Goal: Feedback & Contribution: Submit feedback/report problem

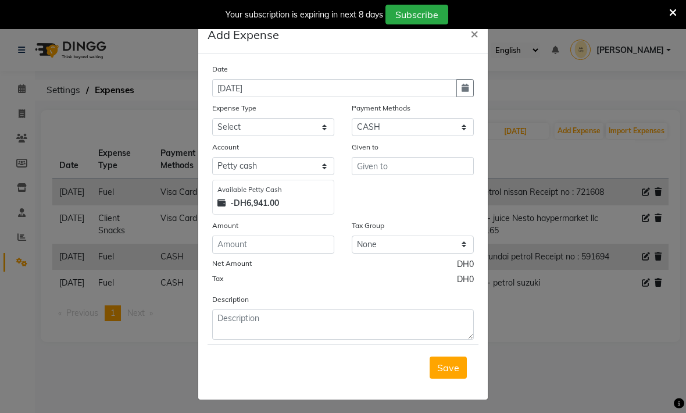
select select "1"
select select "5948"
click at [474, 94] on button "button" at bounding box center [465, 88] width 17 height 18
select select "9"
select select "2025"
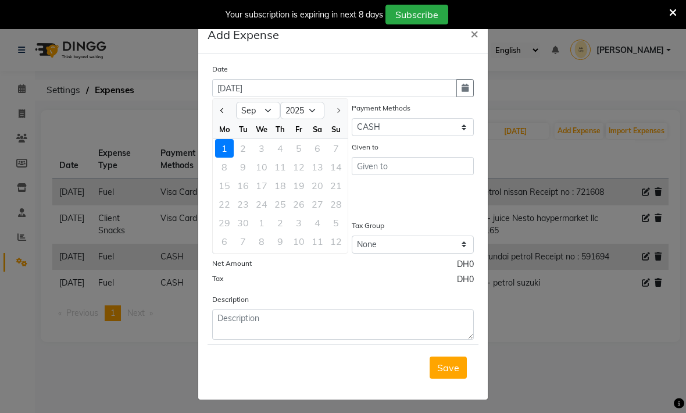
click at [223, 110] on span "Previous month" at bounding box center [222, 110] width 5 height 5
select select "8"
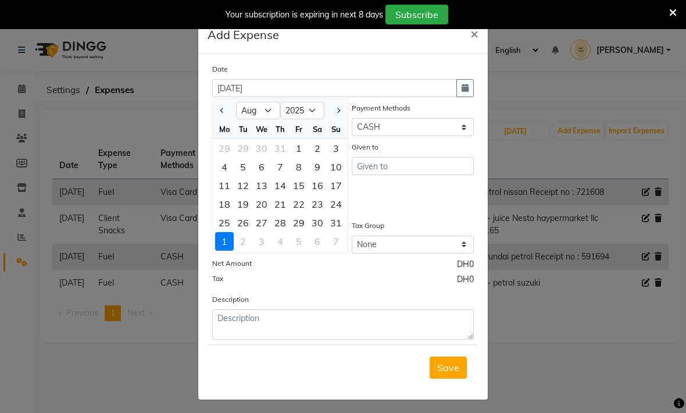
click at [243, 185] on div "12" at bounding box center [243, 185] width 19 height 19
type input "[DATE]"
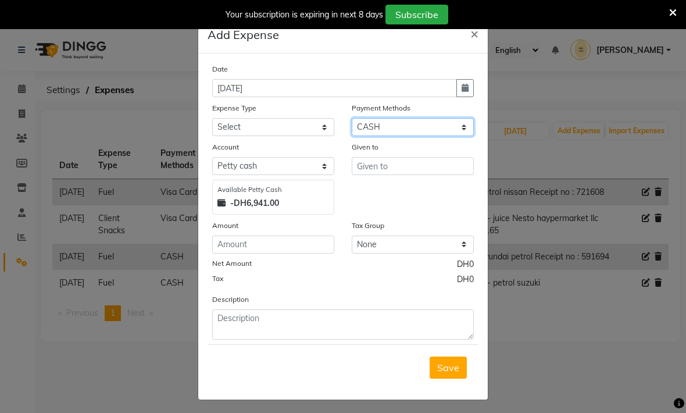
click at [393, 127] on select "Select Master Card Visa Card CASH ONLINE" at bounding box center [413, 127] width 122 height 18
select select "3"
select select "5949"
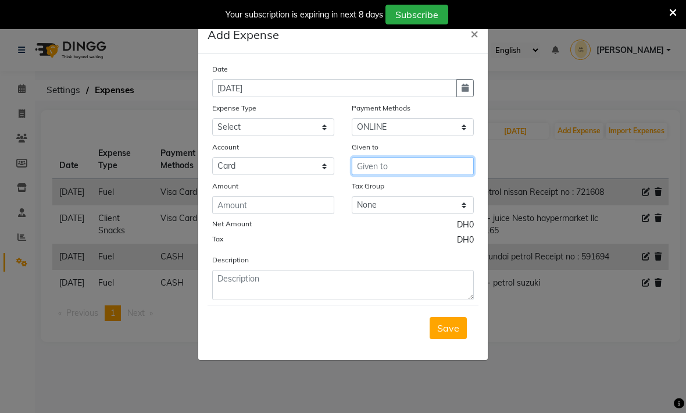
click at [369, 169] on input "text" at bounding box center [413, 166] width 122 height 18
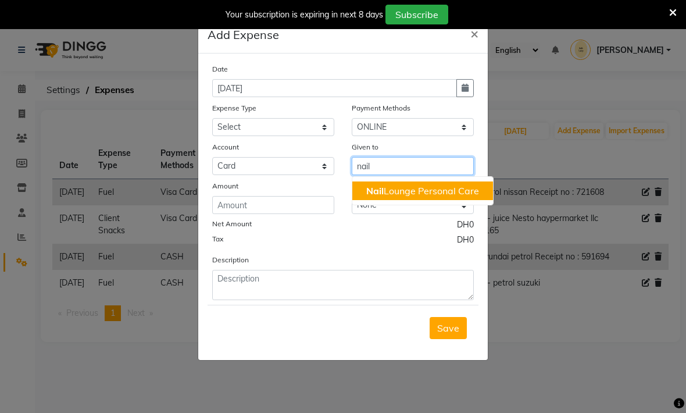
click at [375, 192] on span "Nail" at bounding box center [375, 191] width 17 height 12
type input "Nail Lounge Personal Care"
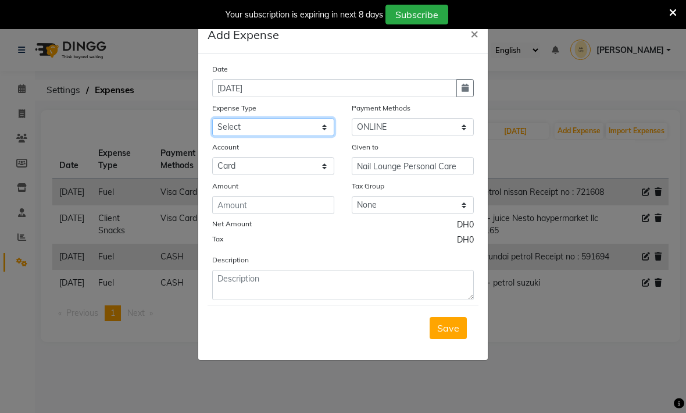
click at [232, 126] on select "Select Advance Salary Asset Bank charges Car maintenance Cash transfer to bank …" at bounding box center [273, 127] width 122 height 18
click at [230, 127] on select "Select Advance Salary Asset Bank charges Car maintenance Cash transfer to bank …" at bounding box center [273, 127] width 122 height 18
select select "20575"
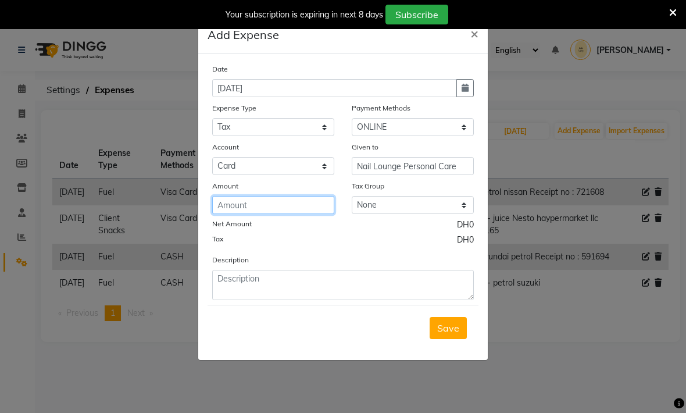
click at [227, 210] on input "number" at bounding box center [273, 205] width 122 height 18
type input "27.95"
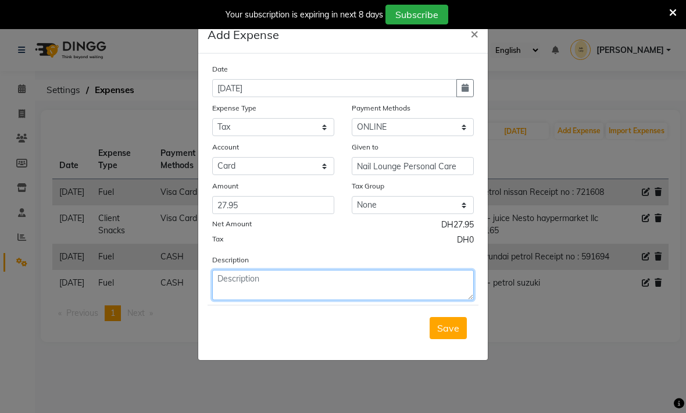
click at [279, 287] on textarea at bounding box center [343, 285] width 262 height 30
type textarea "Nails lounge Voesh tax"
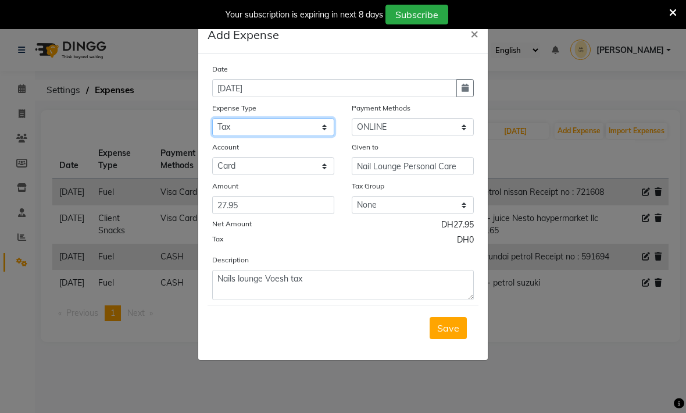
click at [296, 130] on select "Select Advance Salary Asset Bank charges Car maintenance Cash transfer to bank …" at bounding box center [273, 127] width 122 height 18
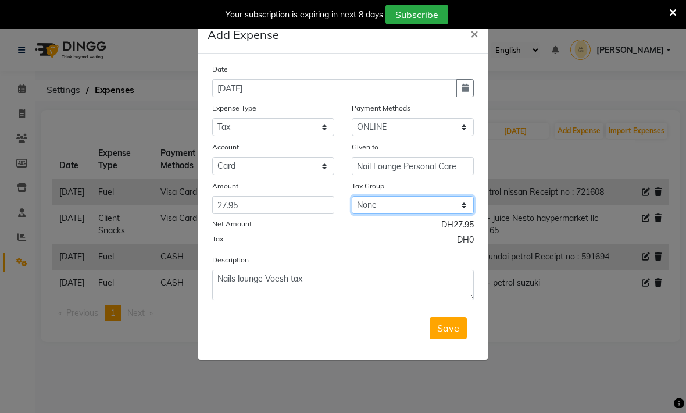
click at [388, 207] on select "None No VAT Vat" at bounding box center [413, 205] width 122 height 18
select select "3021"
click at [445, 329] on span "Save" at bounding box center [448, 328] width 22 height 12
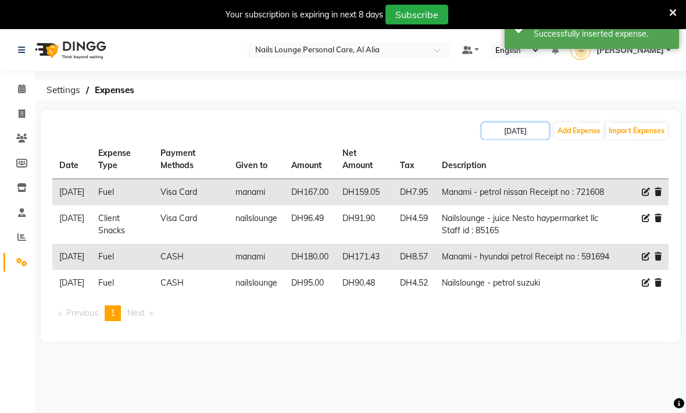
click at [514, 129] on input "[DATE]" at bounding box center [515, 131] width 67 height 16
select select "8"
select select "2025"
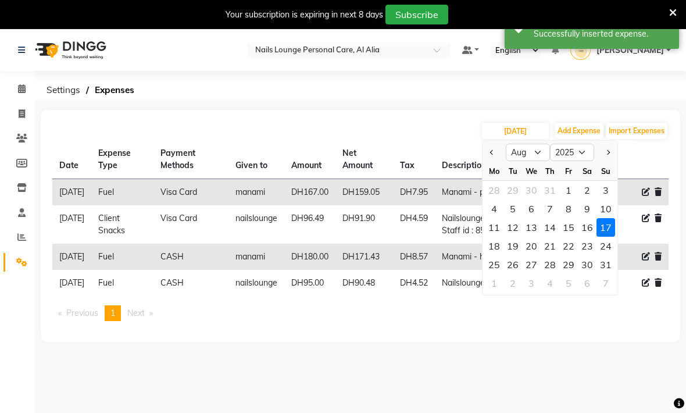
click at [419, 118] on div "[DATE] Jan Feb Mar Apr May Jun [DATE] Aug Sep Oct Nov [DATE] 2016 2017 2018 201…" at bounding box center [361, 226] width 640 height 232
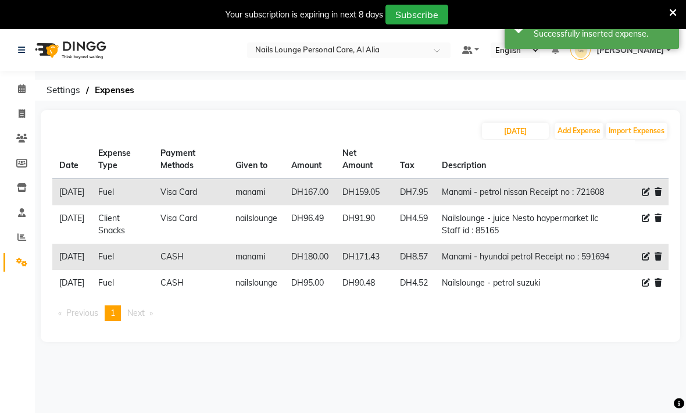
click at [585, 133] on button "Add Expense" at bounding box center [579, 131] width 49 height 16
select select "1"
select select "5948"
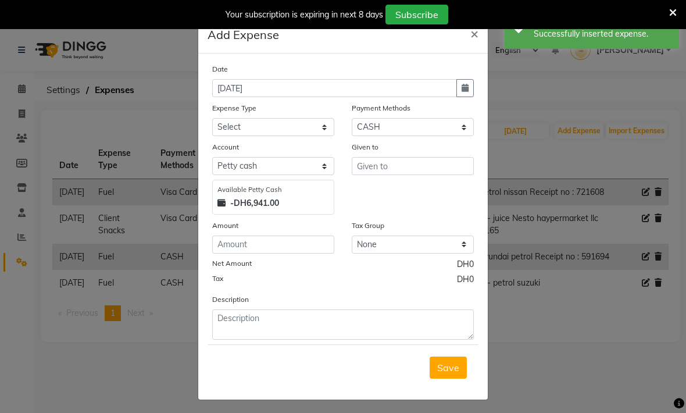
click at [471, 90] on button "button" at bounding box center [465, 88] width 17 height 18
select select "9"
select select "2025"
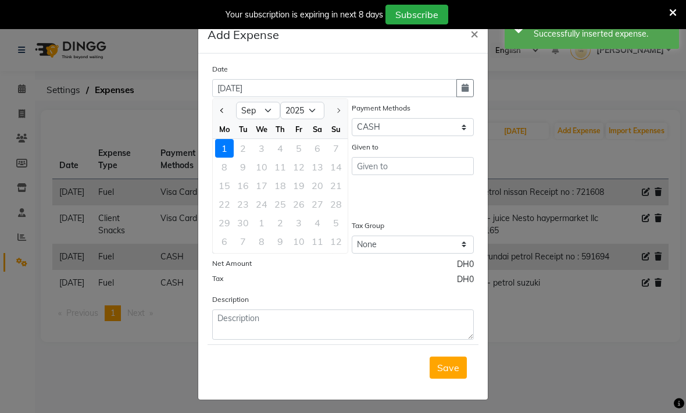
click at [225, 108] on button "Previous month" at bounding box center [223, 110] width 10 height 19
select select "8"
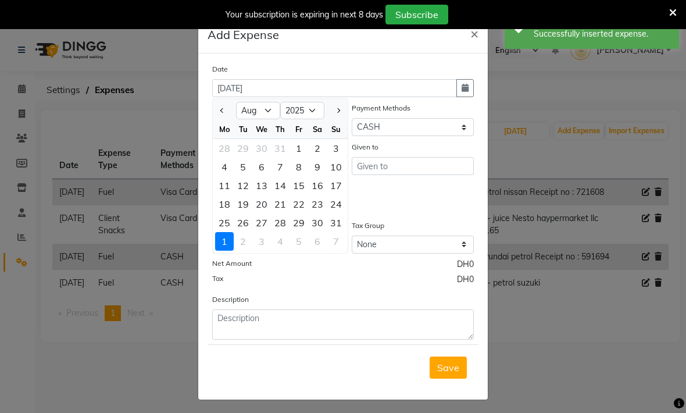
click at [247, 190] on div "12" at bounding box center [243, 185] width 19 height 19
type input "[DATE]"
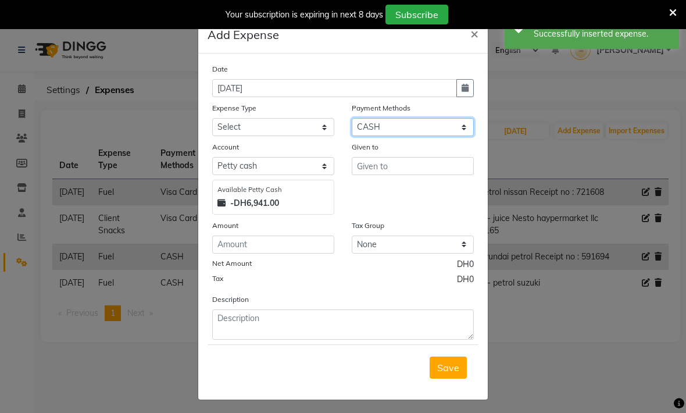
click at [361, 131] on select "Select Master Card Visa Card CASH ONLINE" at bounding box center [413, 127] width 122 height 18
select select "3"
select select "5949"
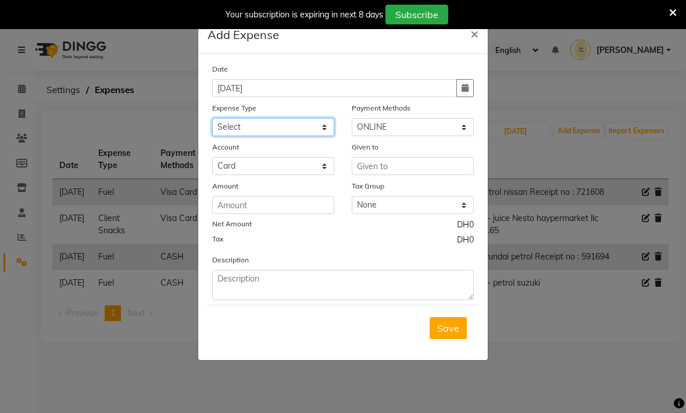
click at [220, 129] on select "Select Advance Salary Asset Bank charges Car maintenance Cash transfer to bank …" at bounding box center [273, 127] width 122 height 18
select select "20575"
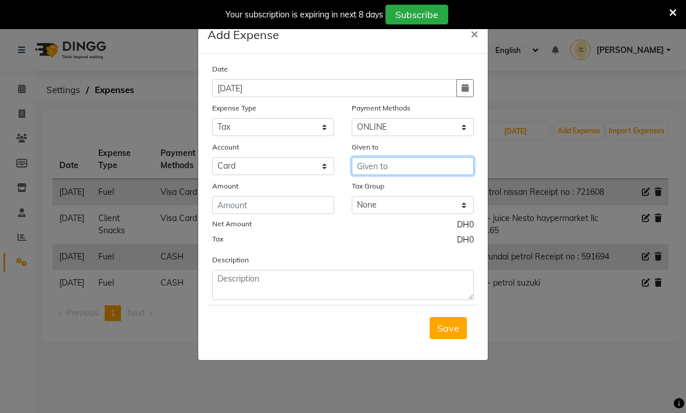
click at [363, 169] on input "text" at bounding box center [413, 166] width 122 height 18
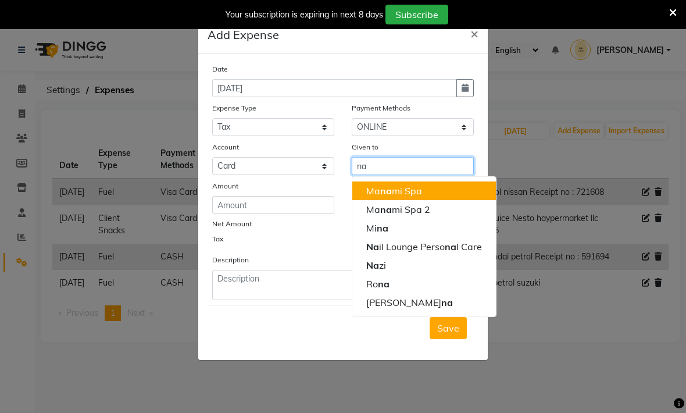
click at [376, 193] on ngb-highlight "Ma na mi Spa" at bounding box center [395, 191] width 56 height 12
type input "Manami Spa"
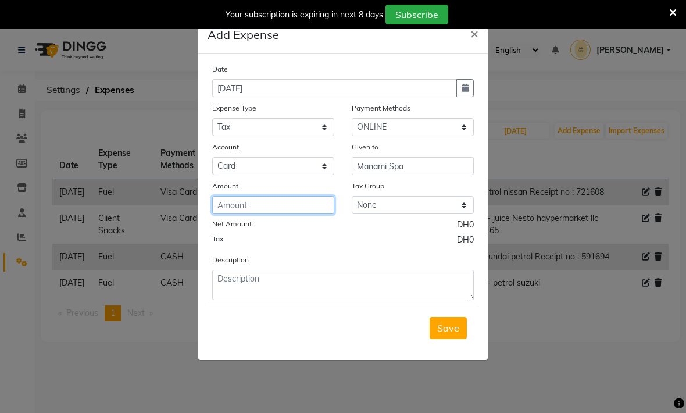
click at [246, 208] on input "number" at bounding box center [273, 205] width 122 height 18
type input "27.94"
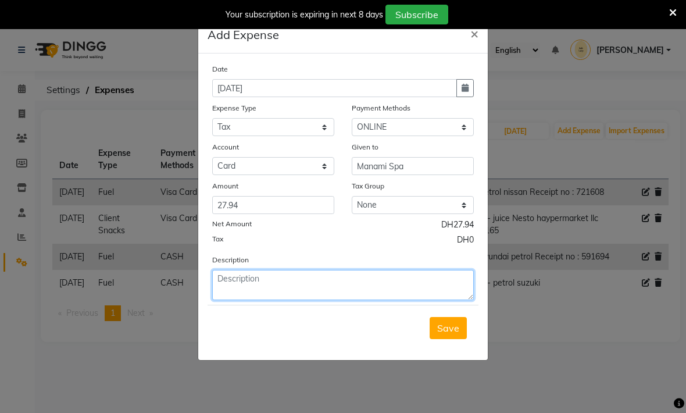
click at [273, 287] on textarea at bounding box center [343, 285] width 262 height 30
type textarea "Manami spa Voesh tax"
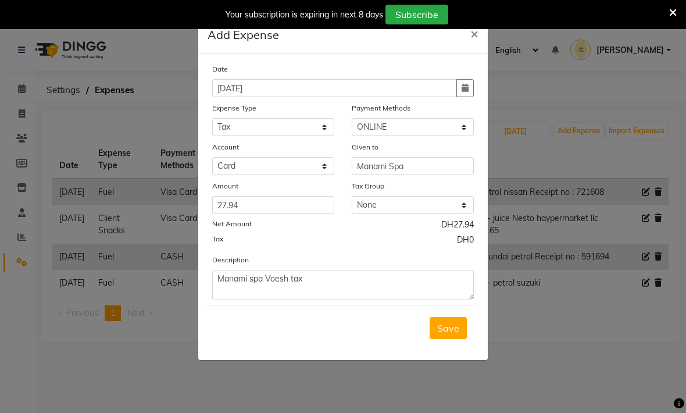
click at [447, 326] on span "Save" at bounding box center [448, 328] width 22 height 12
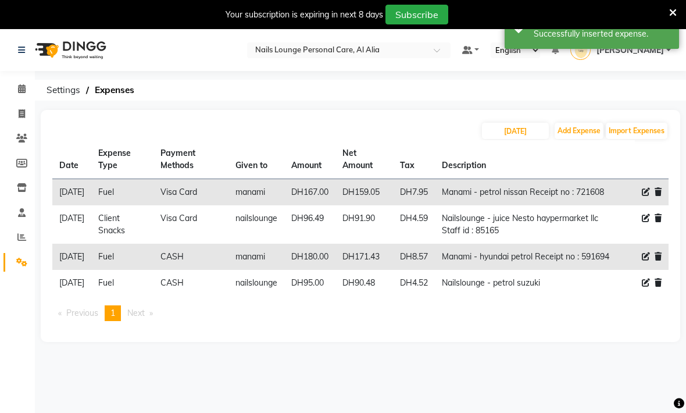
click at [575, 136] on button "Add Expense" at bounding box center [579, 131] width 49 height 16
select select "1"
select select "5948"
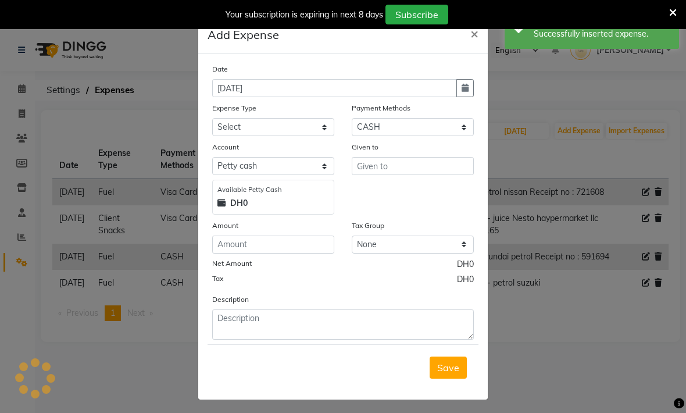
click at [464, 93] on button "button" at bounding box center [465, 88] width 17 height 18
select select "9"
select select "2025"
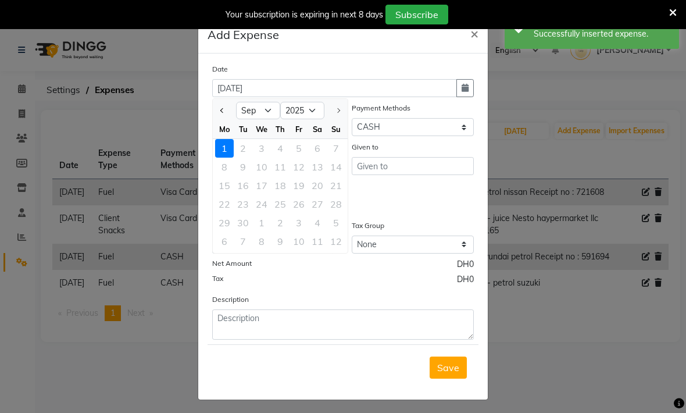
click at [220, 108] on button "Previous month" at bounding box center [223, 110] width 10 height 19
select select "8"
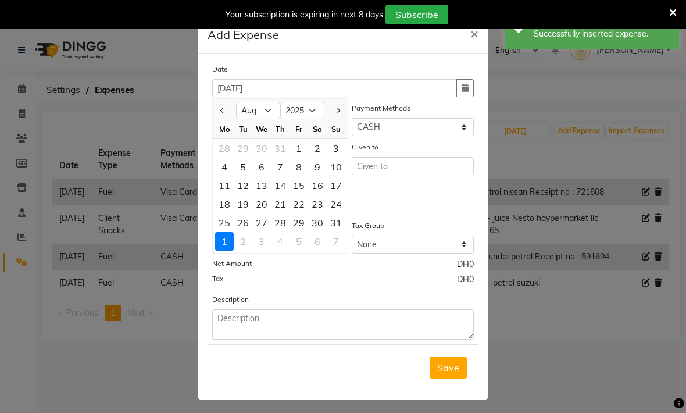
click at [245, 187] on div "12" at bounding box center [243, 185] width 19 height 19
type input "[DATE]"
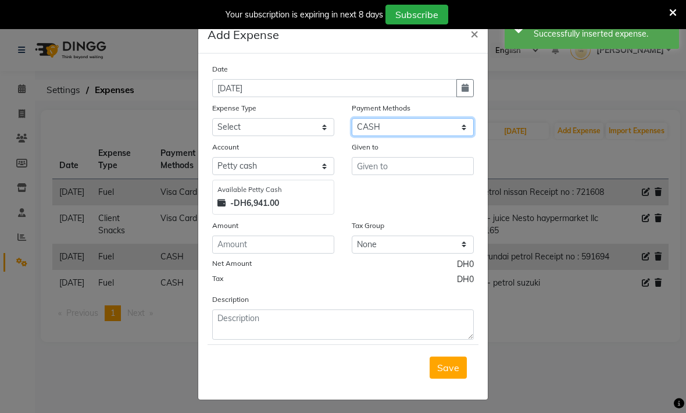
click at [364, 131] on select "Select Master Card Visa Card CASH ONLINE" at bounding box center [413, 127] width 122 height 18
select select "3"
select select "5949"
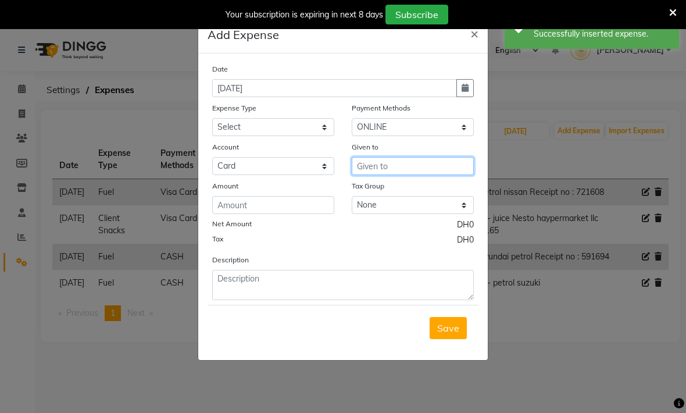
click at [361, 168] on input "text" at bounding box center [413, 166] width 122 height 18
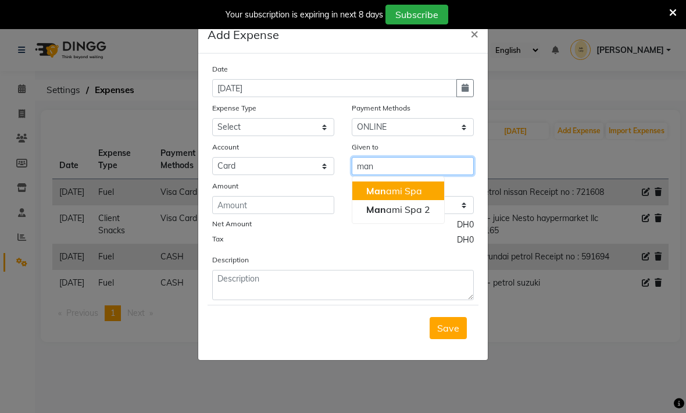
click at [368, 194] on span "Man" at bounding box center [377, 191] width 20 height 12
type input "Manami Spa"
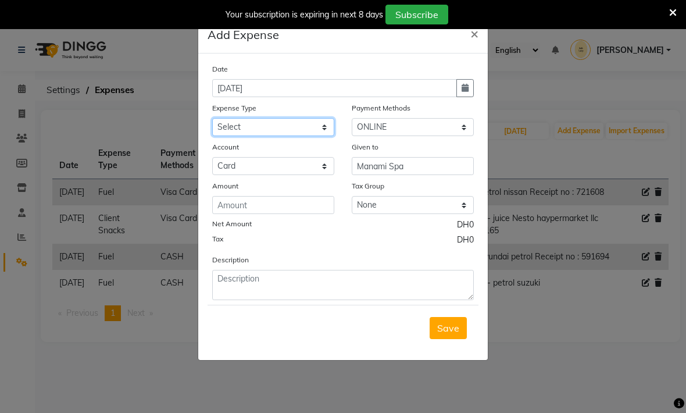
click at [292, 127] on select "Select Advance Salary Asset Bank charges Car maintenance Cash transfer to bank …" at bounding box center [273, 127] width 122 height 18
select select "20575"
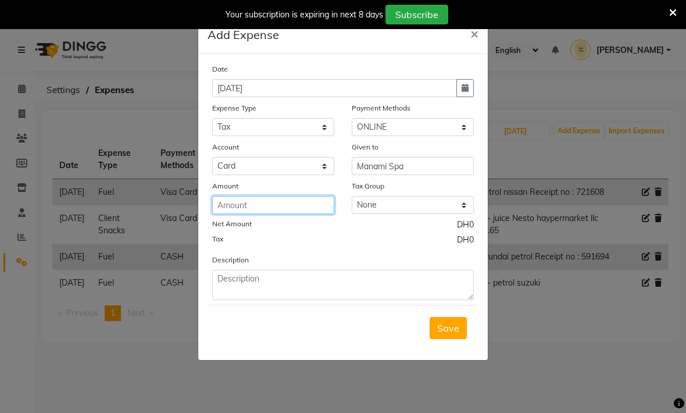
click at [269, 203] on input "number" at bounding box center [273, 205] width 122 height 18
type input "27.95"
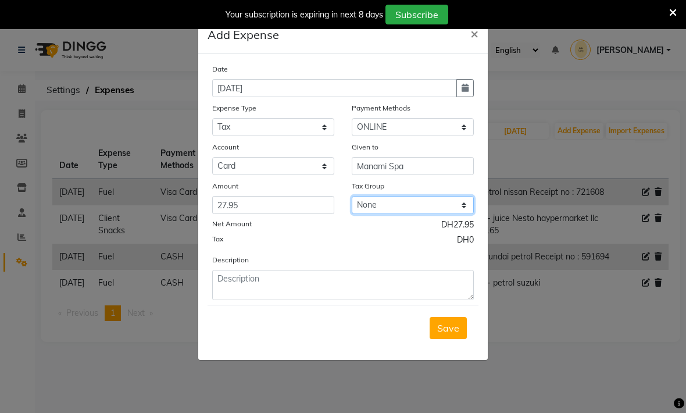
click at [377, 202] on select "None No VAT Vat" at bounding box center [413, 205] width 122 height 18
select select "3021"
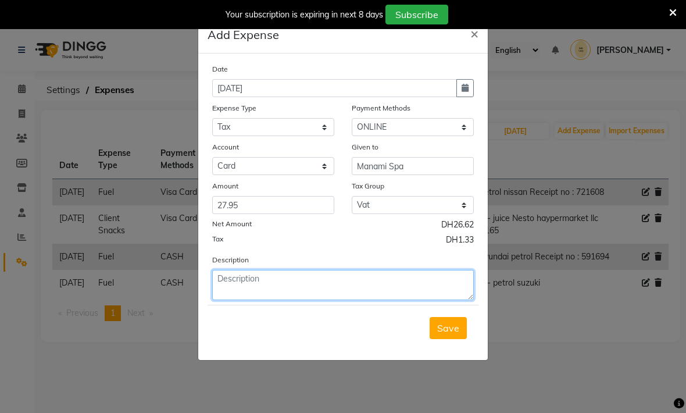
click at [266, 294] on textarea at bounding box center [343, 285] width 262 height 30
type textarea "ManamiSpa Voesh vat"
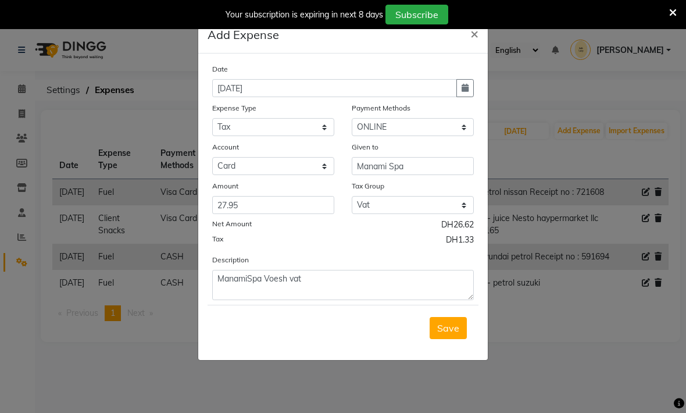
click at [447, 328] on span "Save" at bounding box center [448, 328] width 22 height 12
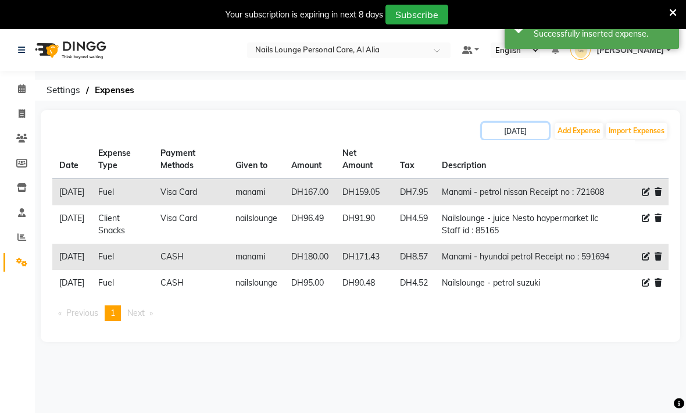
click at [498, 134] on input "[DATE]" at bounding box center [515, 131] width 67 height 16
select select "8"
select select "2025"
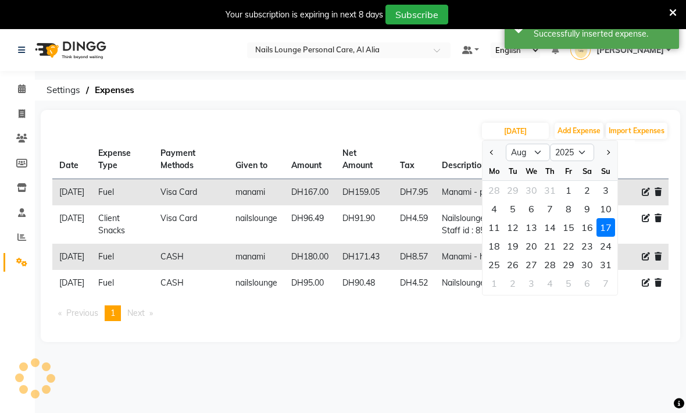
click at [515, 230] on div "12" at bounding box center [513, 227] width 19 height 19
type input "[DATE]"
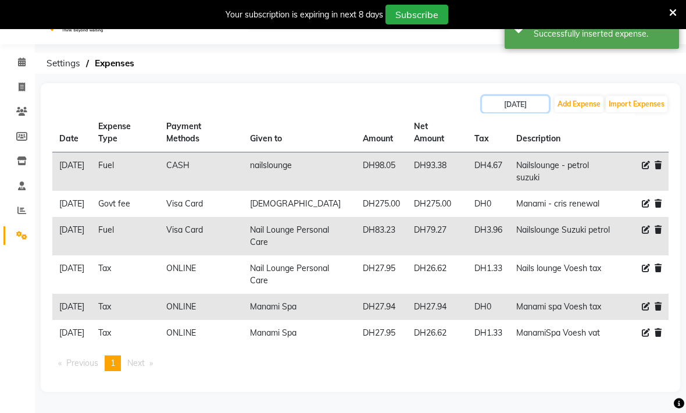
scroll to position [22, 0]
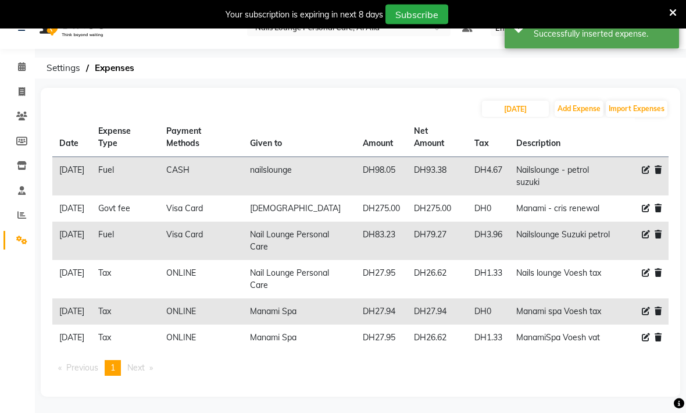
click at [642, 316] on icon at bounding box center [646, 312] width 8 height 8
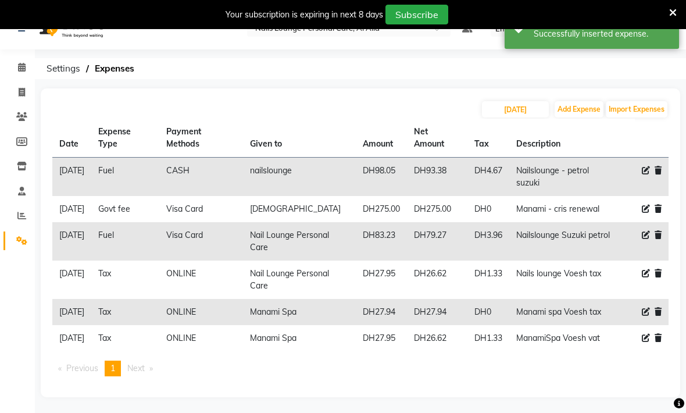
select select "20575"
select select "3"
select select "5949"
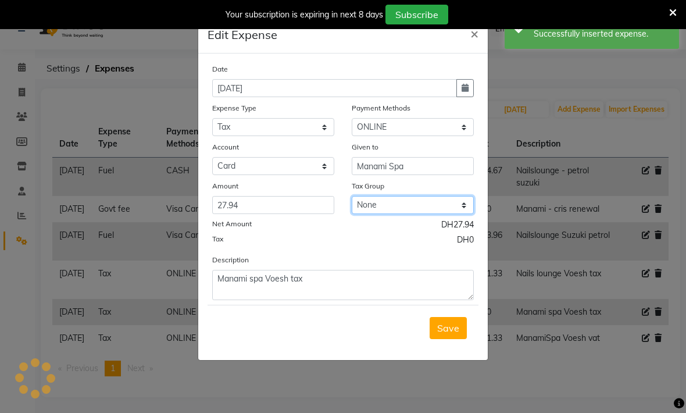
click at [416, 207] on select "None" at bounding box center [413, 205] width 122 height 18
click at [467, 204] on select "None" at bounding box center [413, 205] width 122 height 18
click at [467, 205] on select "None No VAT Vat" at bounding box center [413, 205] width 122 height 18
select select "3021"
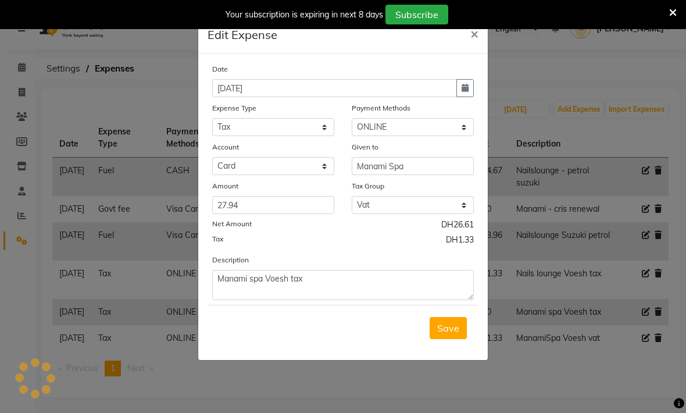
click at [448, 328] on span "Save" at bounding box center [448, 328] width 22 height 12
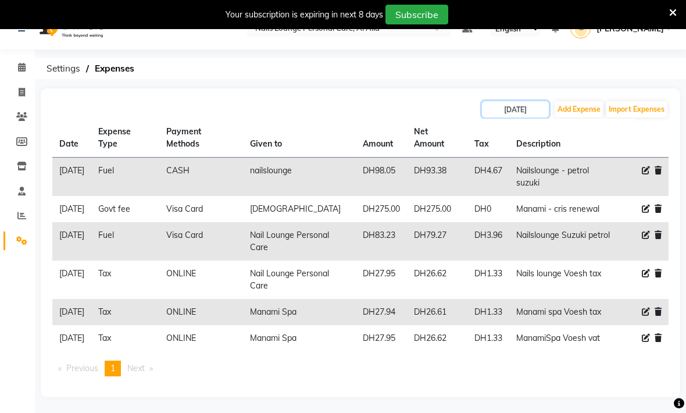
click at [496, 112] on input "[DATE]" at bounding box center [515, 109] width 67 height 16
select select "8"
select select "2025"
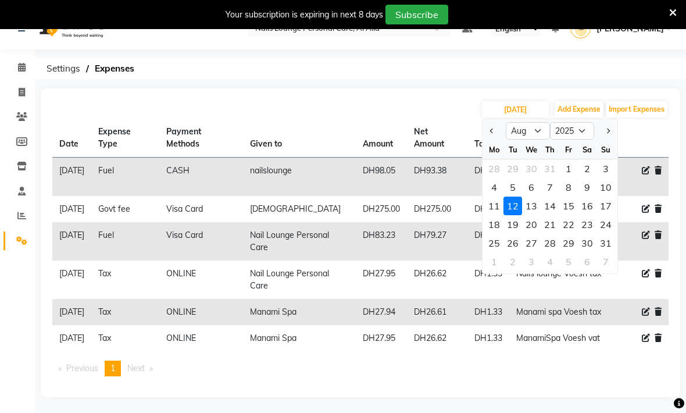
click at [588, 205] on div "16" at bounding box center [587, 206] width 19 height 19
type input "[DATE]"
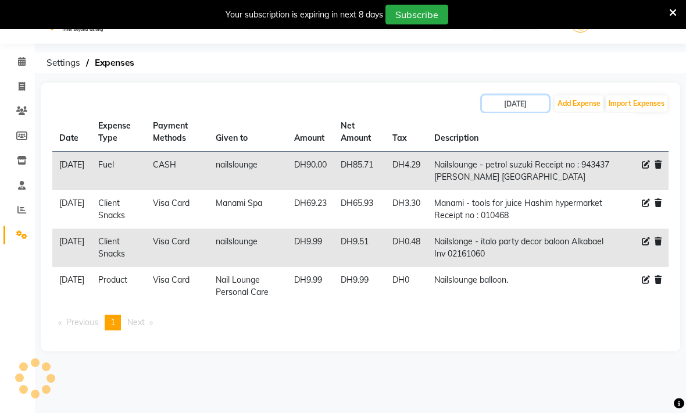
scroll to position [29, 0]
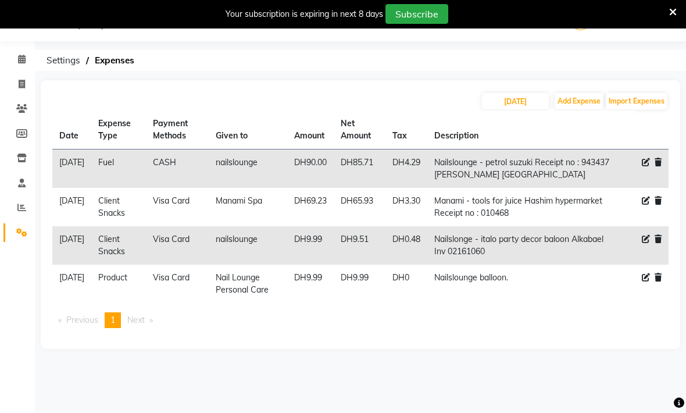
click at [530, 350] on main "[DATE] Add Expense Import Expenses Date Expense Type Payment Methods Given to A…" at bounding box center [361, 224] width 652 height 286
click at [507, 103] on input "[DATE]" at bounding box center [515, 102] width 67 height 16
select select "8"
select select "2025"
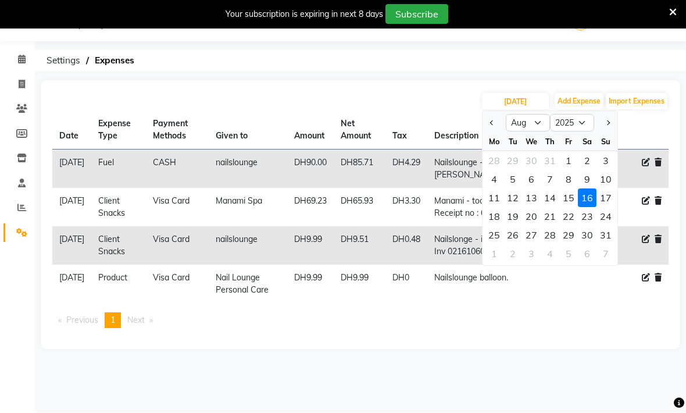
click at [561, 195] on div "15" at bounding box center [569, 198] width 19 height 19
type input "[DATE]"
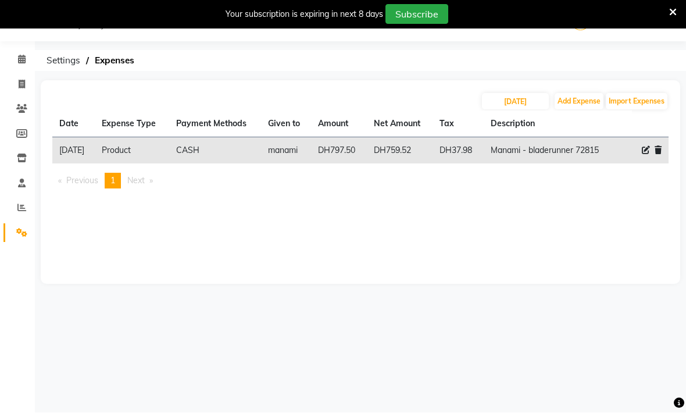
click at [515, 246] on div "[DATE] Add Expense Import Expenses Date Expense Type Payment Methods Given to A…" at bounding box center [361, 183] width 640 height 204
click at [568, 104] on button "Add Expense" at bounding box center [579, 102] width 49 height 16
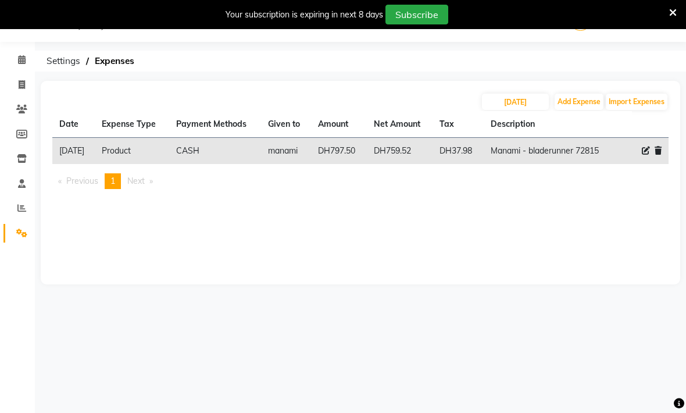
select select "1"
select select "5948"
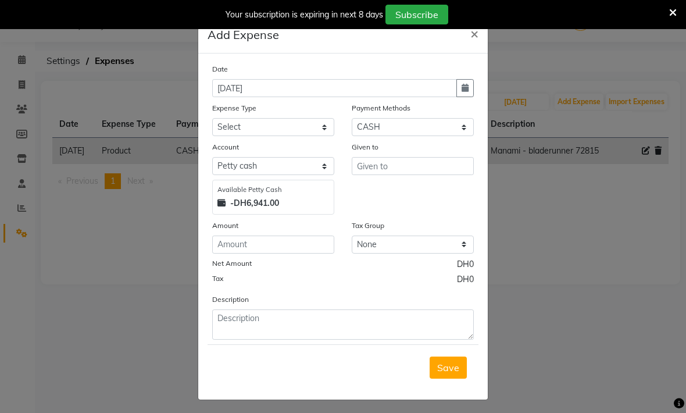
click at [470, 91] on button "button" at bounding box center [465, 88] width 17 height 18
select select "9"
select select "2025"
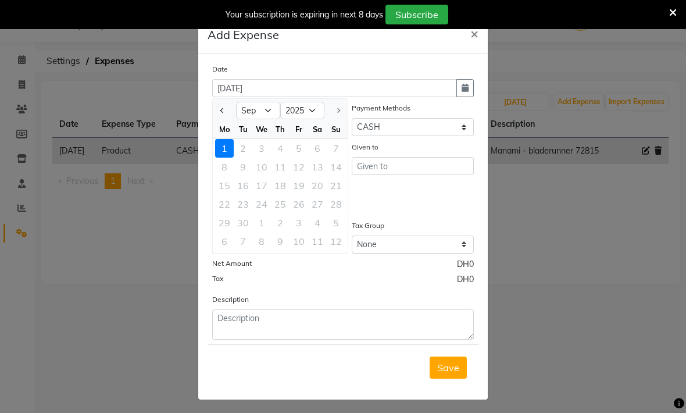
click at [219, 109] on button "Previous month" at bounding box center [223, 110] width 10 height 19
select select "8"
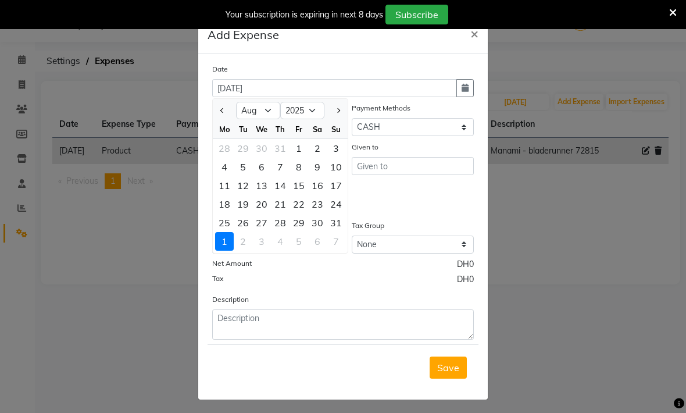
click at [299, 187] on div "15" at bounding box center [299, 185] width 19 height 19
type input "[DATE]"
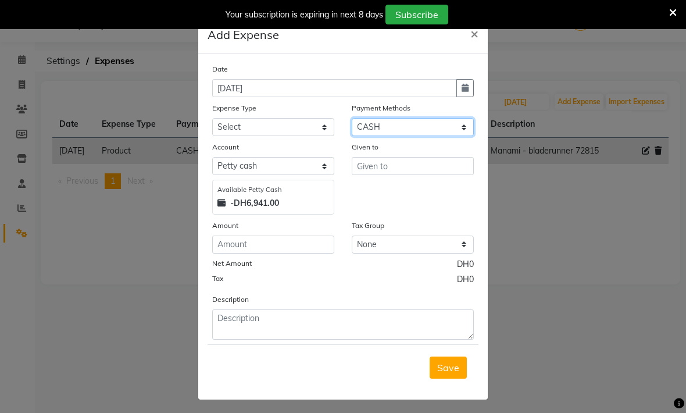
click at [369, 129] on select "Select Master Card Visa Card CASH ONLINE" at bounding box center [413, 127] width 122 height 18
select select "3"
select select "5949"
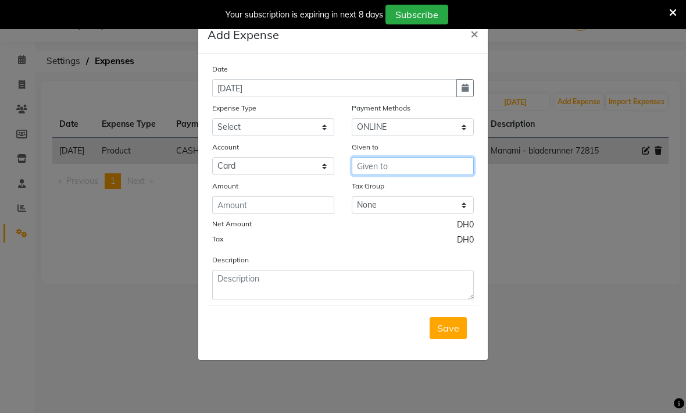
click at [368, 169] on input "text" at bounding box center [413, 166] width 122 height 18
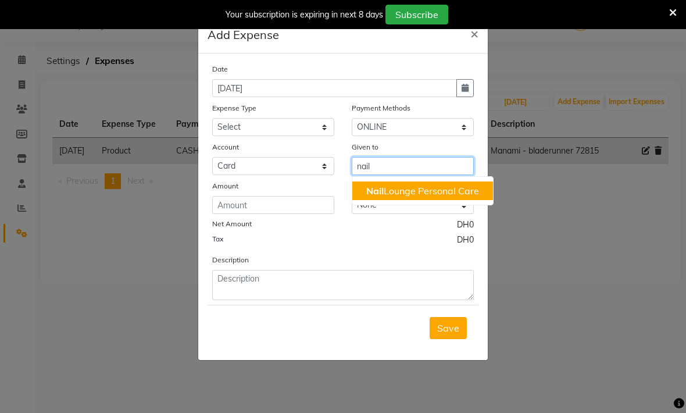
click at [372, 193] on span "Nail" at bounding box center [375, 191] width 17 height 12
type input "Nail Lounge Personal Care"
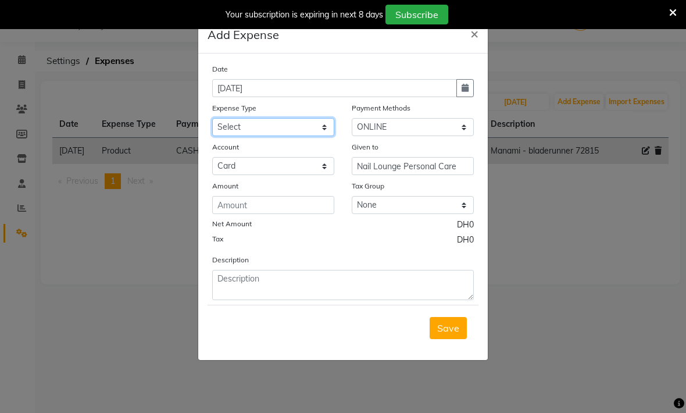
click at [294, 130] on select "Select Advance Salary Asset Bank charges Car maintenance Cash transfer to bank …" at bounding box center [273, 127] width 122 height 18
select select "22878"
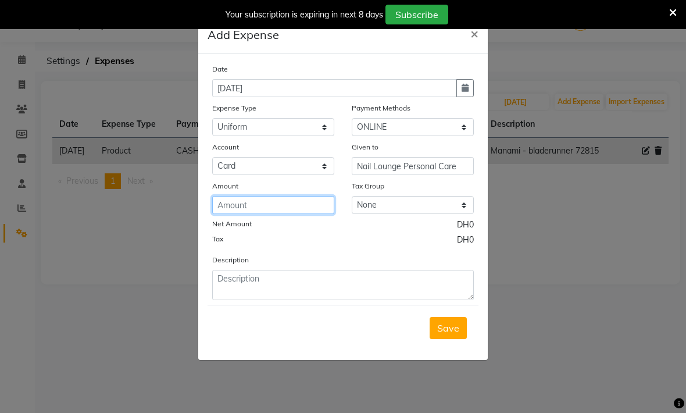
click at [234, 210] on input "number" at bounding box center [273, 205] width 122 height 18
type input "1345"
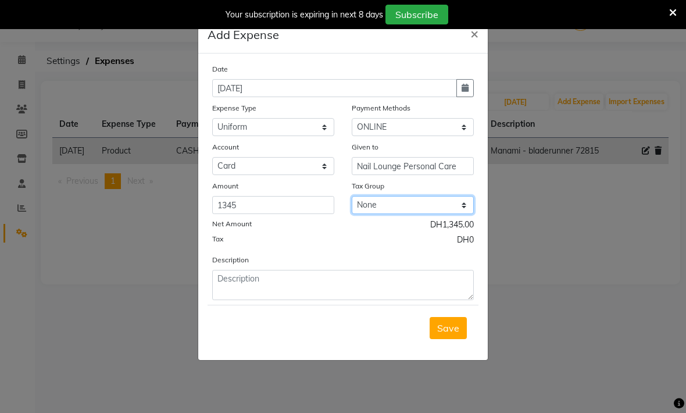
click at [368, 209] on select "None No VAT Vat" at bounding box center [413, 205] width 122 height 18
select select "3021"
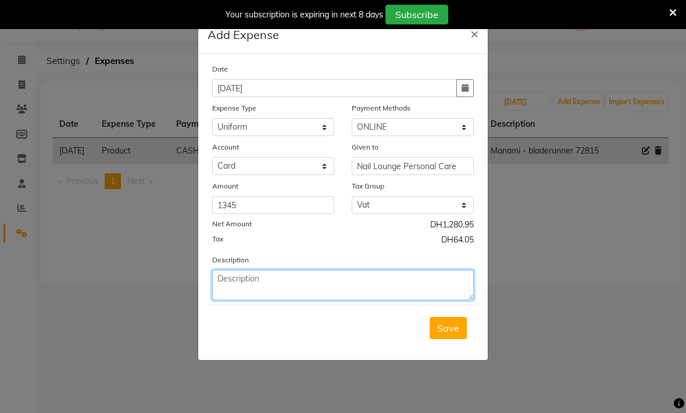
click at [248, 290] on textarea at bounding box center [343, 285] width 262 height 30
type textarea "Nailslounge uniform"
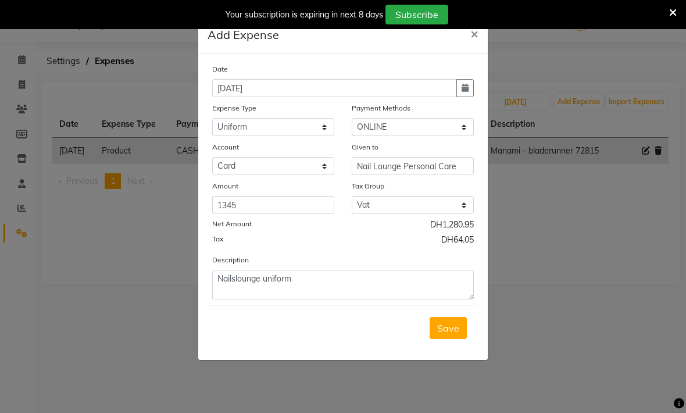
click at [446, 329] on span "Save" at bounding box center [448, 328] width 22 height 12
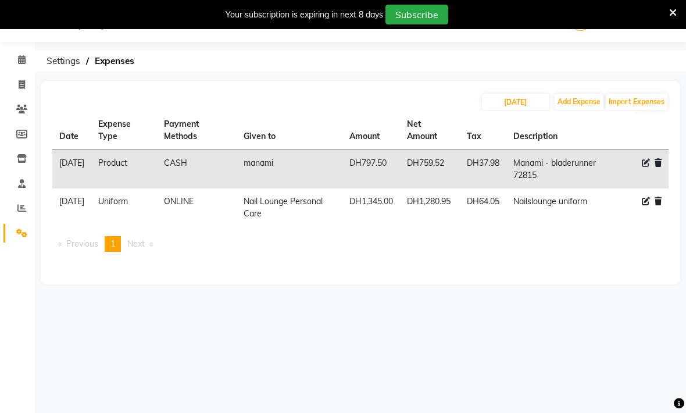
click at [507, 118] on th "Tax" at bounding box center [483, 130] width 47 height 39
click at [503, 105] on input "[DATE]" at bounding box center [515, 102] width 67 height 16
select select "8"
select select "2025"
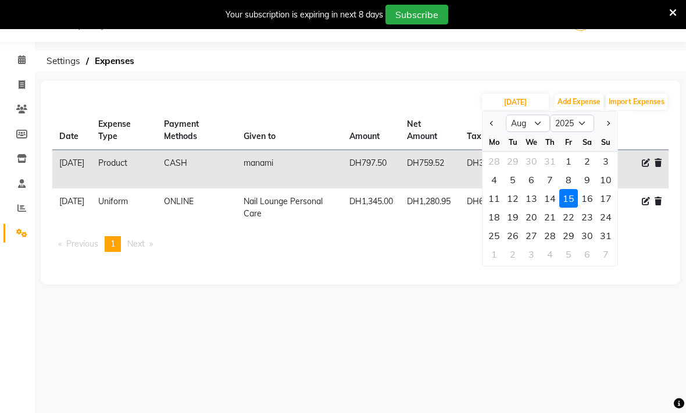
click at [510, 198] on div "12" at bounding box center [513, 198] width 19 height 19
type input "[DATE]"
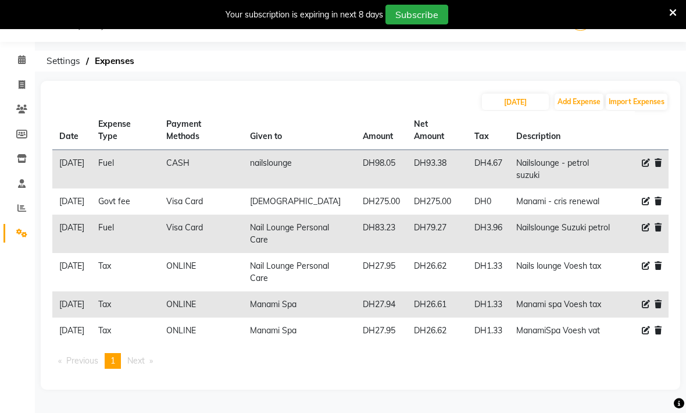
click at [332, 91] on div "[DATE] Add Expense Import Expenses Date Expense Type Payment Methods Given to A…" at bounding box center [361, 235] width 640 height 309
click at [501, 107] on input "[DATE]" at bounding box center [515, 102] width 67 height 16
select select "8"
select select "2025"
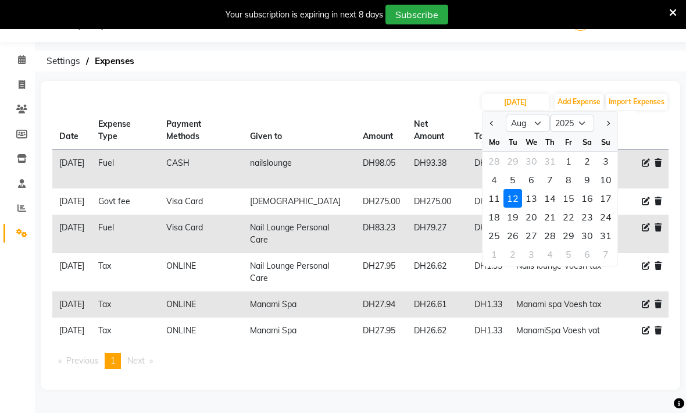
click at [491, 198] on div "11" at bounding box center [494, 198] width 19 height 19
type input "[DATE]"
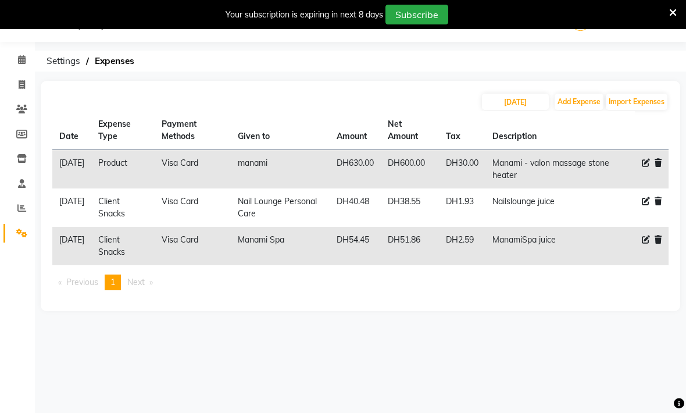
click at [332, 297] on div "Date Expense Type Payment Methods Given to Amount Net Amount Tax Description [D…" at bounding box center [360, 205] width 617 height 188
click at [403, 87] on div "[DATE] Add Expense Import Expenses Date Expense Type Payment Methods Given to A…" at bounding box center [361, 196] width 640 height 230
click at [495, 103] on input "[DATE]" at bounding box center [515, 102] width 67 height 16
select select "8"
select select "2025"
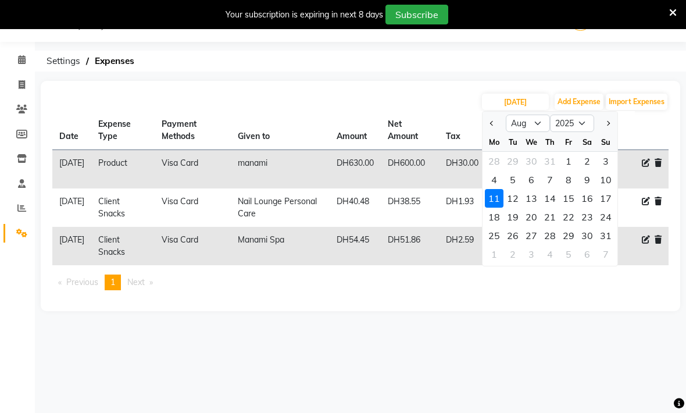
click at [532, 198] on div "13" at bounding box center [531, 198] width 19 height 19
type input "13-08-2025"
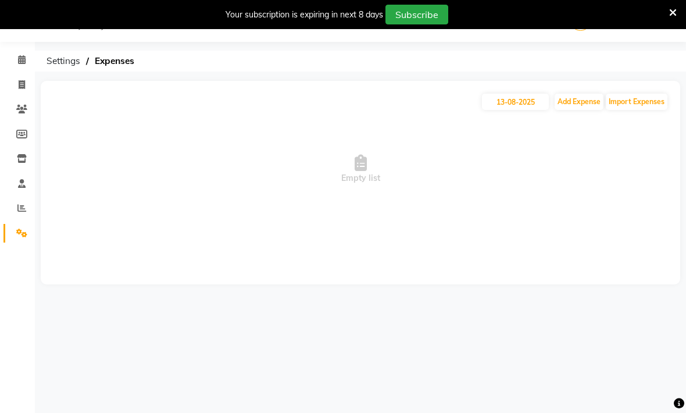
click at [578, 109] on button "Add Expense" at bounding box center [579, 102] width 49 height 16
select select "1"
select select "5948"
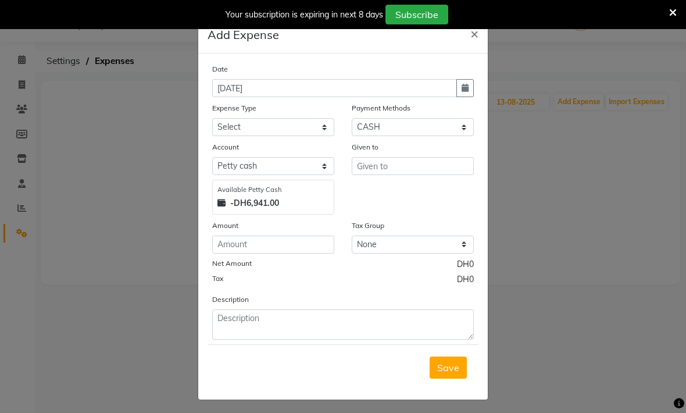
click at [467, 89] on icon "button" at bounding box center [465, 88] width 7 height 8
select select "9"
select select "2025"
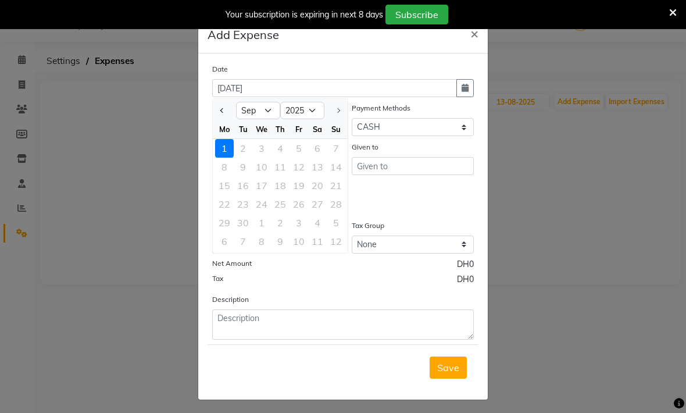
click at [219, 115] on button "Previous month" at bounding box center [223, 110] width 10 height 19
select select "8"
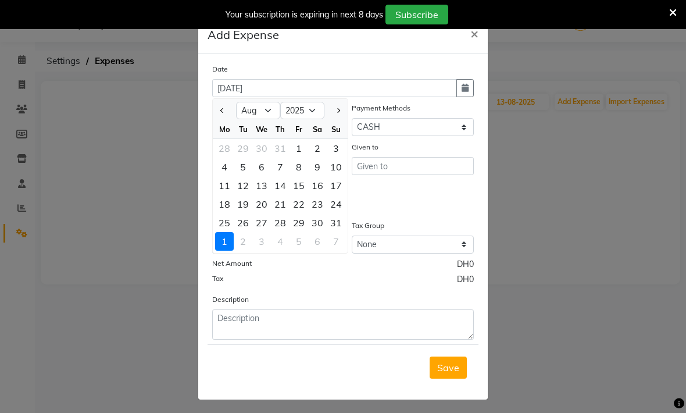
click at [259, 186] on div "13" at bounding box center [261, 185] width 19 height 19
type input "13-08-2025"
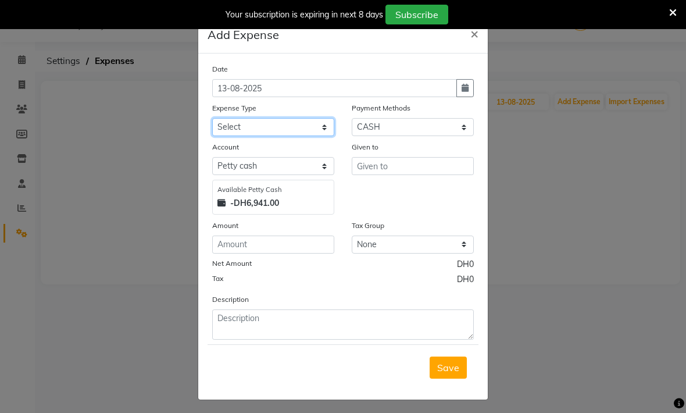
click at [325, 131] on select "Select Advance Salary Asset Bank charges Car maintenance Cash transfer to bank …" at bounding box center [273, 127] width 122 height 18
select select "20593"
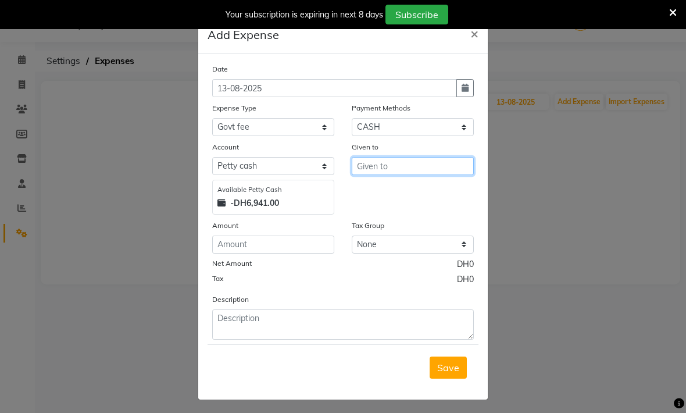
click at [367, 165] on input "text" at bounding box center [413, 166] width 122 height 18
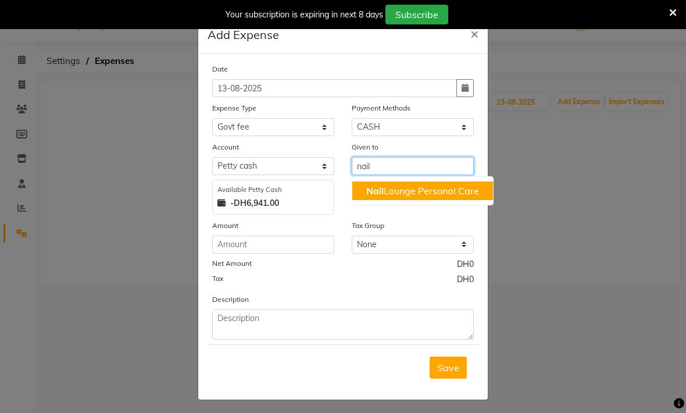
click at [366, 193] on button "Nail Lounge Personal Care" at bounding box center [423, 191] width 141 height 19
type input "Nail Lounge Personal Care"
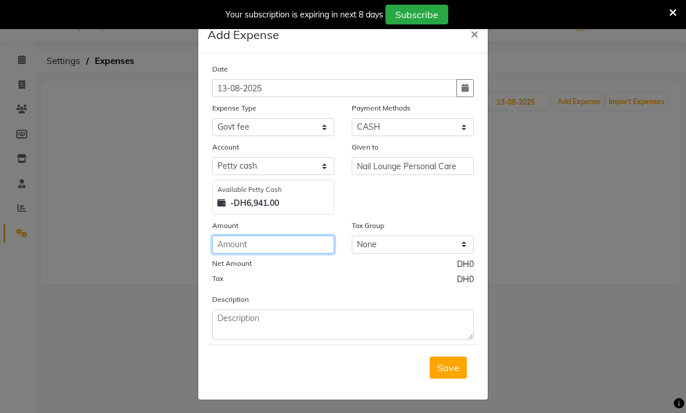
click at [251, 243] on input "number" at bounding box center [273, 245] width 122 height 18
type input "270"
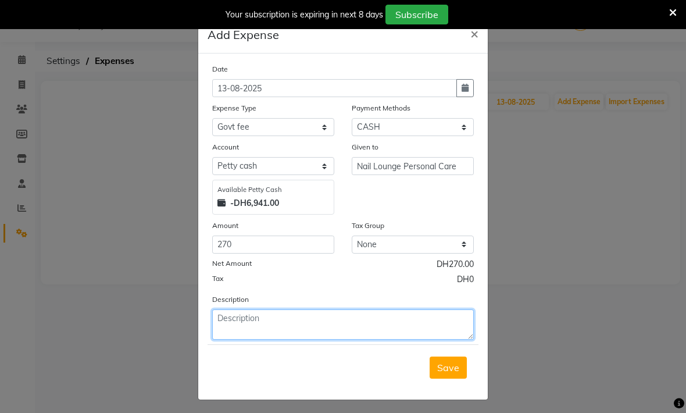
click at [285, 322] on textarea at bounding box center [343, 324] width 262 height 30
type textarea "Nailslounge [PERSON_NAME] renewal"
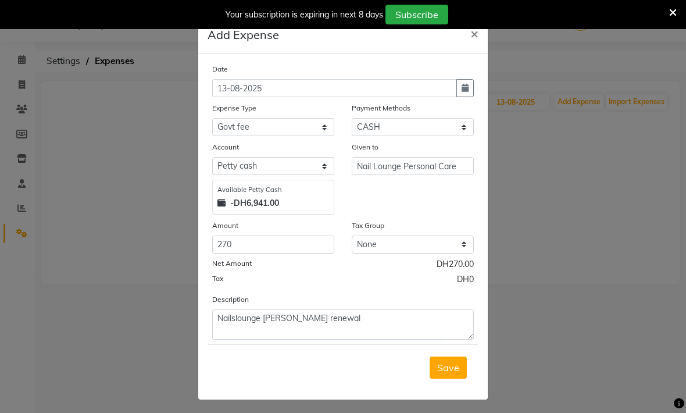
click at [457, 366] on span "Save" at bounding box center [448, 368] width 22 height 12
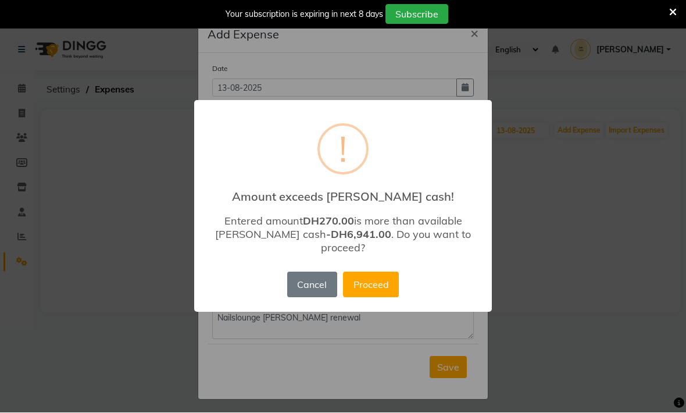
click at [376, 275] on button "Proceed" at bounding box center [371, 285] width 56 height 26
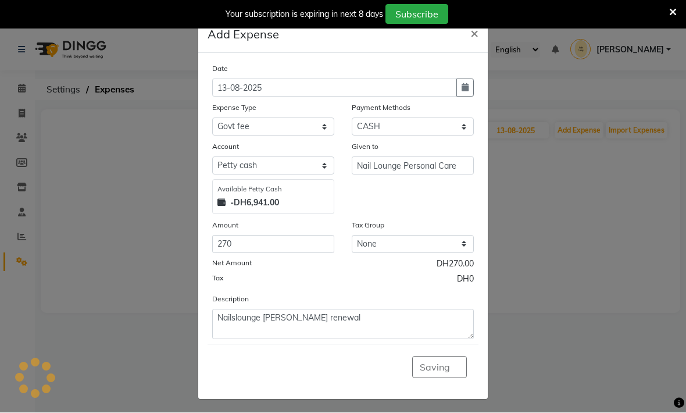
scroll to position [1, 0]
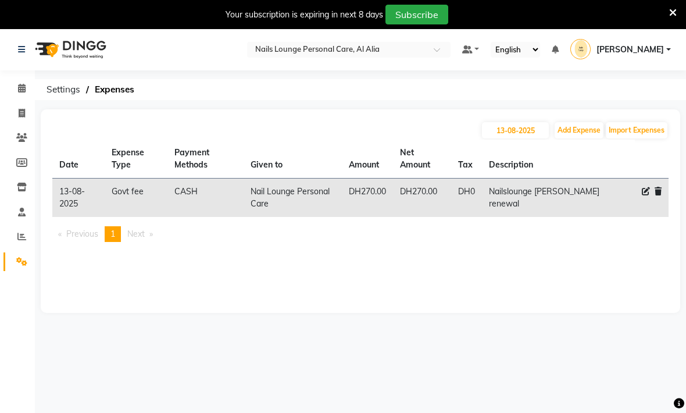
click at [476, 272] on div "[DATE] Add Expense Import Expenses Date Expense Type Payment Methods Given to A…" at bounding box center [361, 211] width 640 height 204
click at [568, 131] on button "Add Expense" at bounding box center [579, 130] width 49 height 16
select select "1"
select select "5948"
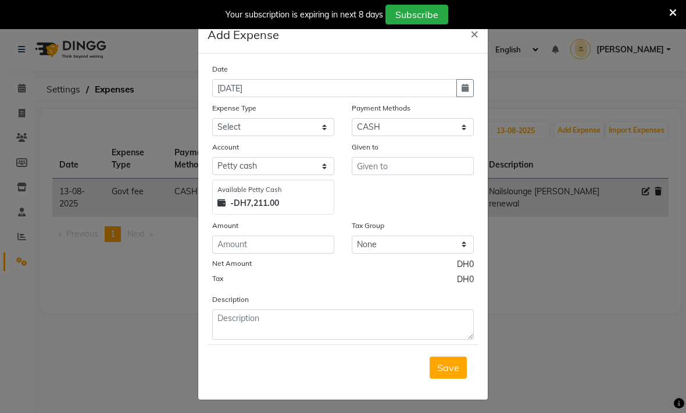
click at [467, 90] on icon "button" at bounding box center [465, 88] width 7 height 8
select select "9"
select select "2025"
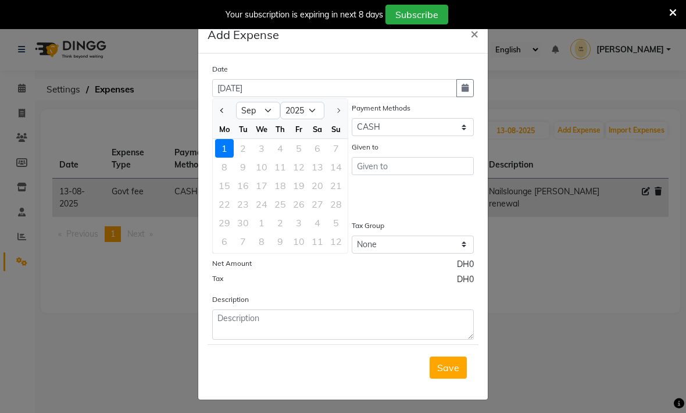
click at [225, 111] on span "Previous month" at bounding box center [222, 110] width 5 height 5
select select "8"
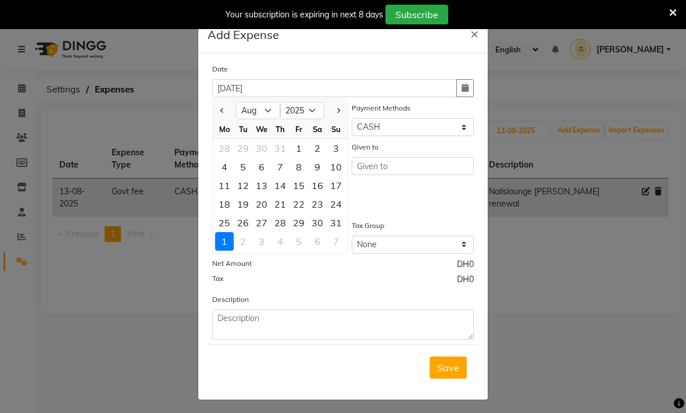
click at [261, 185] on div "13" at bounding box center [261, 185] width 19 height 19
type input "13-08-2025"
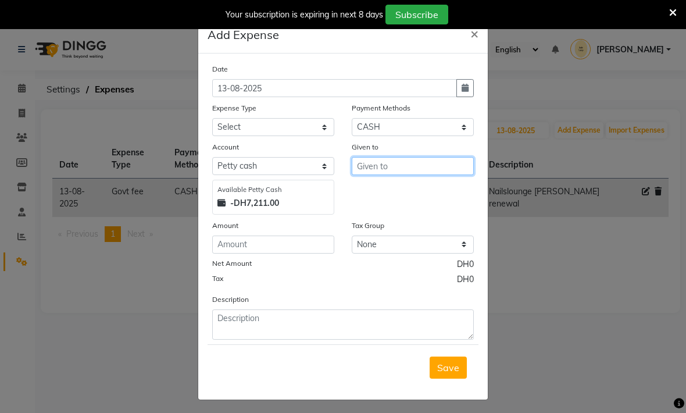
click at [378, 166] on input "text" at bounding box center [413, 166] width 122 height 18
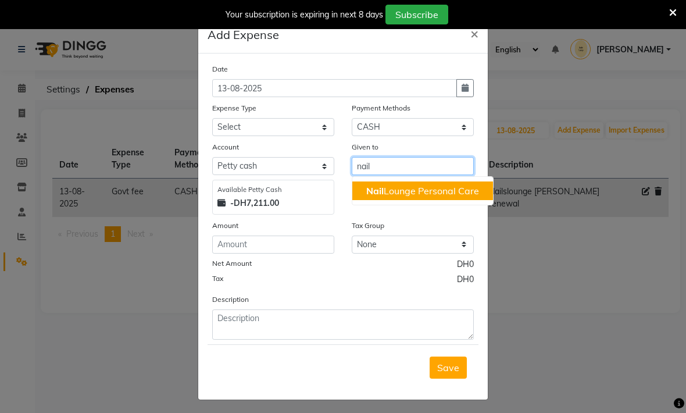
click at [382, 188] on span "Nail" at bounding box center [375, 191] width 17 height 12
type input "Nail Lounge Personal Care"
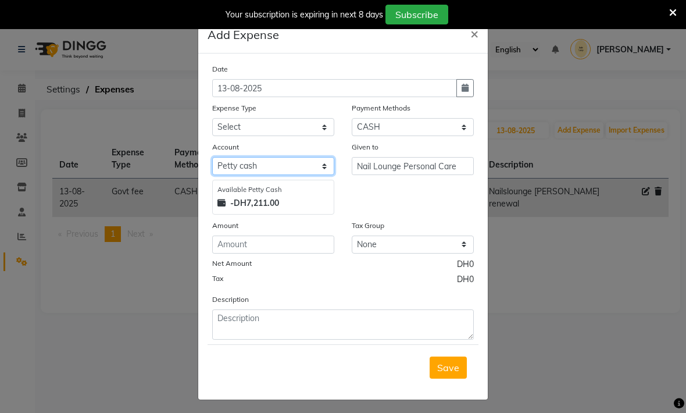
click at [309, 168] on select "Select [PERSON_NAME] cash Card" at bounding box center [273, 166] width 122 height 18
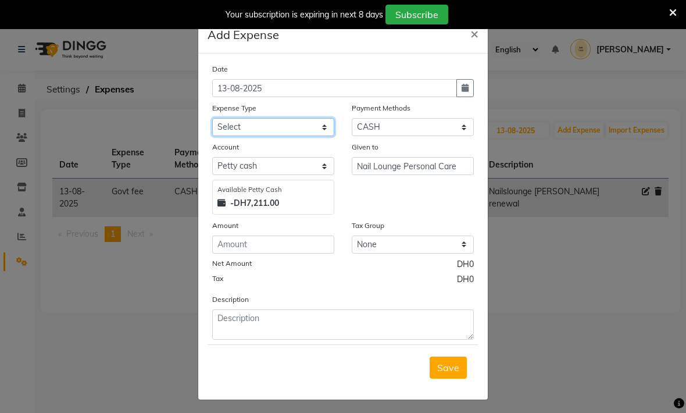
click at [243, 129] on select "Select Advance Salary Asset Bank charges Car maintenance Cash transfer to bank …" at bounding box center [273, 127] width 122 height 18
select select "20593"
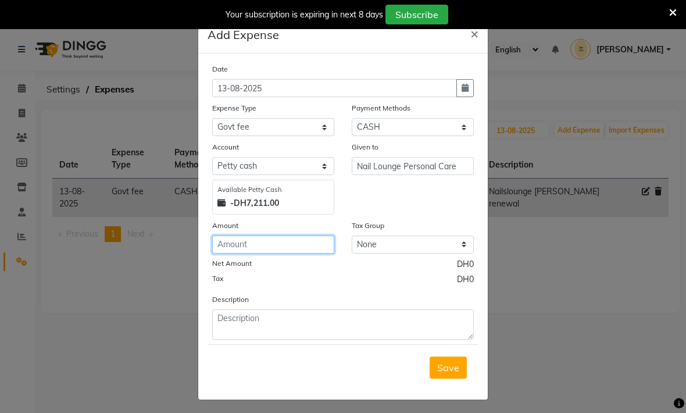
click at [227, 242] on input "number" at bounding box center [273, 245] width 122 height 18
type input "270"
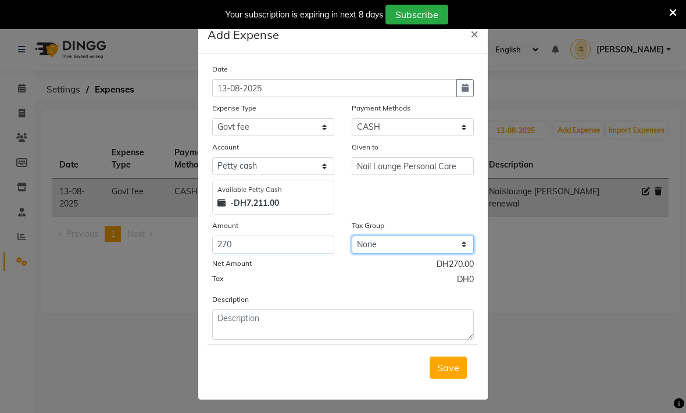
click at [368, 245] on select "None No VAT Vat" at bounding box center [413, 245] width 122 height 18
select select "3021"
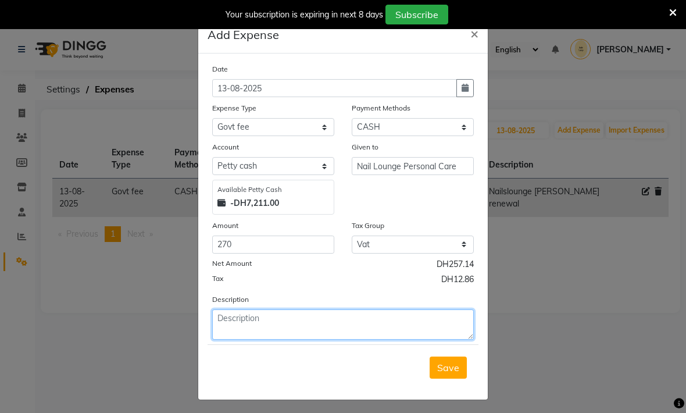
click at [264, 326] on textarea at bounding box center [343, 324] width 262 height 30
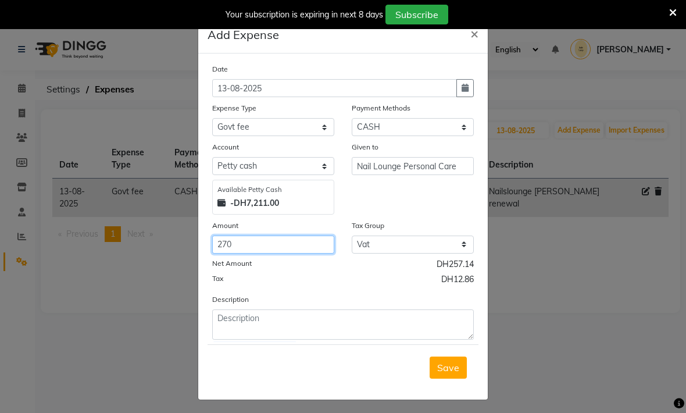
click at [250, 238] on input "270" at bounding box center [273, 245] width 122 height 18
type input "280"
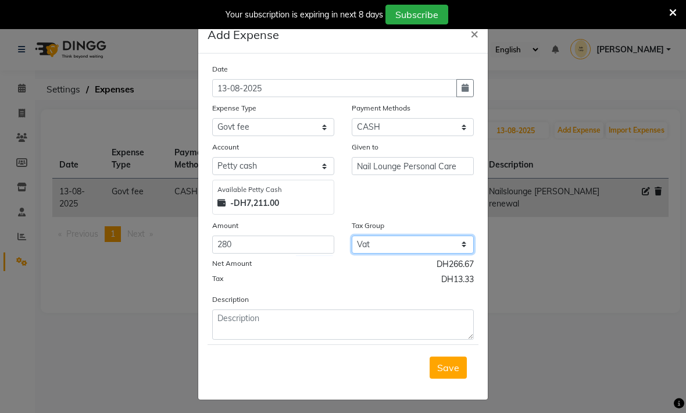
click at [394, 245] on select "None No VAT Vat" at bounding box center [413, 245] width 122 height 18
select select "null"
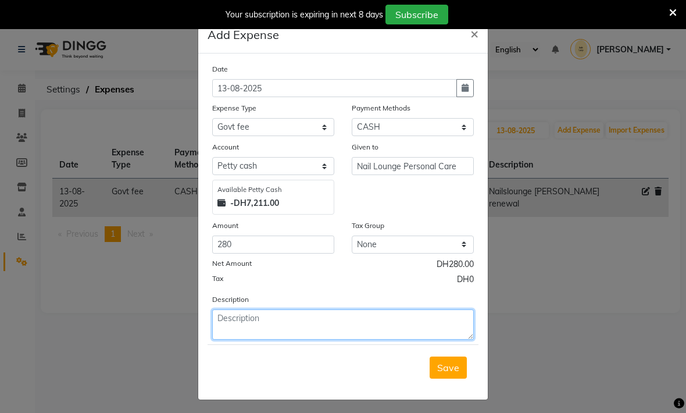
click at [269, 330] on textarea at bounding box center [343, 324] width 262 height 30
type textarea "Nailslounge Rona renewal"
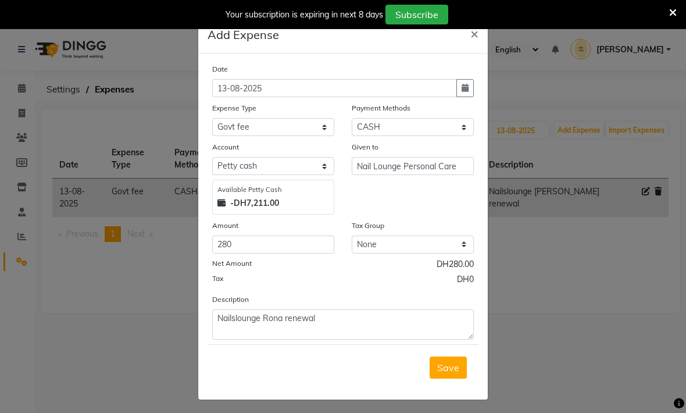
click at [462, 370] on button "Save" at bounding box center [448, 368] width 37 height 22
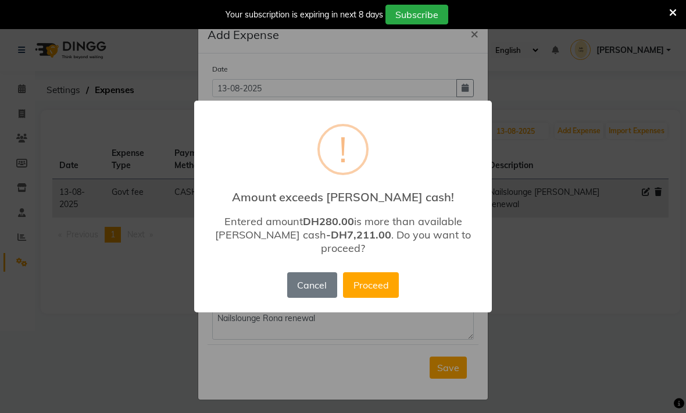
click at [371, 279] on button "Proceed" at bounding box center [371, 285] width 56 height 26
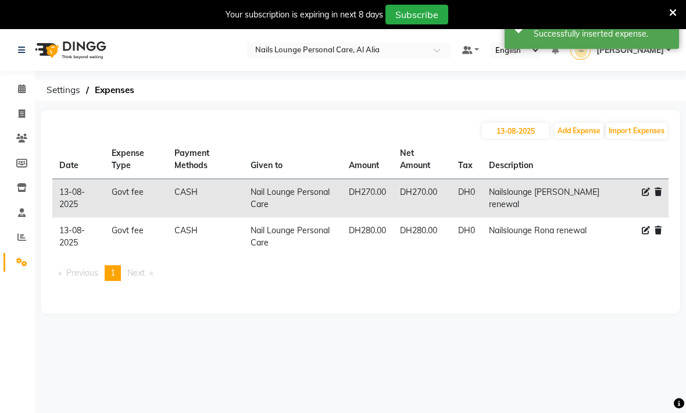
click at [643, 191] on icon at bounding box center [646, 192] width 8 height 8
select select "20593"
select select "1"
select select "5948"
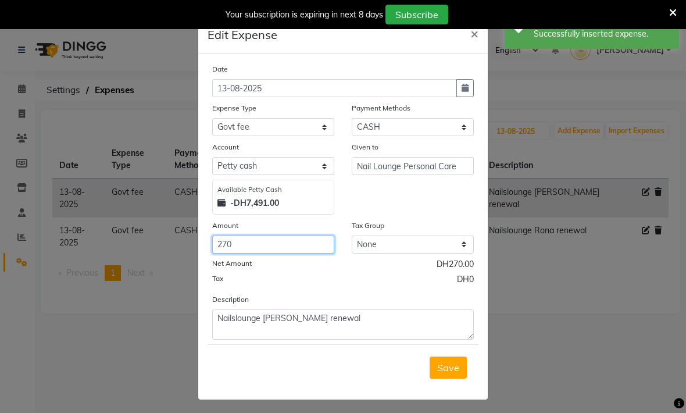
click at [240, 243] on input "270" at bounding box center [273, 245] width 122 height 18
type input "280"
click at [461, 363] on button "Save" at bounding box center [448, 368] width 37 height 22
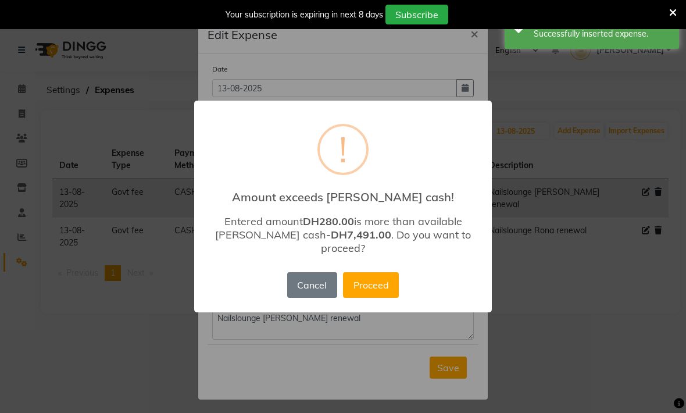
click at [375, 282] on button "Proceed" at bounding box center [371, 285] width 56 height 26
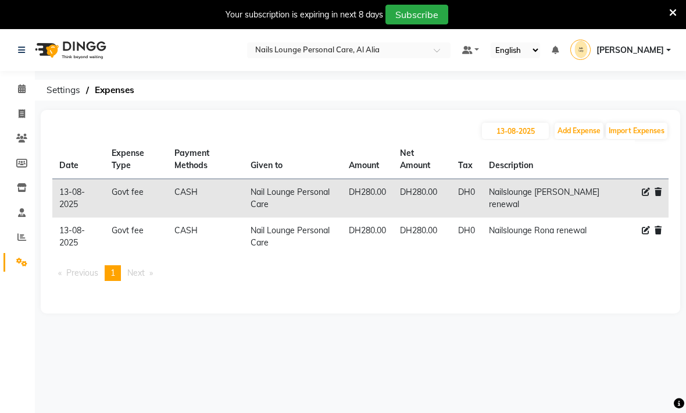
click at [393, 118] on div "[DATE] Add Expense Import Expenses Date Expense Type Payment Methods Given to A…" at bounding box center [361, 212] width 640 height 204
click at [577, 132] on button "Add Expense" at bounding box center [579, 131] width 49 height 16
select select "1"
select select "5948"
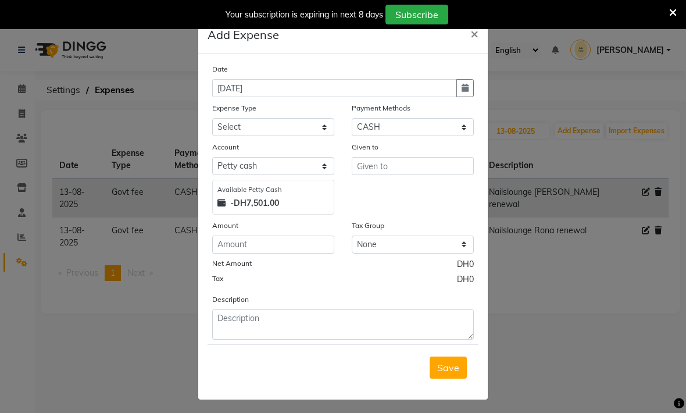
click at [553, 316] on ngb-modal-window "Add Expense × Date [DATE] Expense Type Select Advance Salary Asset Bank charges…" at bounding box center [343, 206] width 686 height 413
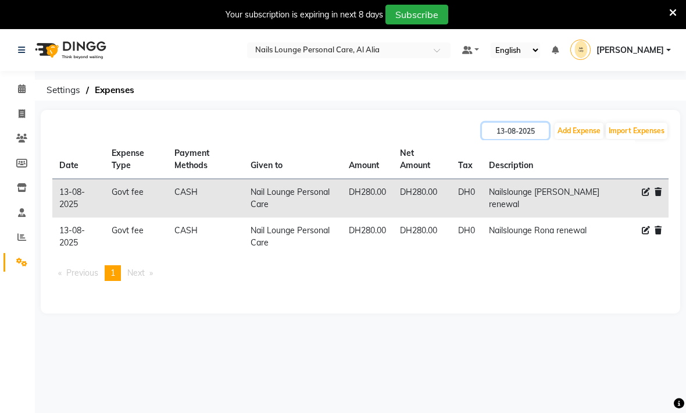
click at [512, 132] on input "13-08-2025" at bounding box center [515, 131] width 67 height 16
select select "8"
select select "2025"
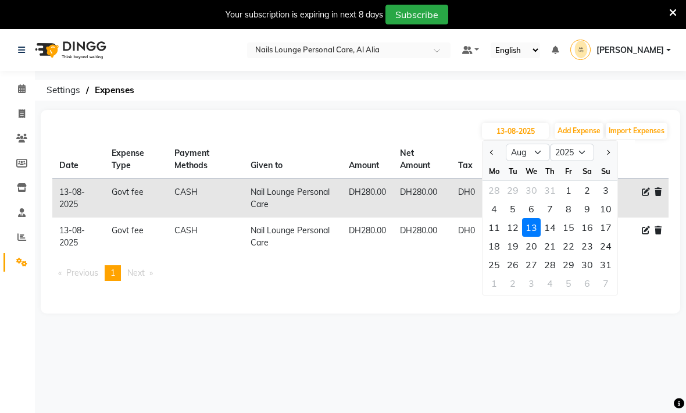
click at [514, 229] on div "12" at bounding box center [513, 227] width 19 height 19
type input "[DATE]"
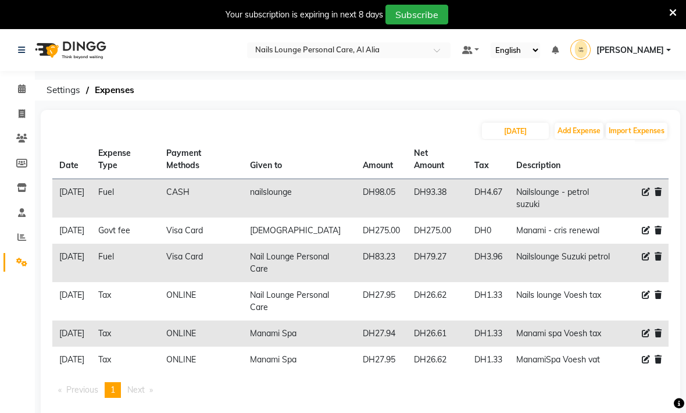
click at [354, 122] on div "[DATE] Add Expense Import Expenses" at bounding box center [360, 131] width 617 height 19
click at [504, 134] on input "[DATE]" at bounding box center [515, 131] width 67 height 16
select select "8"
select select "2025"
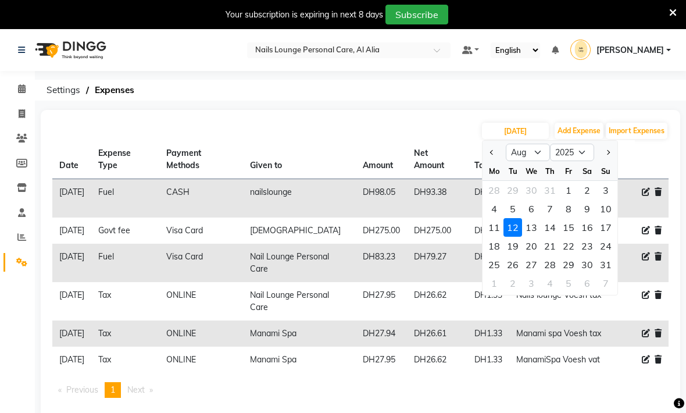
click at [492, 230] on div "11" at bounding box center [494, 227] width 19 height 19
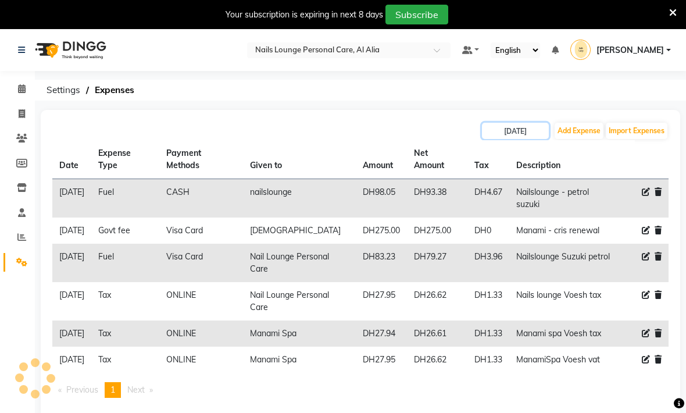
type input "[DATE]"
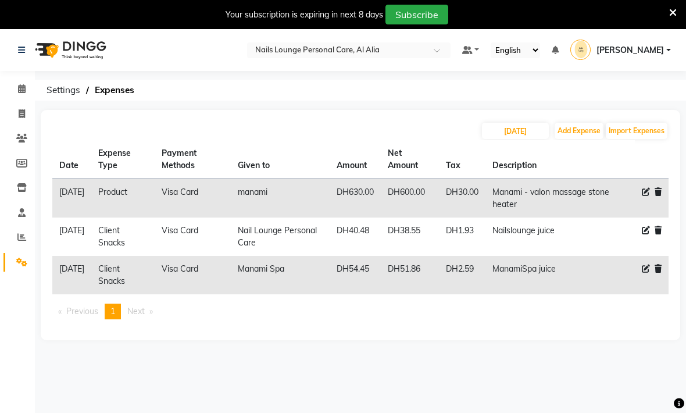
click at [344, 120] on div "[DATE] Add Expense Import Expenses Date Expense Type Payment Methods Given to A…" at bounding box center [361, 225] width 640 height 230
click at [494, 137] on input "[DATE]" at bounding box center [515, 131] width 67 height 16
select select "8"
select select "2025"
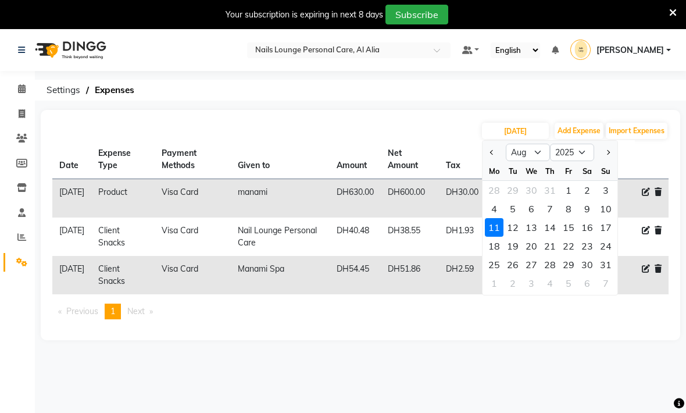
click at [588, 211] on div "9" at bounding box center [587, 209] width 19 height 19
type input "[DATE]"
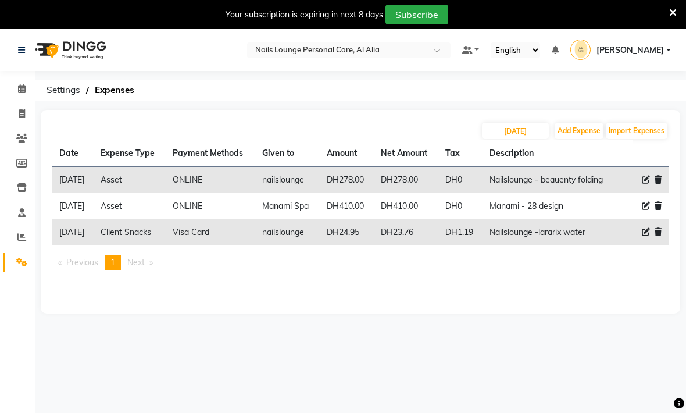
click at [433, 291] on div "[DATE] Add Expense Import Expenses Date Expense Type Payment Methods Given to A…" at bounding box center [361, 212] width 640 height 204
click at [374, 119] on div "[DATE] Add Expense Import Expenses Date Expense Type Payment Methods Given to A…" at bounding box center [361, 212] width 640 height 204
click at [496, 134] on input "[DATE]" at bounding box center [515, 131] width 67 height 16
select select "8"
select select "2025"
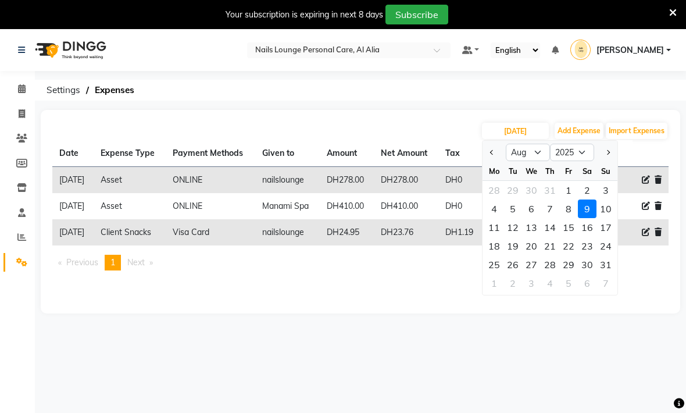
click at [510, 212] on div "5" at bounding box center [513, 209] width 19 height 19
type input "[DATE]"
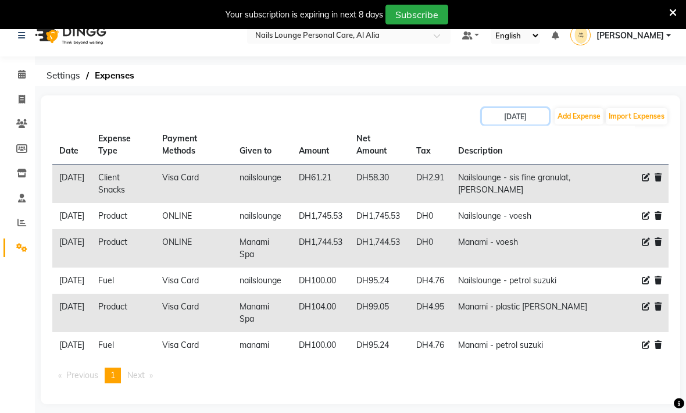
scroll to position [22, 0]
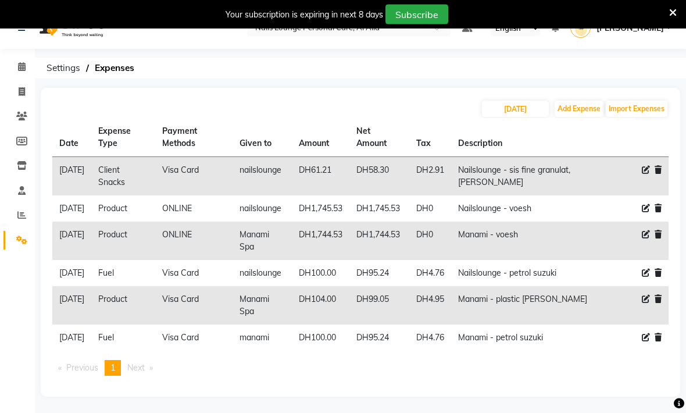
click at [391, 105] on div "[DATE] Add Expense Import Expenses" at bounding box center [360, 109] width 617 height 19
click at [500, 115] on input "[DATE]" at bounding box center [515, 109] width 67 height 16
select select "8"
select select "2025"
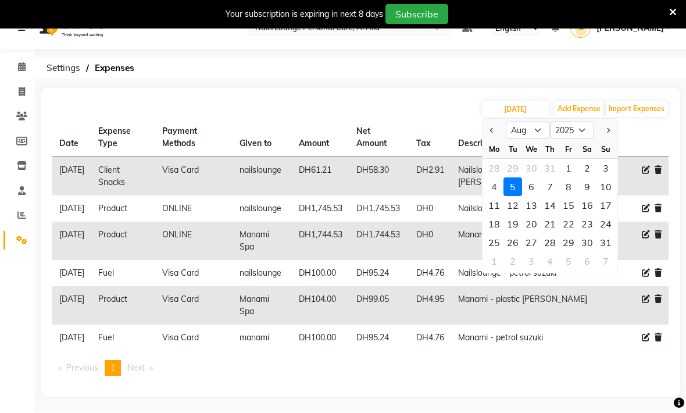
click at [531, 189] on div "6" at bounding box center [531, 187] width 19 height 19
type input "[DATE]"
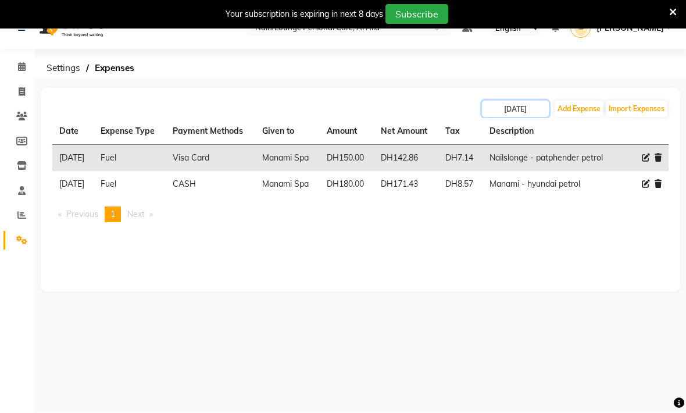
scroll to position [29, 0]
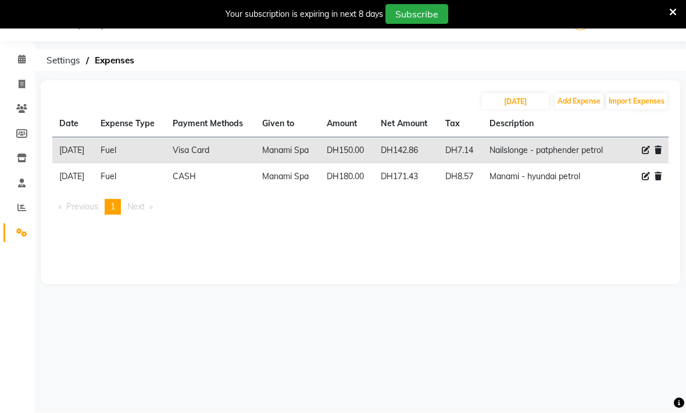
click at [425, 264] on div "[DATE] Add Expense Import Expenses Date Expense Type Payment Methods Given to A…" at bounding box center [361, 183] width 640 height 204
click at [570, 103] on button "Add Expense" at bounding box center [579, 102] width 49 height 16
select select "1"
select select "5948"
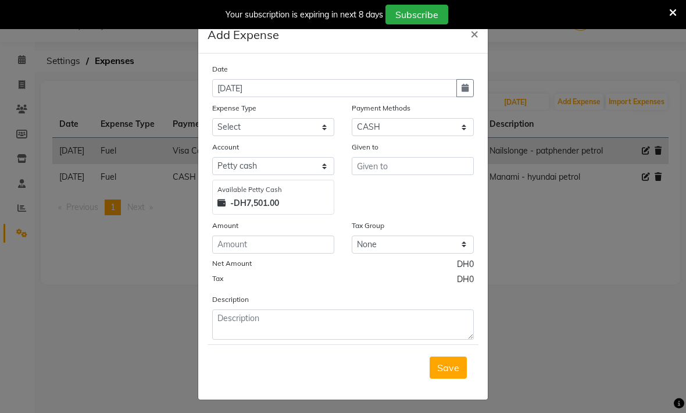
click at [467, 93] on button "button" at bounding box center [465, 88] width 17 height 18
select select "9"
select select "2025"
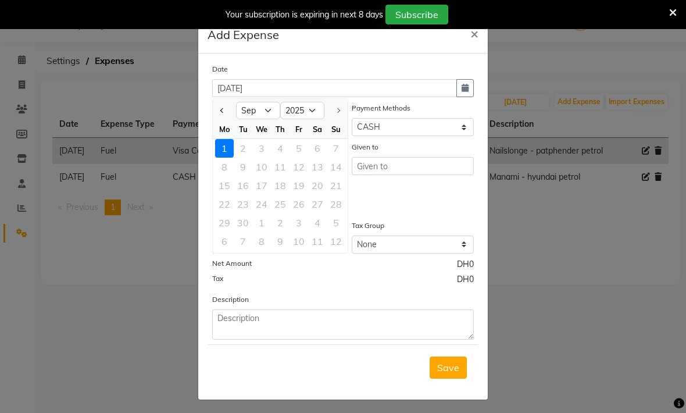
click at [224, 113] on button "Previous month" at bounding box center [223, 110] width 10 height 19
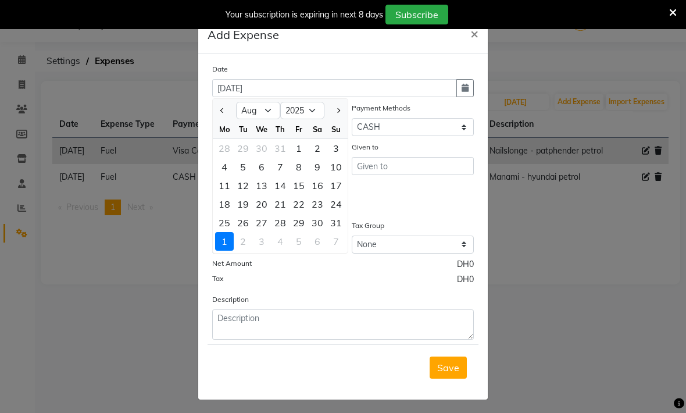
click at [226, 109] on button "Previous month" at bounding box center [223, 110] width 10 height 19
select select "7"
click at [335, 207] on div "27" at bounding box center [336, 204] width 19 height 19
type input "[DATE]"
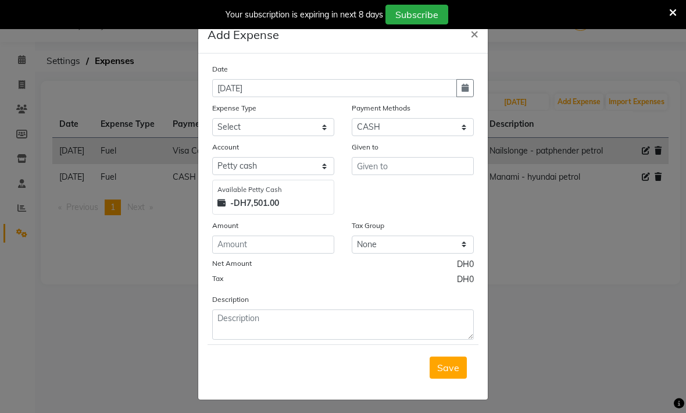
click at [472, 37] on span "×" at bounding box center [475, 32] width 8 height 17
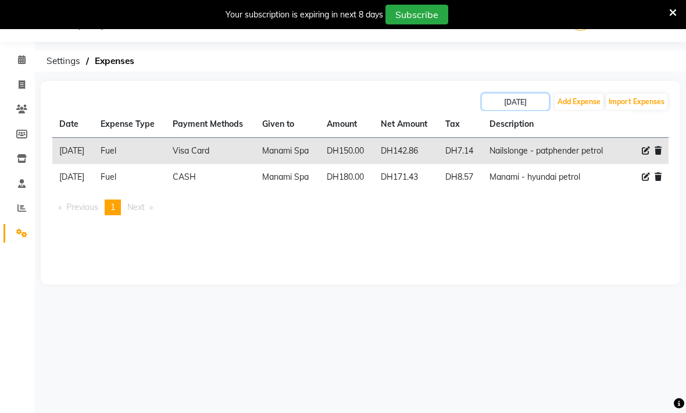
click at [507, 104] on input "[DATE]" at bounding box center [515, 102] width 67 height 16
select select "8"
select select "2025"
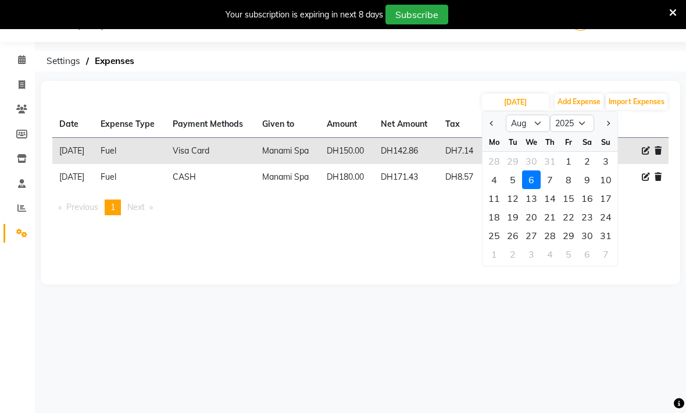
click at [496, 123] on button "Previous month" at bounding box center [493, 123] width 10 height 19
click at [490, 124] on button "Previous month" at bounding box center [493, 123] width 10 height 19
click at [603, 127] on button "Next month" at bounding box center [608, 123] width 10 height 19
select select "7"
click at [603, 219] on div "27" at bounding box center [606, 217] width 19 height 19
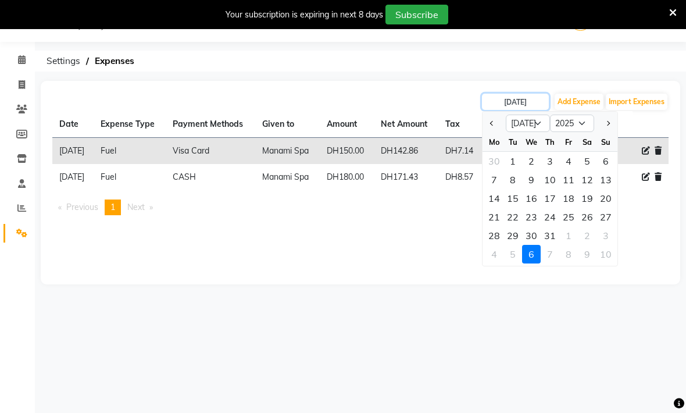
type input "[DATE]"
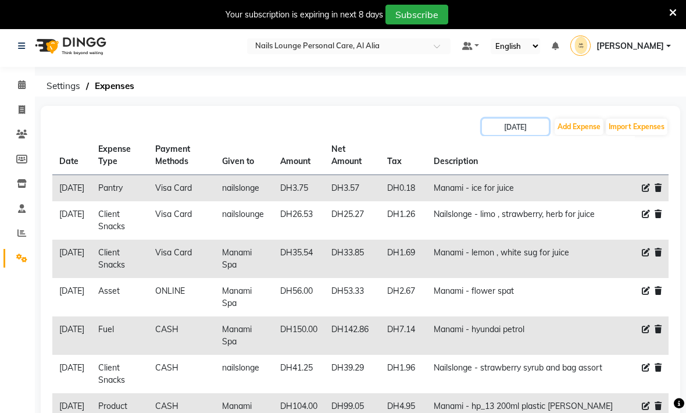
scroll to position [0, 0]
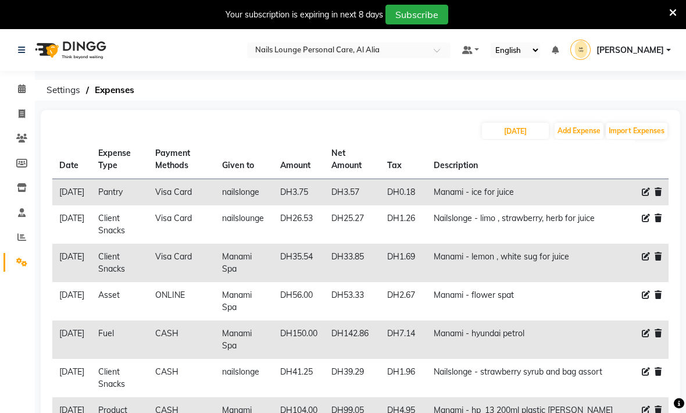
click at [409, 122] on div "[DATE] Add Expense Import Expenses" at bounding box center [360, 131] width 617 height 19
click at [431, 131] on div "[DATE] Add Expense Import Expenses" at bounding box center [360, 131] width 617 height 19
click at [503, 137] on input "[DATE]" at bounding box center [515, 131] width 67 height 16
select select "7"
select select "2025"
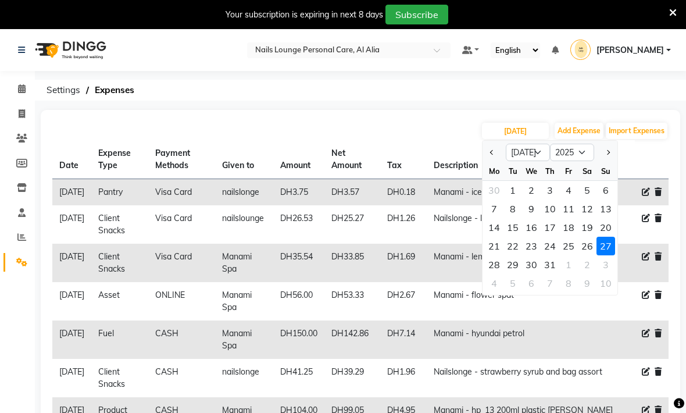
click at [511, 193] on div "1" at bounding box center [513, 190] width 19 height 19
type input "[DATE]"
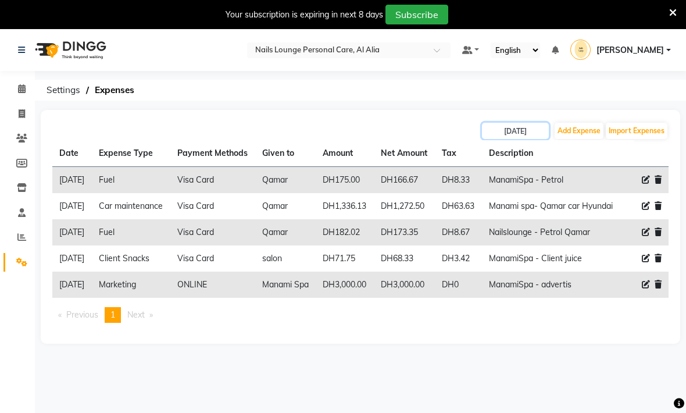
scroll to position [29, 0]
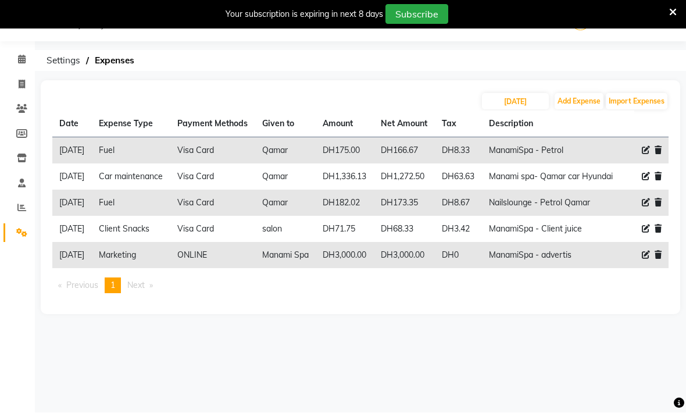
click at [572, 105] on button "Add Expense" at bounding box center [579, 102] width 49 height 16
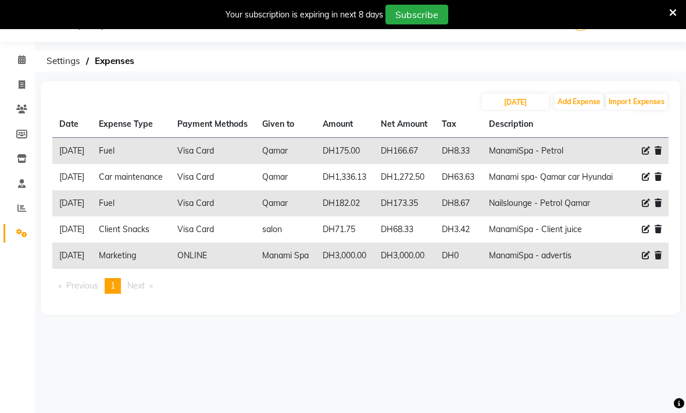
select select "1"
select select "5948"
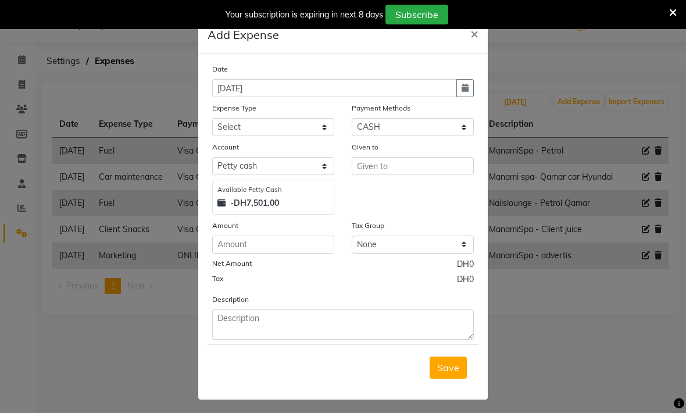
click at [467, 93] on button "button" at bounding box center [465, 88] width 17 height 18
select select "9"
select select "2025"
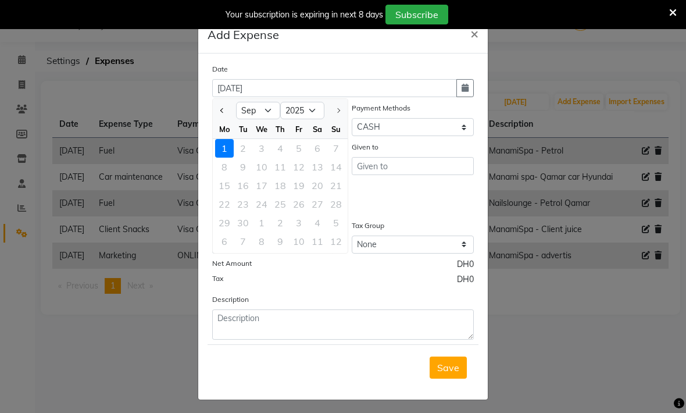
click at [226, 112] on button "Previous month" at bounding box center [223, 110] width 10 height 19
select select "8"
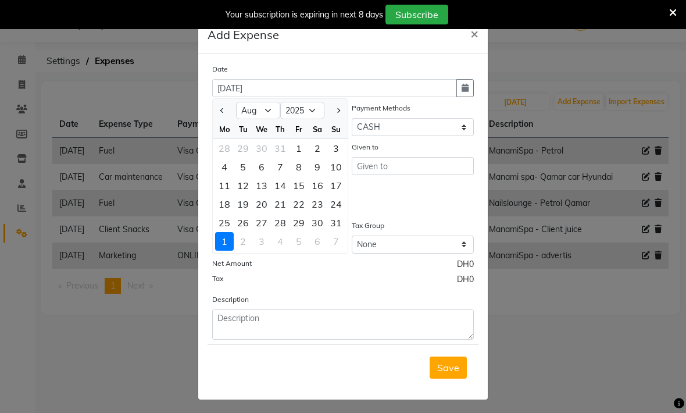
click at [297, 148] on div "1" at bounding box center [299, 148] width 19 height 19
type input "[DATE]"
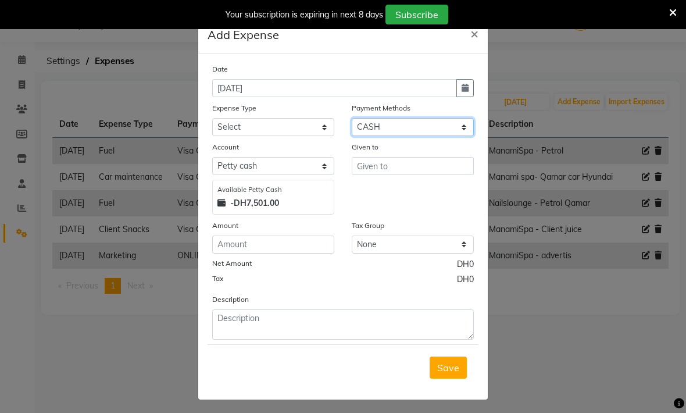
click at [366, 130] on select "Select Master Card Visa Card CASH ONLINE" at bounding box center [413, 127] width 122 height 18
select select "19"
select select "5949"
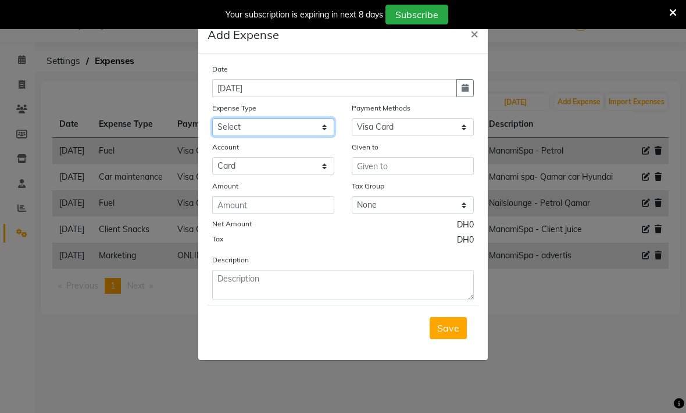
click at [234, 128] on select "Select Advance Salary Asset Bank charges Car maintenance Cash transfer to bank …" at bounding box center [273, 127] width 122 height 18
select select "20579"
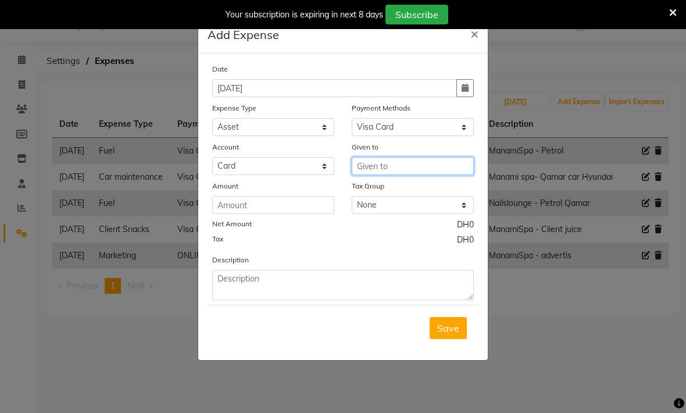
click at [361, 160] on input "text" at bounding box center [413, 166] width 122 height 18
click at [381, 193] on span "Mana" at bounding box center [380, 191] width 26 height 12
type input "Manami Spa"
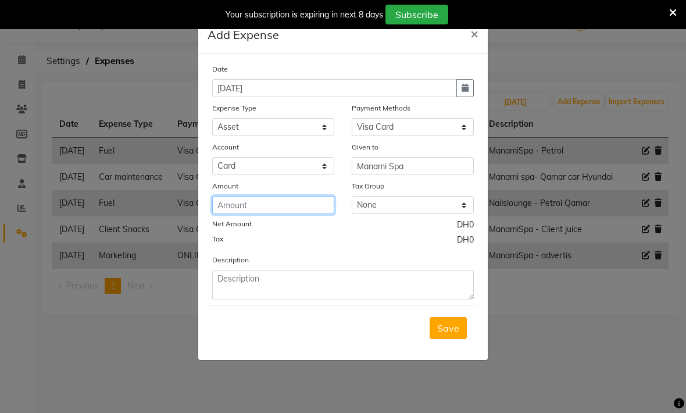
click at [237, 202] on input "number" at bounding box center [273, 205] width 122 height 18
type input "88.95"
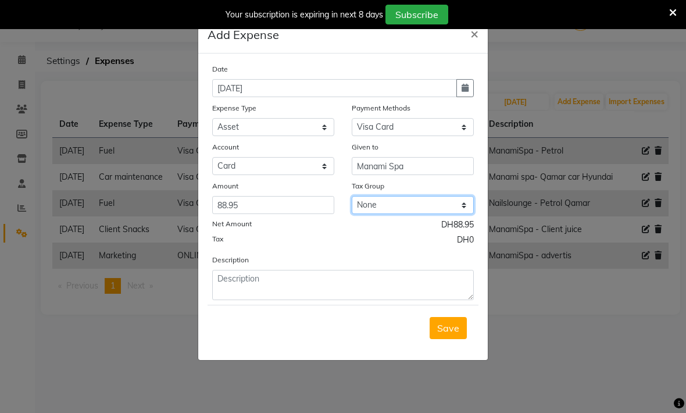
click at [378, 210] on select "None No VAT Vat" at bounding box center [413, 205] width 122 height 18
select select "3021"
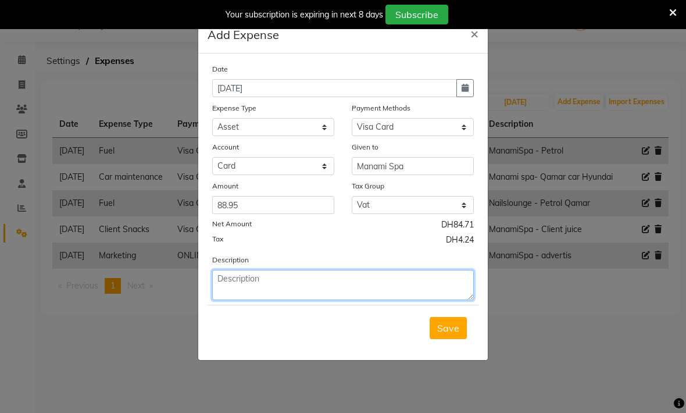
click at [234, 277] on textarea at bounding box center [343, 285] width 262 height 30
type textarea "ManamiSpa ikea"
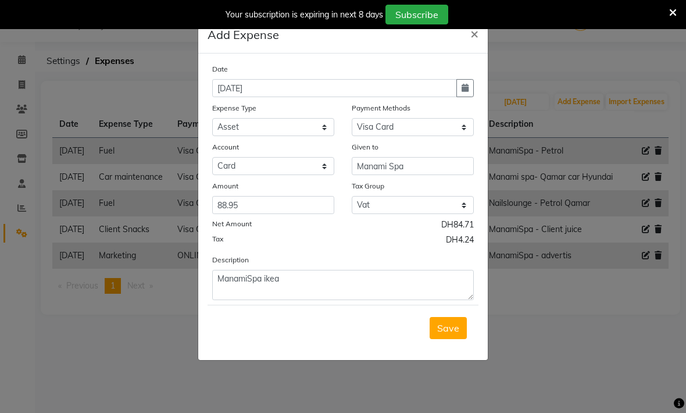
click at [450, 329] on span "Save" at bounding box center [448, 328] width 22 height 12
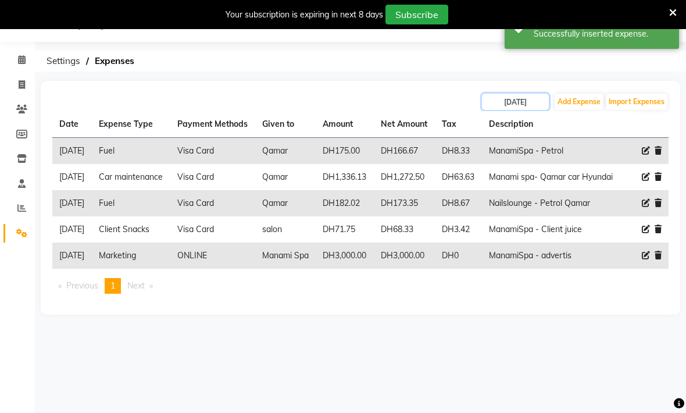
click at [508, 105] on input "[DATE]" at bounding box center [515, 102] width 67 height 16
select select "7"
select select "2025"
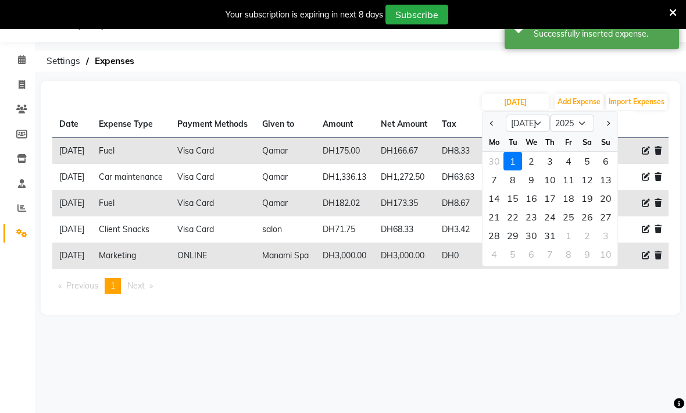
click at [549, 160] on div "3" at bounding box center [550, 161] width 19 height 19
type input "[DATE]"
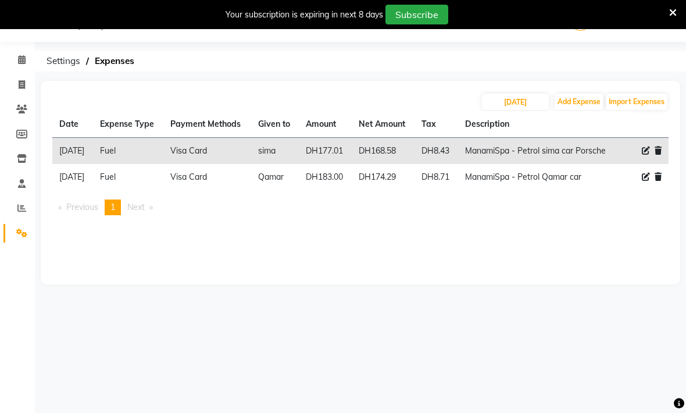
click at [572, 105] on button "Add Expense" at bounding box center [579, 102] width 49 height 16
select select "1"
select select "5948"
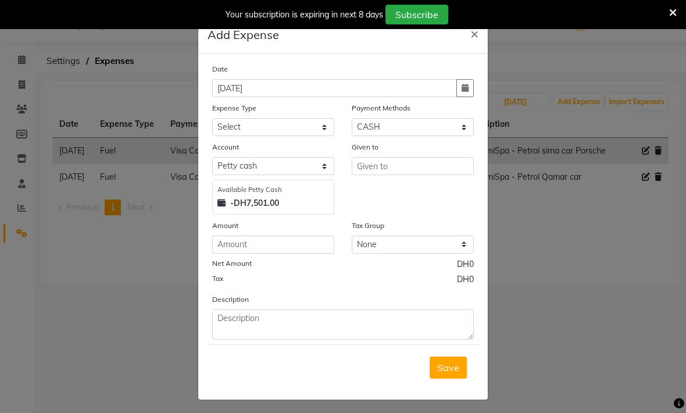
click at [466, 88] on icon "button" at bounding box center [465, 88] width 7 height 8
select select "9"
select select "2025"
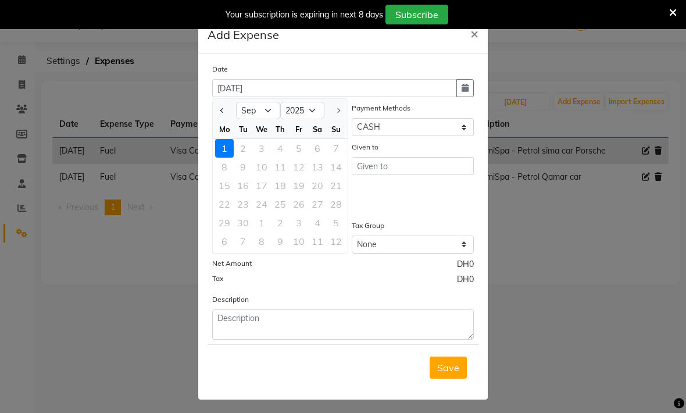
click at [223, 112] on span "Previous month" at bounding box center [222, 110] width 5 height 5
select select "8"
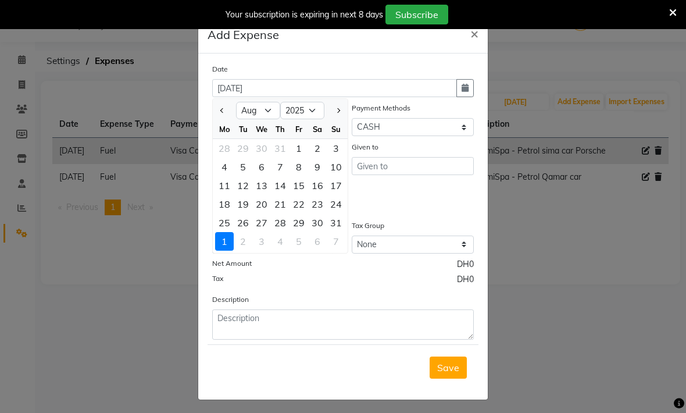
click at [335, 151] on div "3" at bounding box center [336, 148] width 19 height 19
type input "[DATE]"
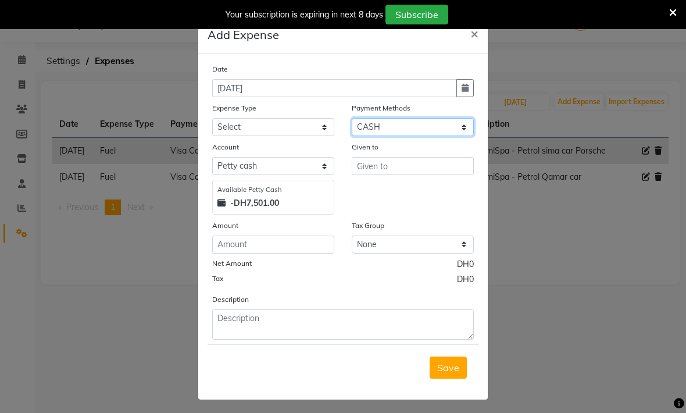
click at [364, 127] on select "Select Master Card Visa Card CASH ONLINE" at bounding box center [413, 127] width 122 height 18
select select "3"
select select "5949"
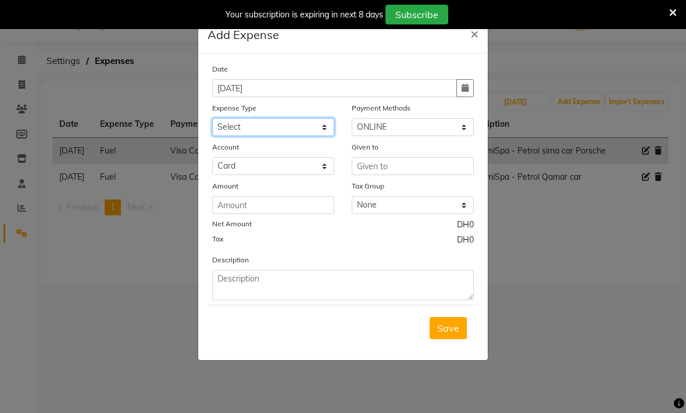
click at [227, 133] on select "Select Advance Salary Asset Bank charges Car maintenance Cash transfer to bank …" at bounding box center [273, 127] width 122 height 18
select select "20595"
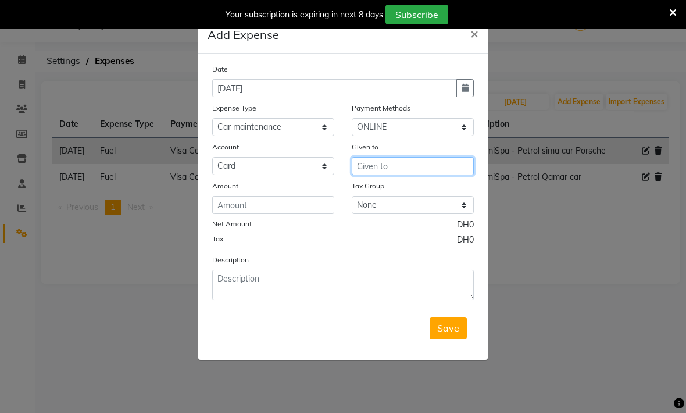
click at [361, 168] on input "text" at bounding box center [413, 166] width 122 height 18
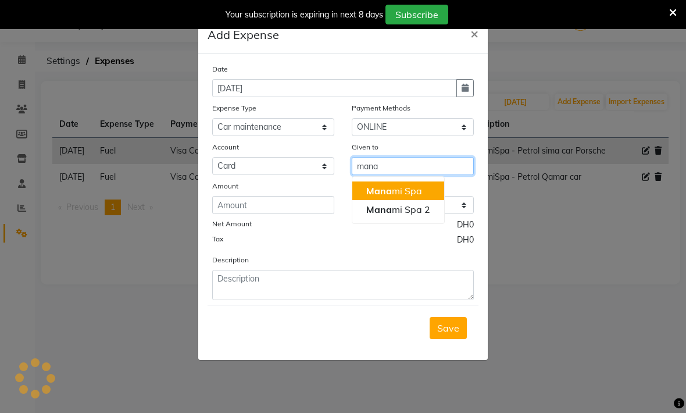
click at [374, 190] on span "Mana" at bounding box center [380, 191] width 26 height 12
type input "Manami Spa"
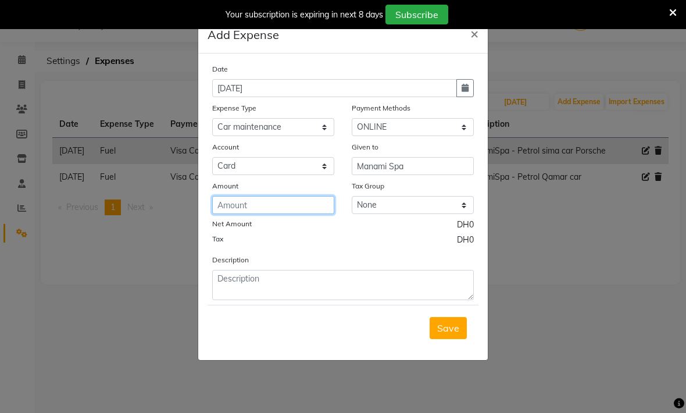
click at [236, 206] on input "number" at bounding box center [273, 205] width 122 height 18
type input "304.5"
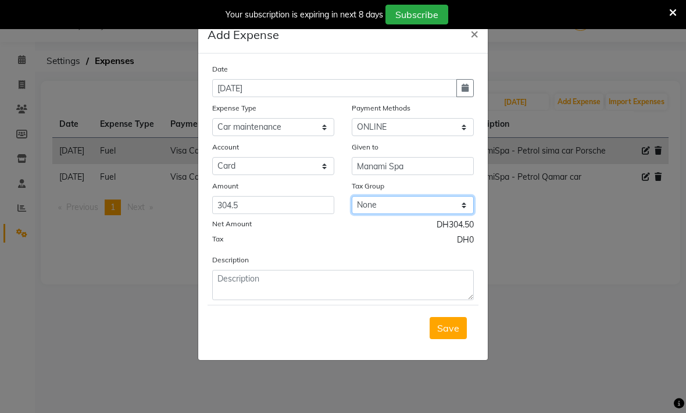
click at [374, 208] on select "None No VAT Vat" at bounding box center [413, 205] width 122 height 18
select select "3021"
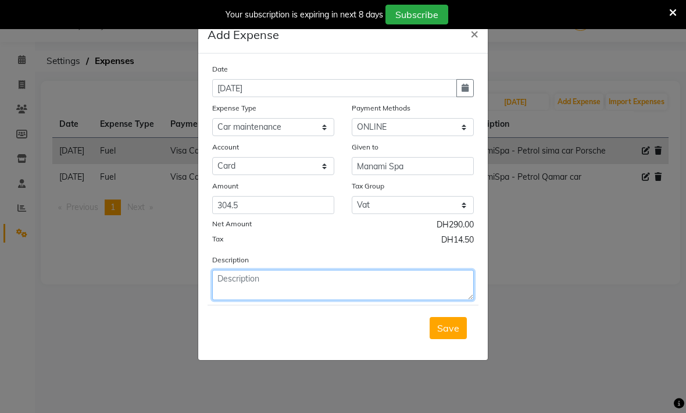
click at [249, 287] on textarea at bounding box center [343, 285] width 262 height 30
type textarea "ManamiSpa Hyundai battery"
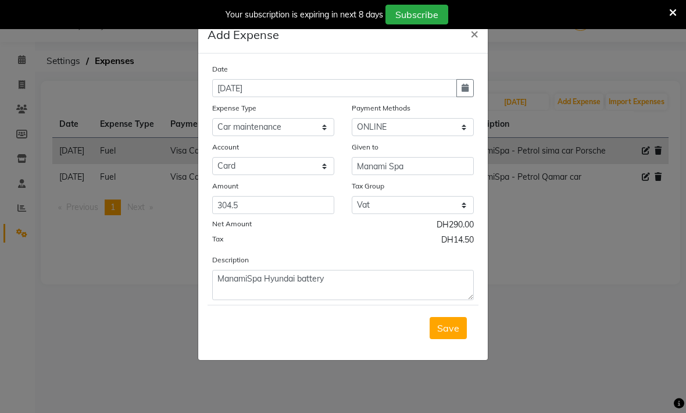
click at [441, 329] on span "Save" at bounding box center [448, 328] width 22 height 12
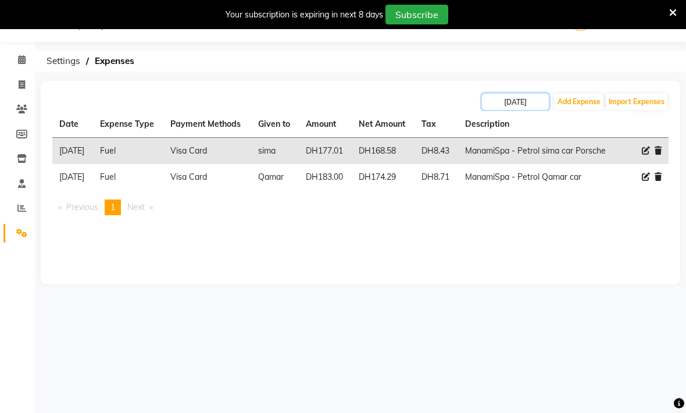
click at [504, 104] on input "[DATE]" at bounding box center [515, 102] width 67 height 16
select select "7"
select select "2025"
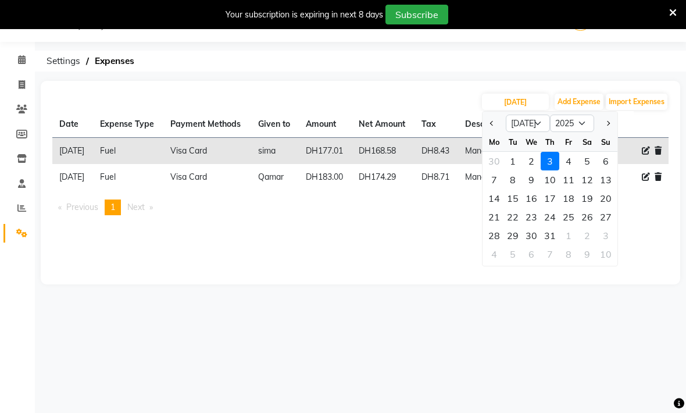
click at [606, 127] on button "Next month" at bounding box center [608, 123] width 10 height 19
select select "8"
click at [603, 163] on div "3" at bounding box center [606, 161] width 19 height 19
type input "[DATE]"
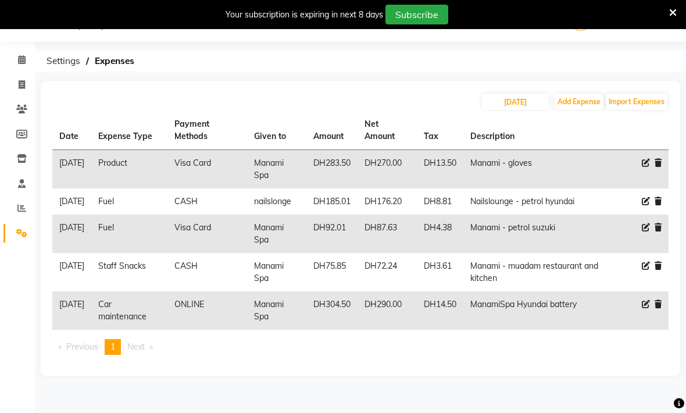
click at [661, 308] on icon at bounding box center [658, 304] width 7 height 8
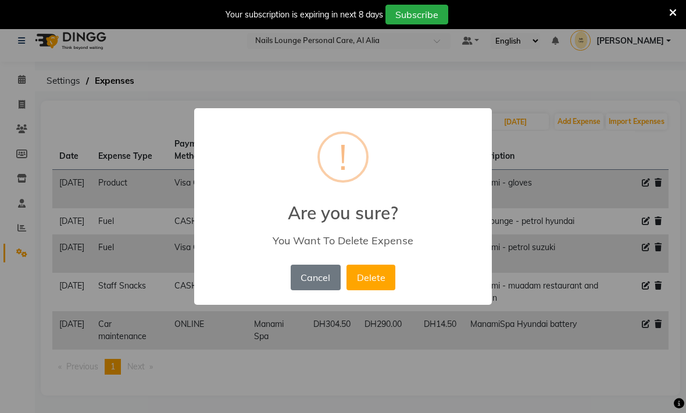
click at [365, 280] on button "Delete" at bounding box center [371, 278] width 49 height 26
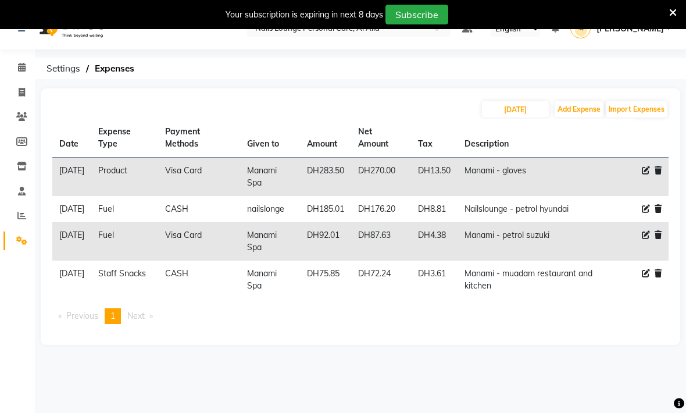
click at [437, 113] on div "[DATE] Add Expense Import Expenses" at bounding box center [360, 109] width 617 height 19
click at [528, 113] on input "[DATE]" at bounding box center [515, 109] width 67 height 16
select select "8"
select select "2025"
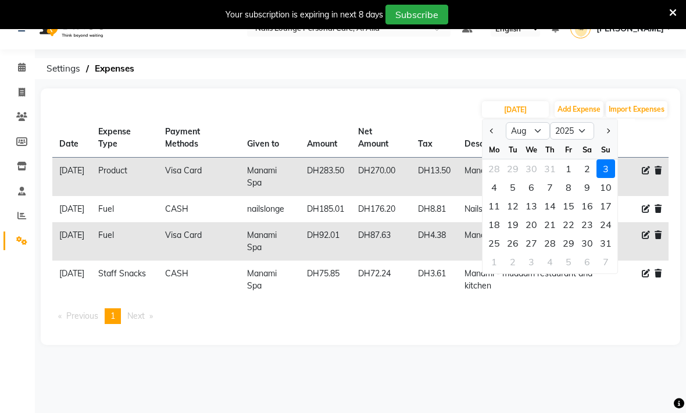
click at [570, 169] on div "1" at bounding box center [569, 168] width 19 height 19
type input "[DATE]"
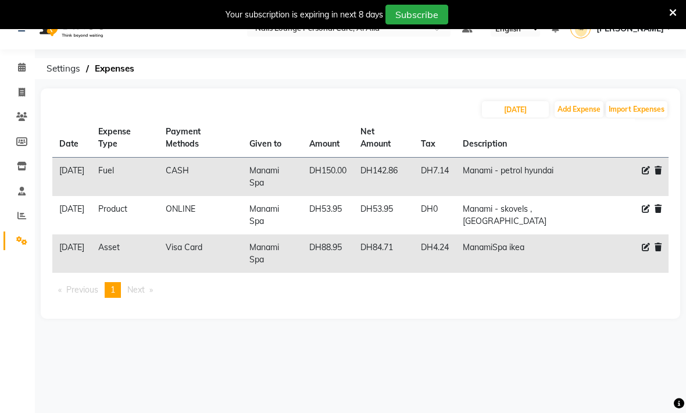
click at [585, 117] on button "Add Expense" at bounding box center [579, 109] width 49 height 16
select select "1"
select select "5948"
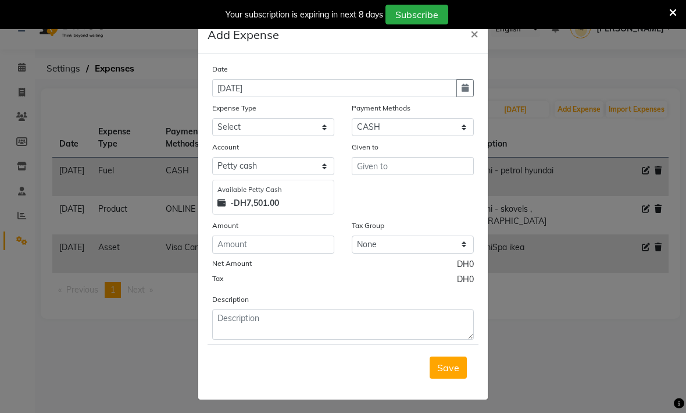
click at [466, 94] on button "button" at bounding box center [465, 88] width 17 height 18
select select "9"
select select "2025"
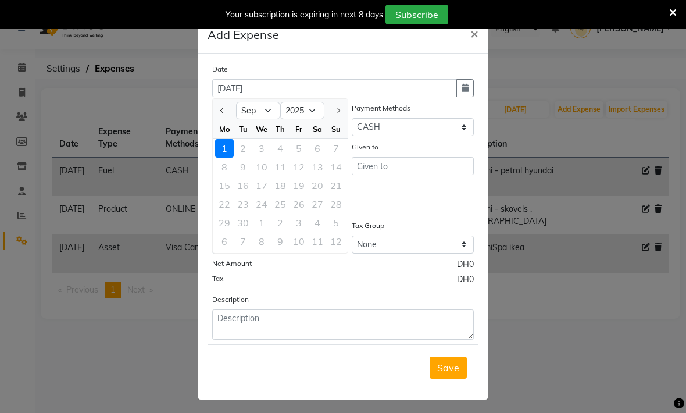
click at [222, 110] on span "Previous month" at bounding box center [222, 110] width 5 height 5
select select "8"
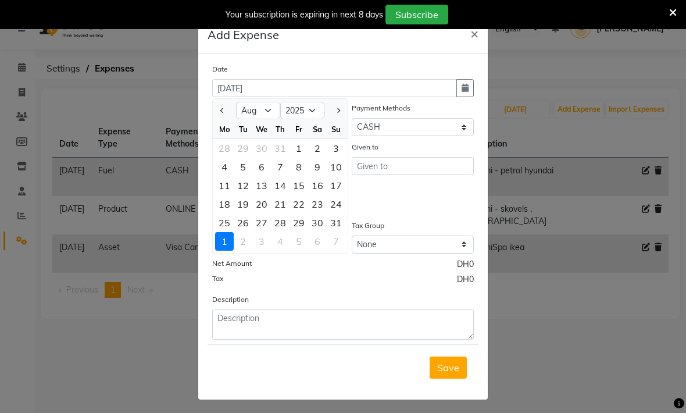
click at [304, 152] on div "1" at bounding box center [299, 148] width 19 height 19
type input "[DATE]"
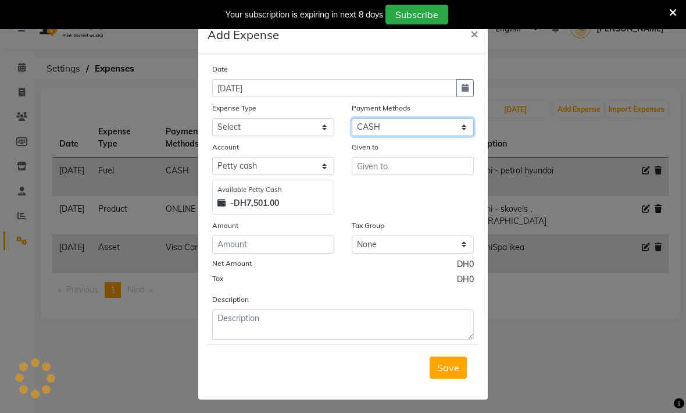
click at [376, 129] on select "Select Master Card Visa Card CASH ONLINE" at bounding box center [413, 127] width 122 height 18
select select "3"
select select "5949"
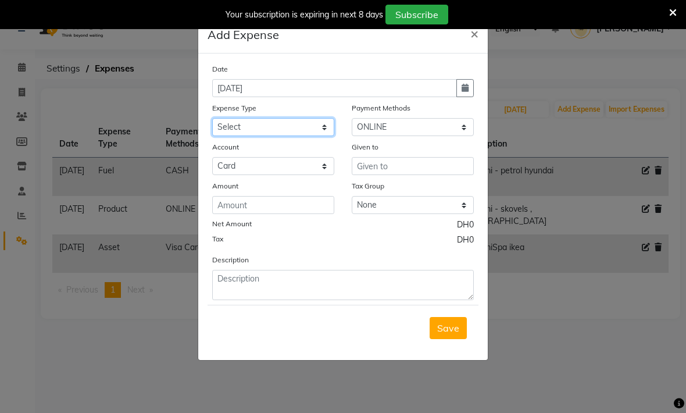
click at [237, 126] on select "Select Advance Salary Asset Bank charges Car maintenance Cash transfer to bank …" at bounding box center [273, 127] width 122 height 18
select select "20577"
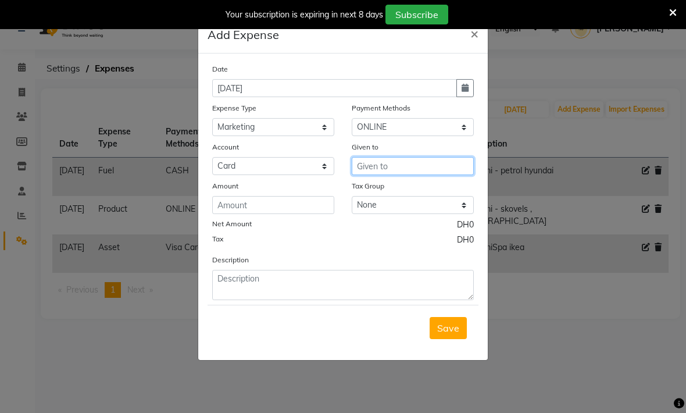
click at [358, 169] on input "text" at bounding box center [413, 166] width 122 height 18
click at [375, 194] on span "Man" at bounding box center [377, 191] width 20 height 12
type input "Manami Spa"
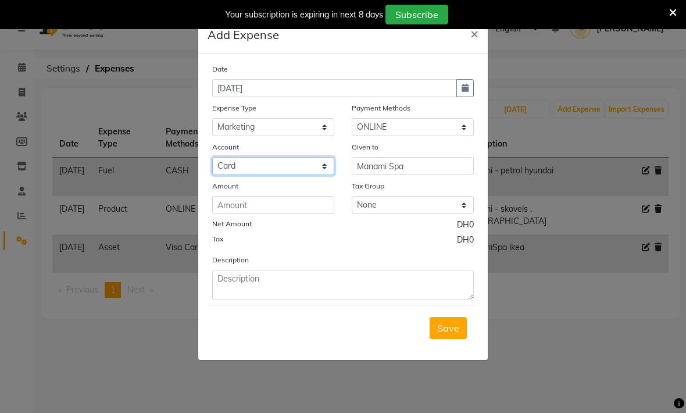
click at [260, 170] on select "Select Card" at bounding box center [273, 166] width 122 height 18
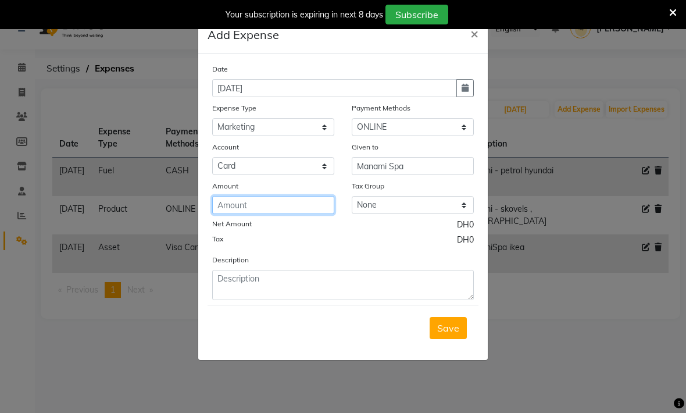
click at [233, 208] on input "number" at bounding box center [273, 205] width 122 height 18
type input "300"
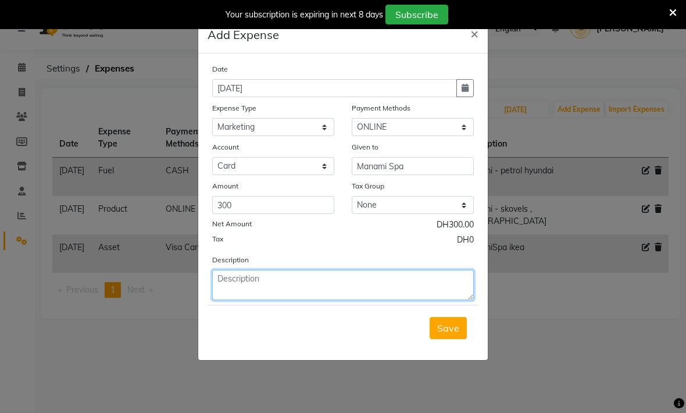
click at [257, 272] on textarea at bounding box center [343, 285] width 262 height 30
type textarea "ManamiSpa handle flowers"
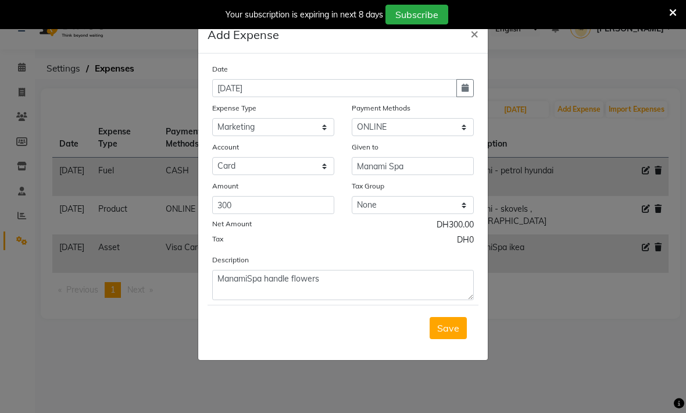
click at [451, 335] on button "Save" at bounding box center [448, 328] width 37 height 22
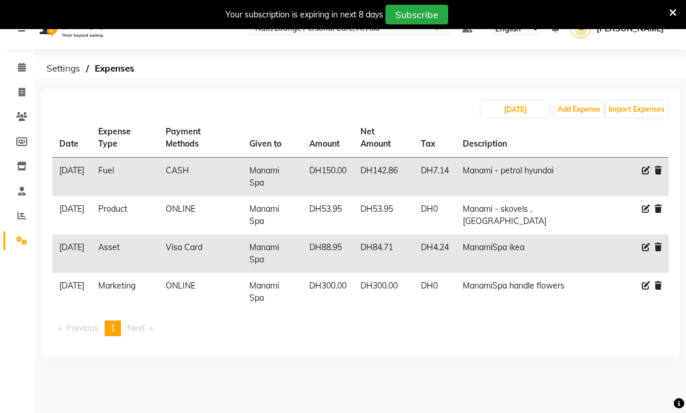
click at [414, 105] on div "[DATE] Add Expense Import Expenses" at bounding box center [360, 109] width 617 height 19
click at [510, 111] on input "[DATE]" at bounding box center [515, 109] width 67 height 16
select select "8"
select select "2025"
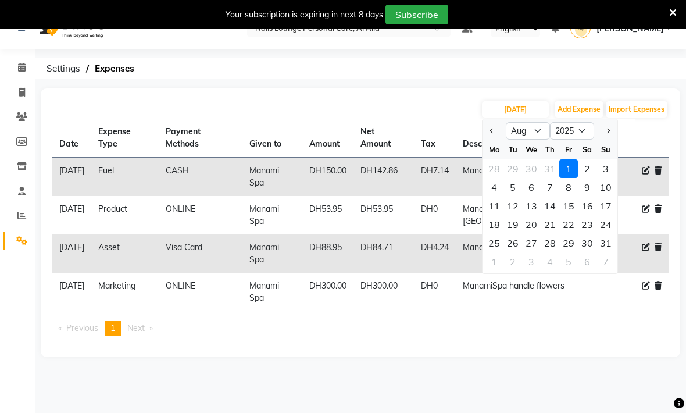
click at [585, 166] on div "2" at bounding box center [587, 168] width 19 height 19
type input "[DATE]"
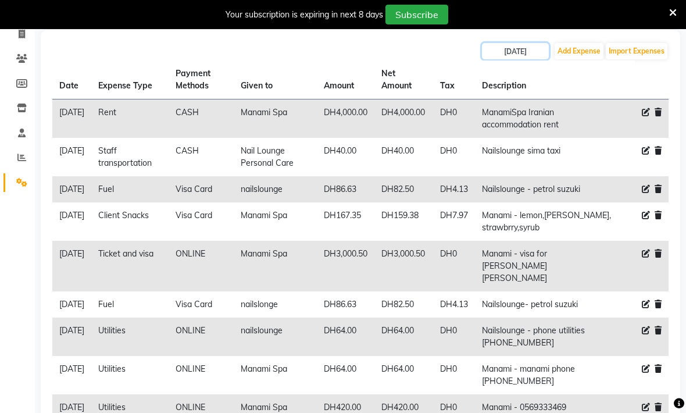
scroll to position [0, 0]
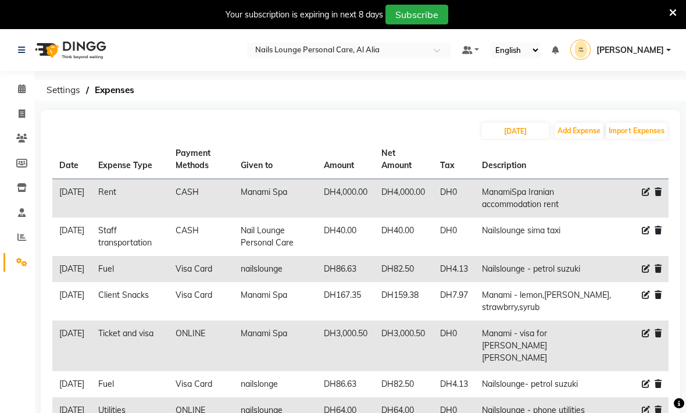
click at [410, 118] on div "[DATE] Add Expense Import Expenses Date Expense Type Payment Methods Given to A…" at bounding box center [361, 341] width 640 height 462
click at [573, 135] on button "Add Expense" at bounding box center [579, 131] width 49 height 16
select select "1"
select select "5948"
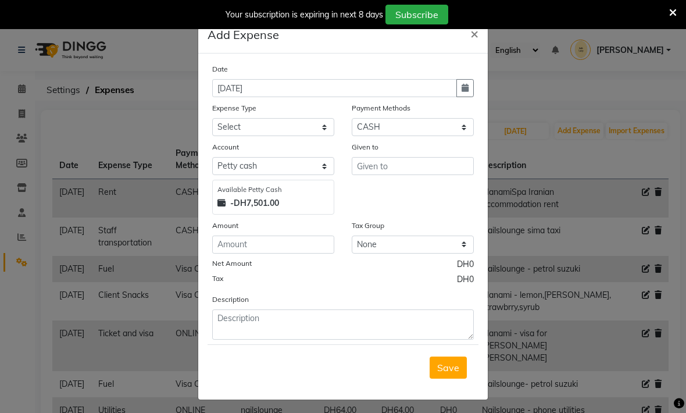
click at [573, 165] on ngb-modal-window "Add Expense × Date [DATE] Expense Type Select Advance Salary Asset Bank charges…" at bounding box center [343, 206] width 686 height 413
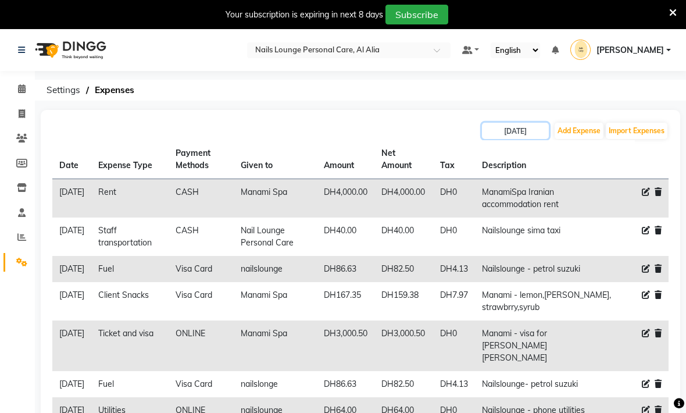
click at [509, 130] on input "[DATE]" at bounding box center [515, 131] width 67 height 16
select select "8"
select select "2025"
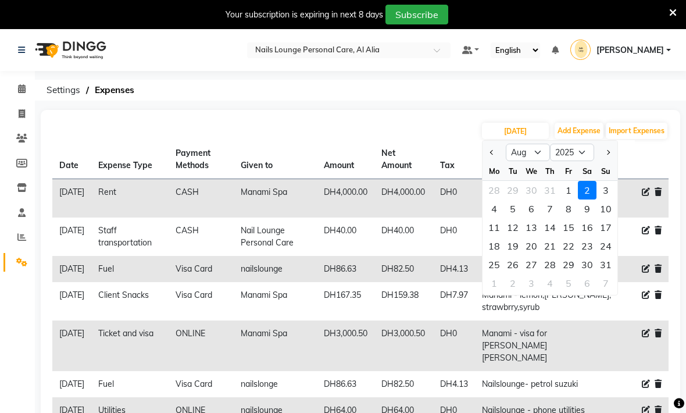
click at [492, 155] on button "Previous month" at bounding box center [493, 152] width 10 height 19
select select "7"
click at [493, 266] on div "28" at bounding box center [494, 264] width 19 height 19
type input "[DATE]"
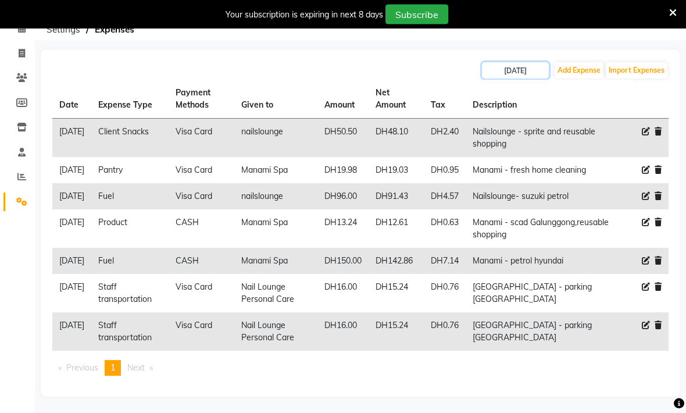
scroll to position [60, 0]
click at [417, 71] on div "[DATE] Add Expense Import Expenses" at bounding box center [360, 71] width 617 height 19
click at [512, 74] on input "[DATE]" at bounding box center [515, 71] width 67 height 16
select select "7"
select select "2025"
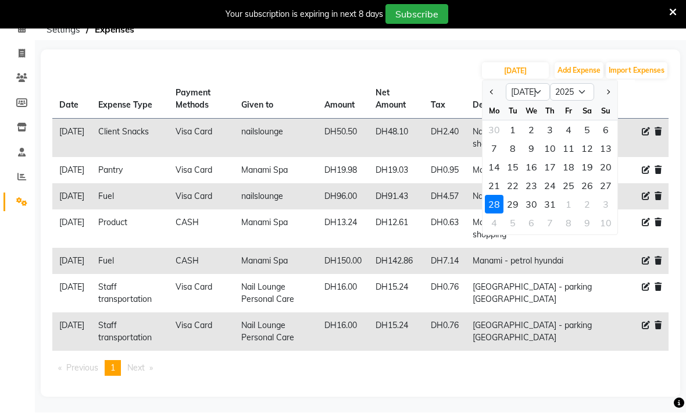
click at [603, 91] on button "Next month" at bounding box center [608, 92] width 10 height 19
select select "8"
click at [493, 148] on div "4" at bounding box center [494, 149] width 19 height 19
type input "[DATE]"
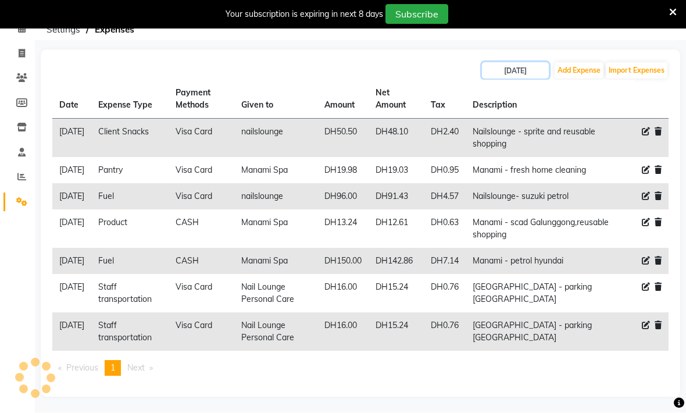
scroll to position [22, 0]
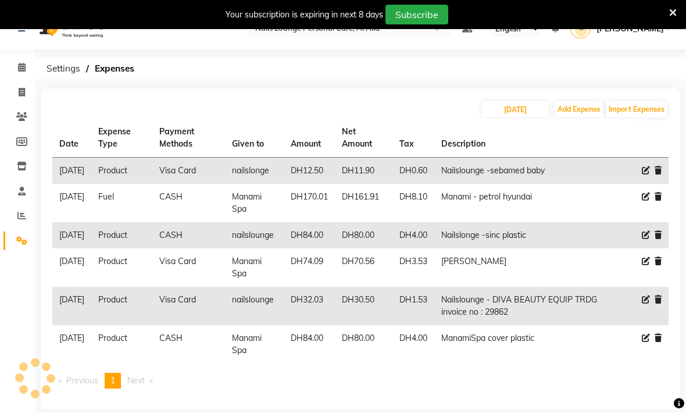
click at [577, 115] on button "Add Expense" at bounding box center [579, 109] width 49 height 16
select select "1"
select select "5948"
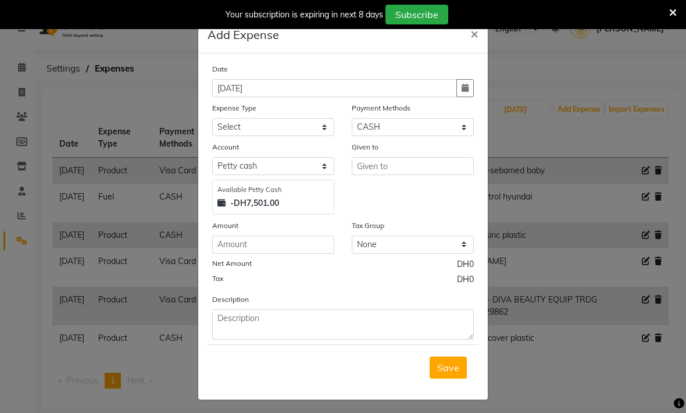
click at [466, 83] on button "button" at bounding box center [465, 88] width 17 height 18
select select "9"
select select "2025"
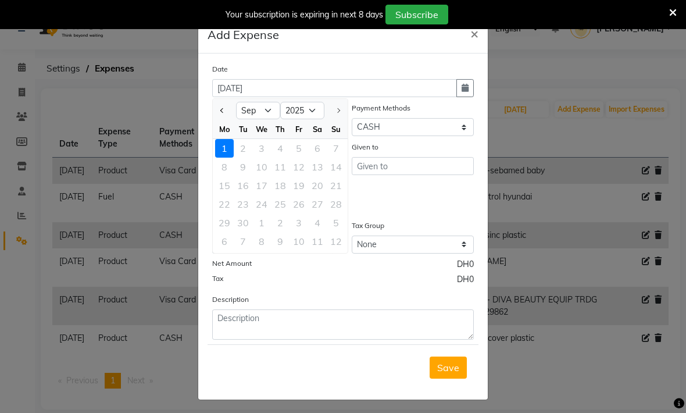
click at [221, 109] on button "Previous month" at bounding box center [223, 110] width 10 height 19
select select "8"
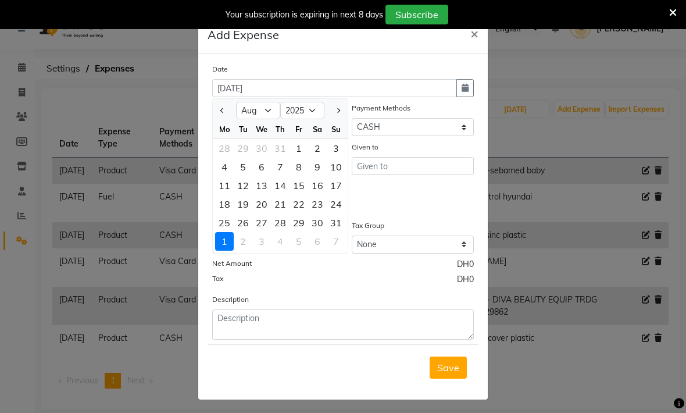
click at [225, 168] on div "4" at bounding box center [224, 167] width 19 height 19
type input "[DATE]"
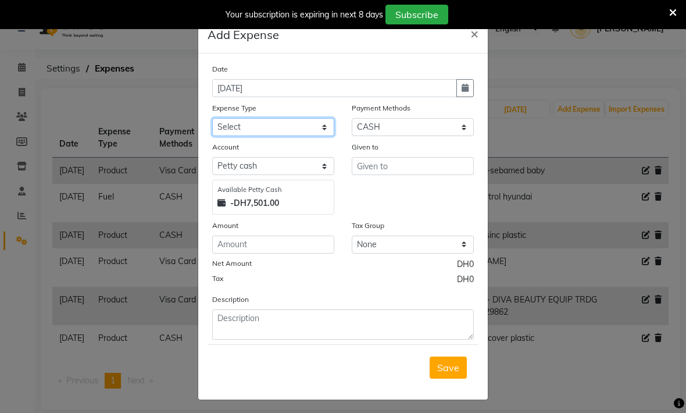
click at [227, 129] on select "Select Advance Salary Asset Bank charges Car maintenance Cash transfer to bank …" at bounding box center [273, 127] width 122 height 18
select select "20579"
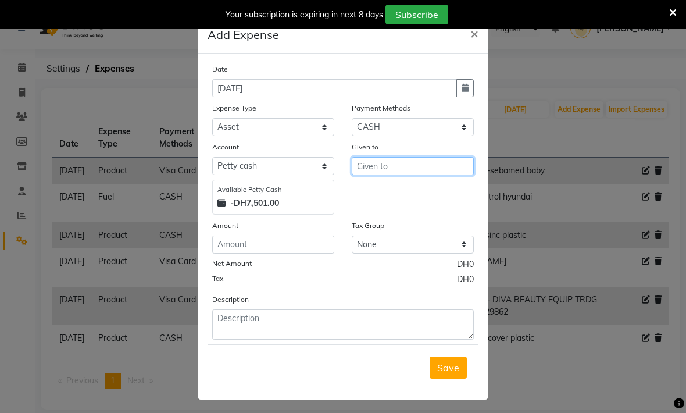
click at [372, 166] on input "text" at bounding box center [413, 166] width 122 height 18
click at [364, 192] on button "Manam i Spa" at bounding box center [399, 191] width 92 height 19
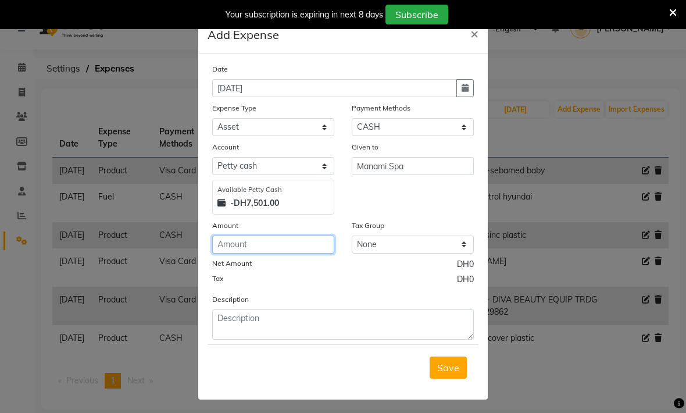
click at [238, 242] on input "number" at bounding box center [273, 245] width 122 height 18
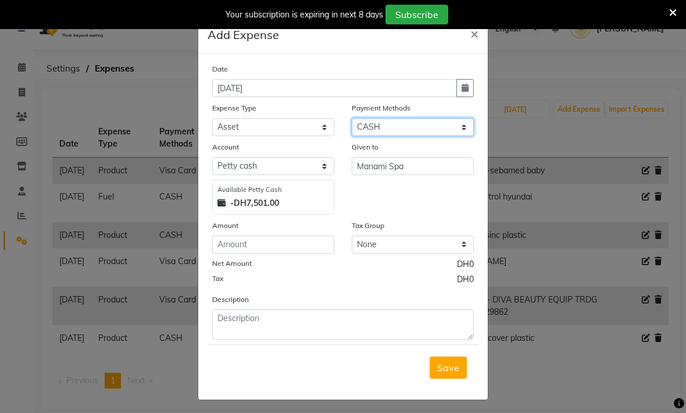
click at [375, 129] on select "Select Master Card Visa Card CASH ONLINE" at bounding box center [413, 127] width 122 height 18
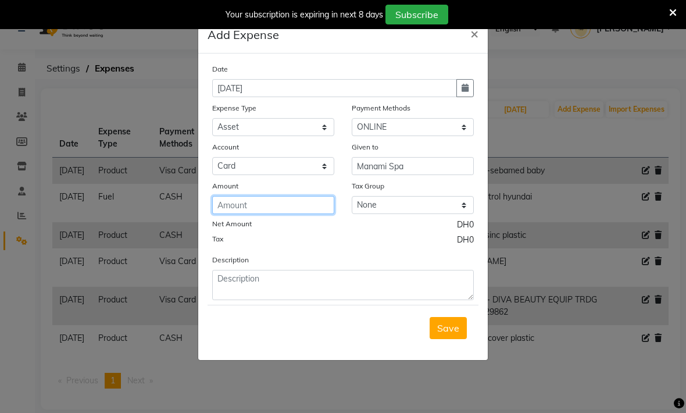
click at [238, 205] on input "number" at bounding box center [273, 205] width 122 height 18
click at [471, 40] on span "×" at bounding box center [475, 32] width 8 height 17
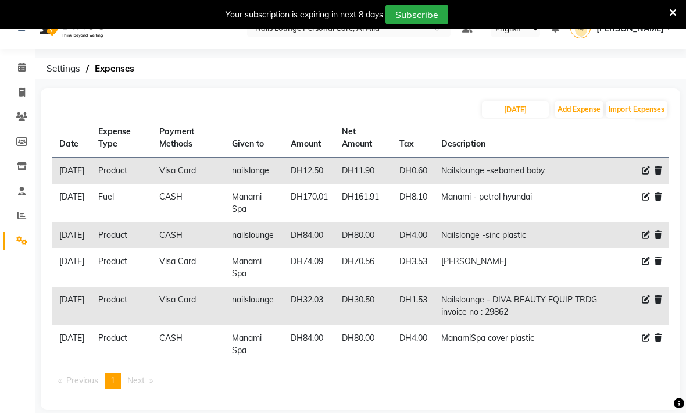
click at [574, 113] on button "Add Expense" at bounding box center [579, 109] width 49 height 16
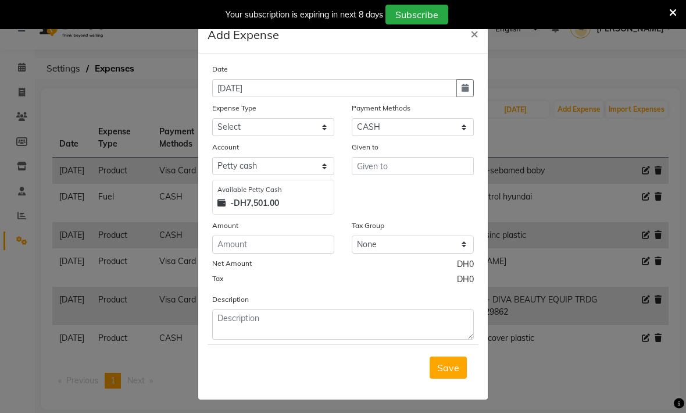
click at [469, 94] on button "button" at bounding box center [465, 88] width 17 height 18
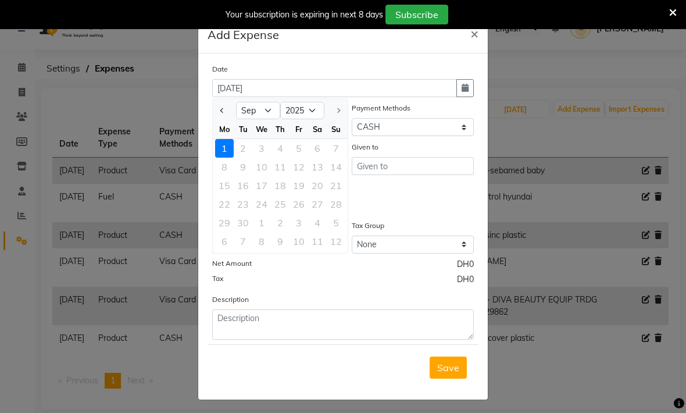
click at [224, 112] on button "Previous month" at bounding box center [223, 110] width 10 height 19
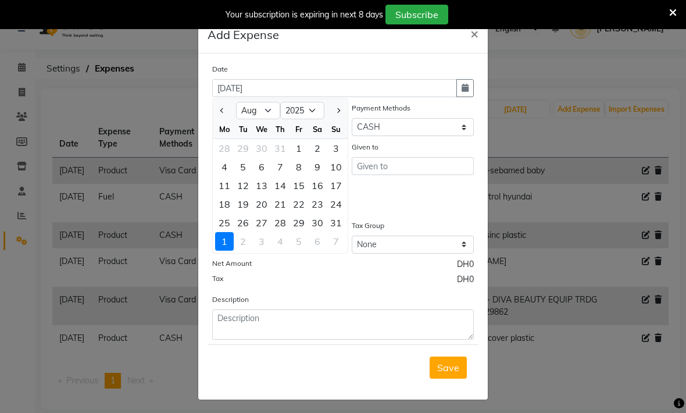
click at [226, 168] on div "4" at bounding box center [224, 167] width 19 height 19
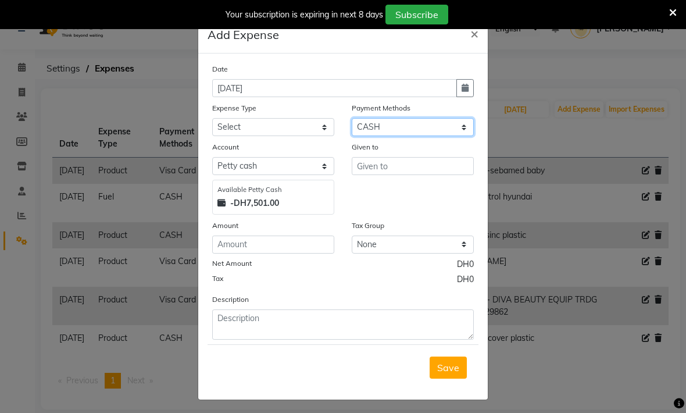
click at [366, 133] on select "Select Master Card Visa Card CASH ONLINE" at bounding box center [413, 127] width 122 height 18
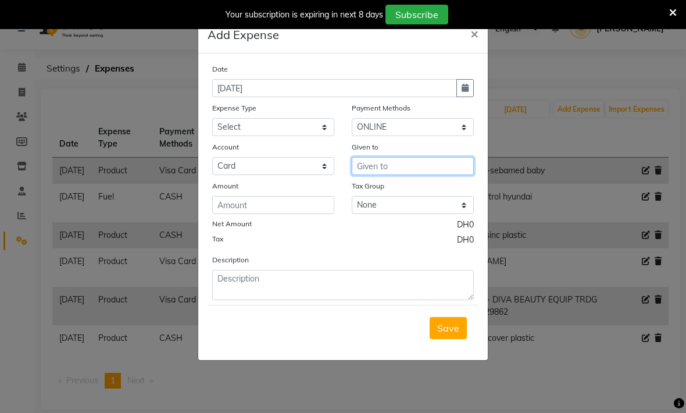
click at [376, 168] on input "text" at bounding box center [413, 166] width 122 height 18
click at [370, 195] on span "Manam" at bounding box center [384, 191] width 34 height 12
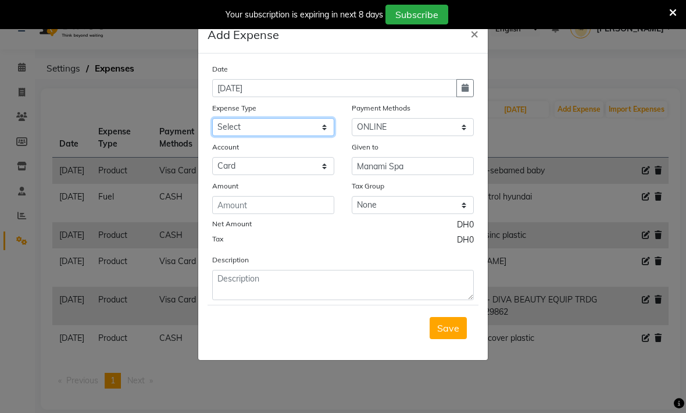
click at [292, 131] on select "Select Advance Salary Asset Bank charges Car maintenance Cash transfer to bank …" at bounding box center [273, 127] width 122 height 18
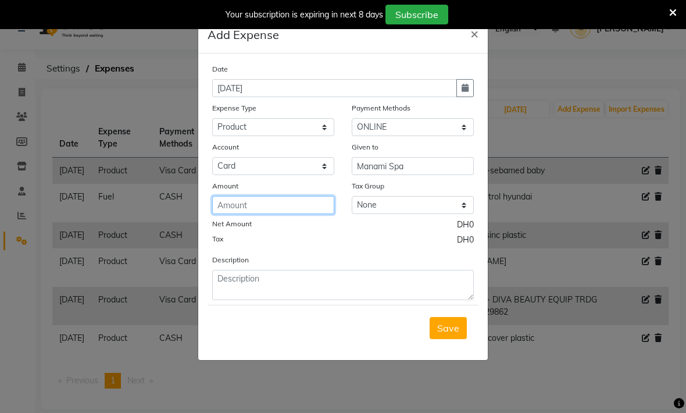
click at [236, 203] on input "number" at bounding box center [273, 205] width 122 height 18
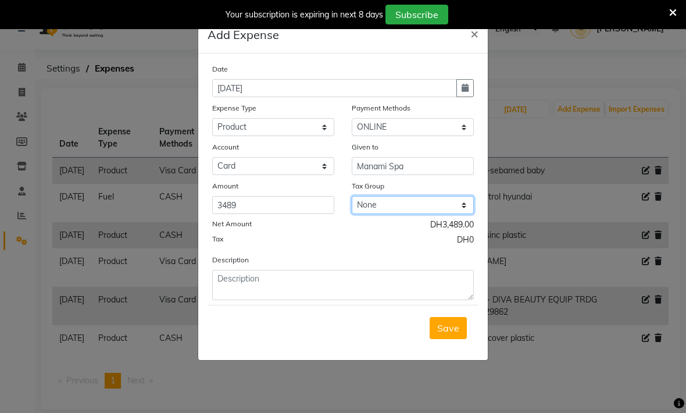
click at [369, 205] on select "None No VAT Vat" at bounding box center [413, 205] width 122 height 18
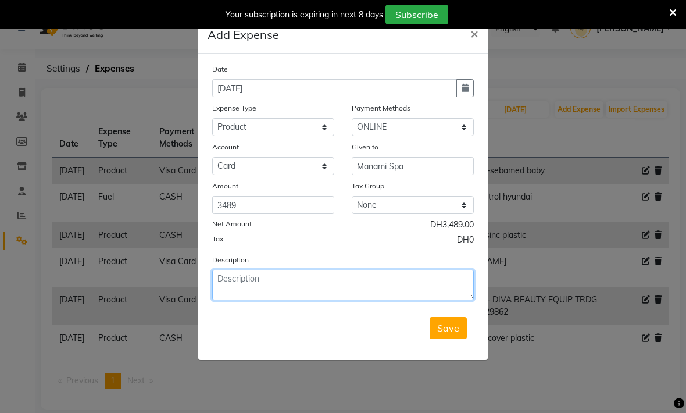
click at [290, 287] on textarea at bounding box center [343, 285] width 262 height 30
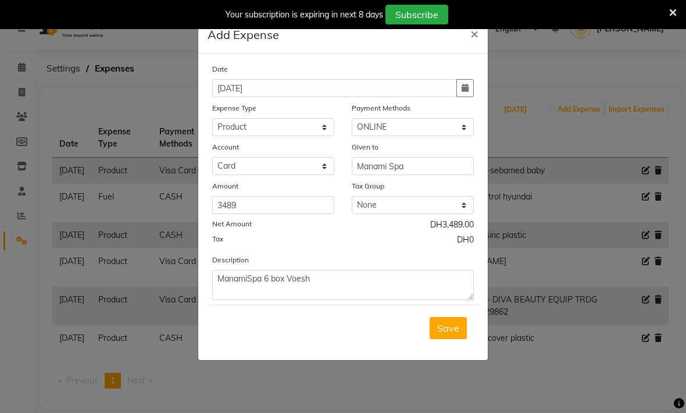
click at [444, 331] on span "Save" at bounding box center [448, 328] width 22 height 12
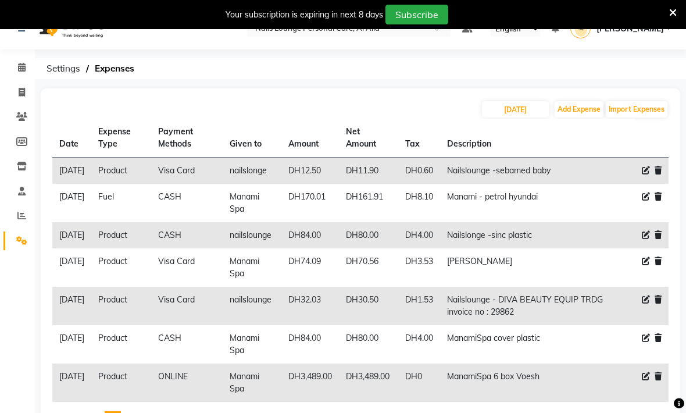
click at [572, 113] on button "Add Expense" at bounding box center [579, 109] width 49 height 16
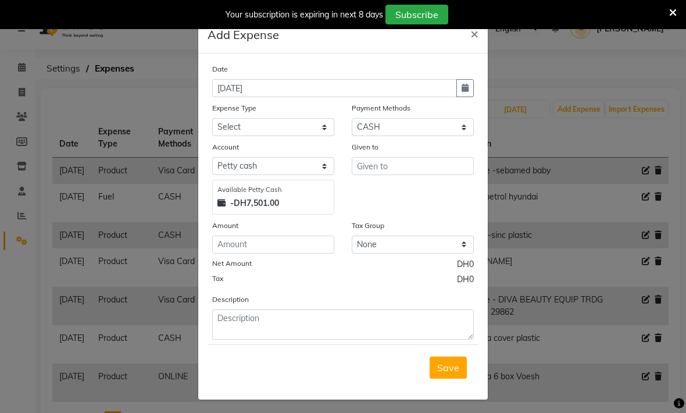
click at [471, 96] on button "button" at bounding box center [465, 88] width 17 height 18
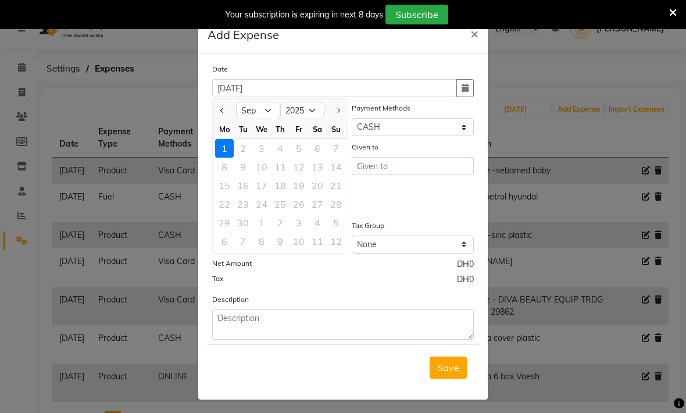
click at [223, 113] on button "Previous month" at bounding box center [223, 110] width 10 height 19
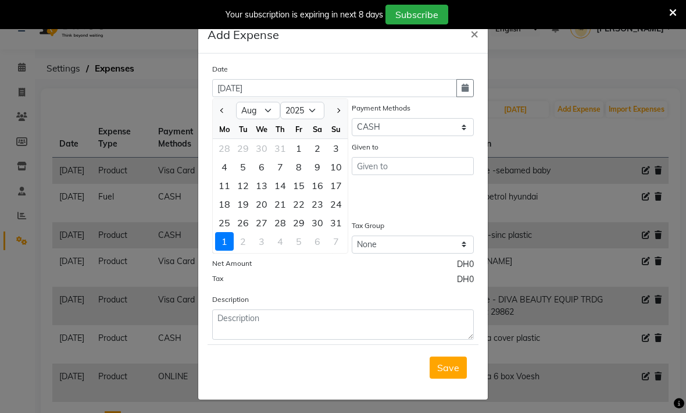
click at [226, 165] on div "4" at bounding box center [224, 167] width 19 height 19
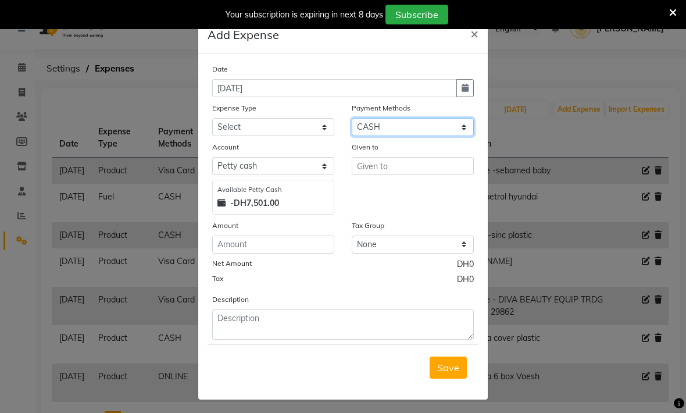
click at [367, 132] on select "Select Master Card Visa Card CASH ONLINE" at bounding box center [413, 127] width 122 height 18
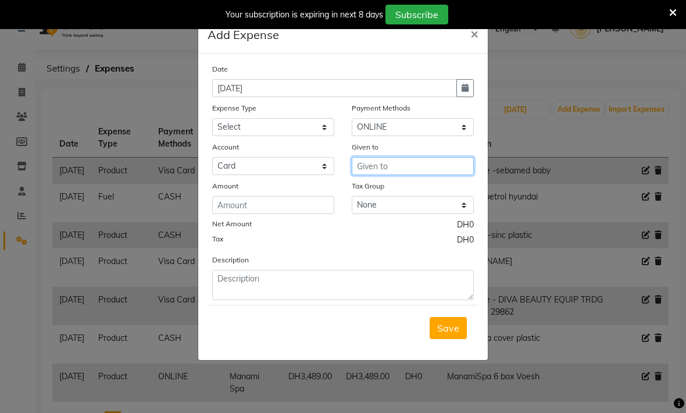
click at [372, 169] on input "text" at bounding box center [413, 166] width 122 height 18
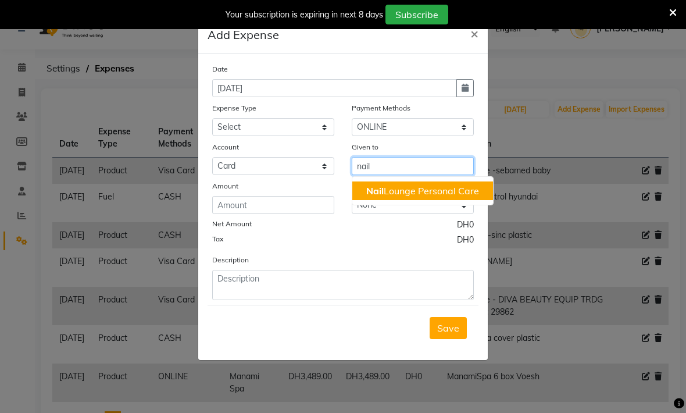
click at [378, 193] on span "Nail" at bounding box center [375, 191] width 17 height 12
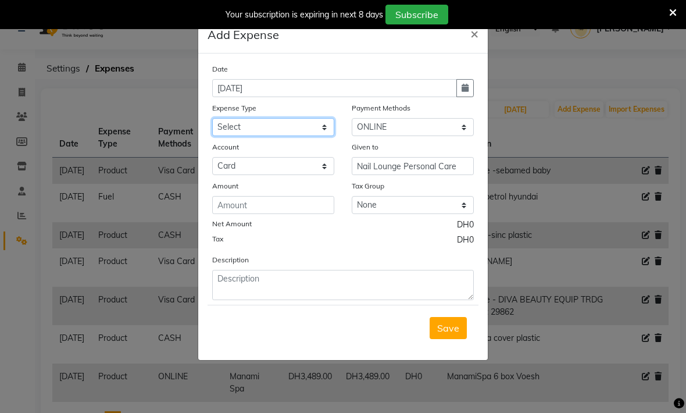
click at [294, 124] on select "Select Advance Salary Asset Bank charges Car maintenance Cash transfer to bank …" at bounding box center [273, 127] width 122 height 18
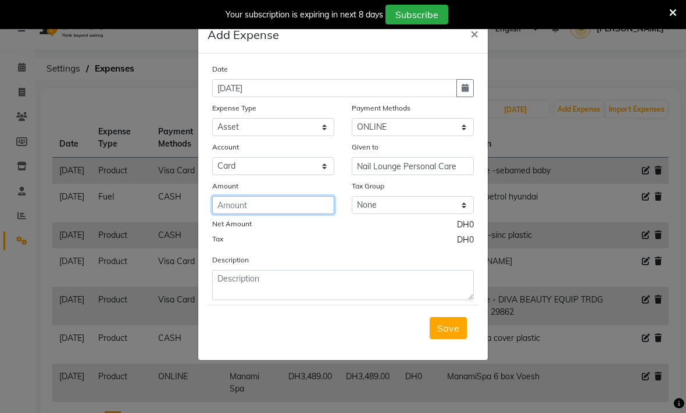
click at [239, 209] on input "number" at bounding box center [273, 205] width 122 height 18
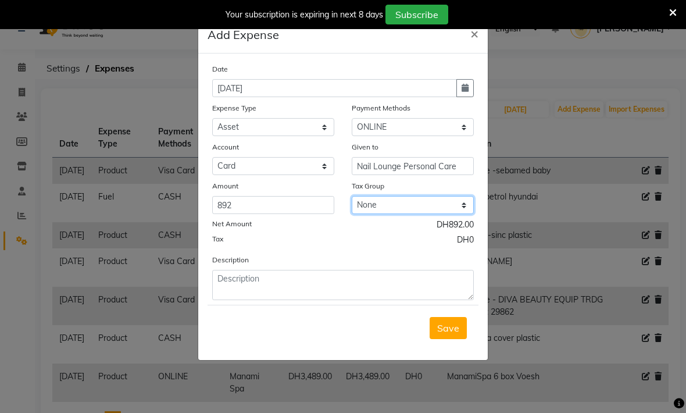
click at [375, 207] on select "None No VAT Vat" at bounding box center [413, 205] width 122 height 18
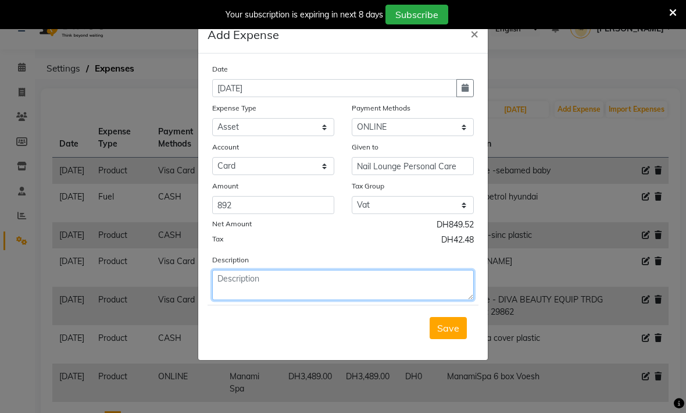
click at [229, 279] on textarea at bounding box center [343, 285] width 262 height 30
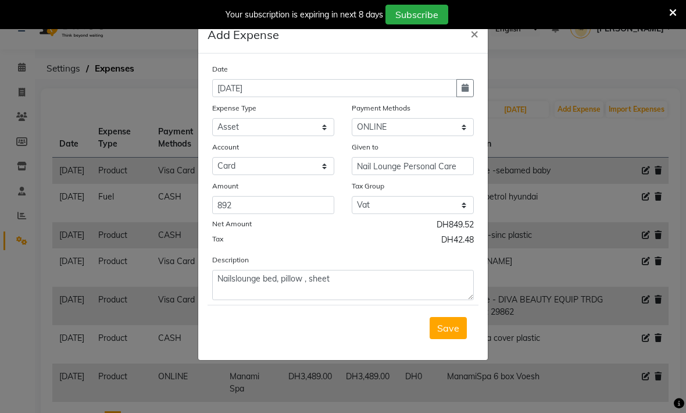
click at [450, 334] on button "Save" at bounding box center [448, 328] width 37 height 22
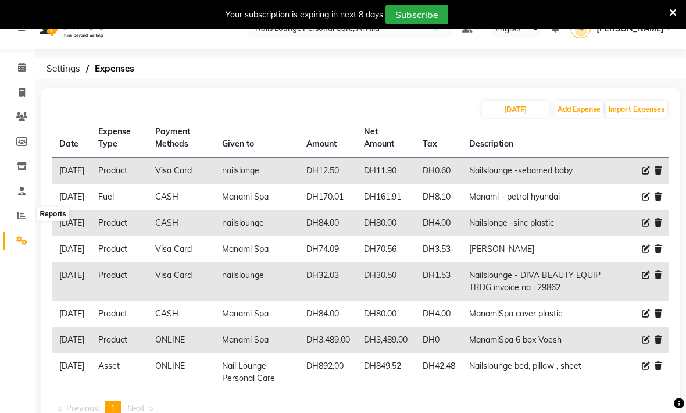
click at [20, 215] on icon at bounding box center [21, 215] width 9 height 9
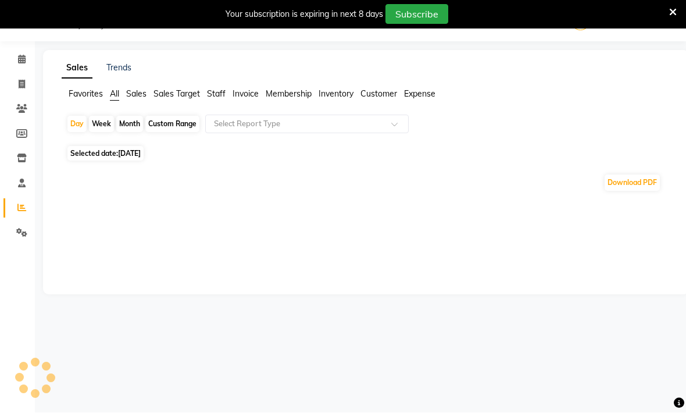
scroll to position [30, 0]
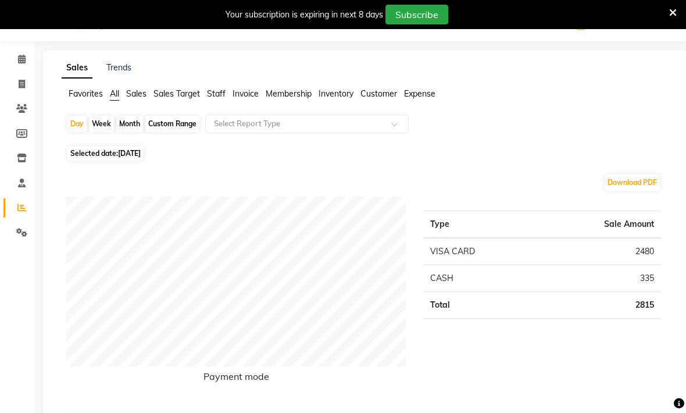
click at [130, 127] on div "Month" at bounding box center [129, 124] width 27 height 16
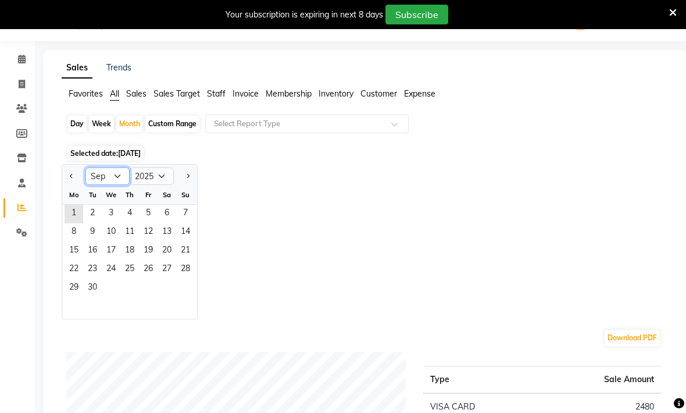
click at [101, 181] on select "Jan Feb Mar Apr May Jun [DATE] Aug Sep Oct Nov Dec" at bounding box center [108, 176] width 44 height 17
click at [141, 212] on span "1" at bounding box center [148, 214] width 19 height 19
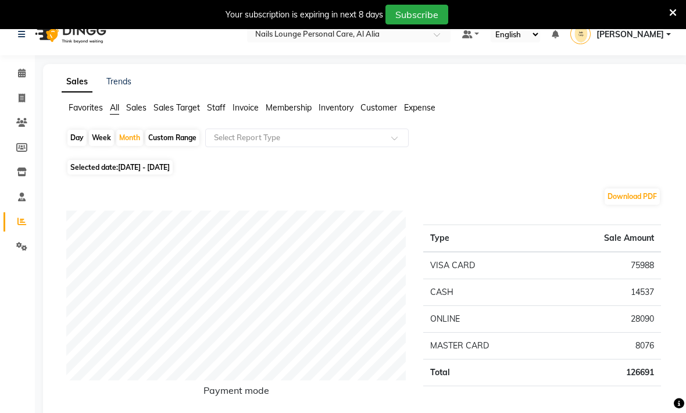
scroll to position [0, 0]
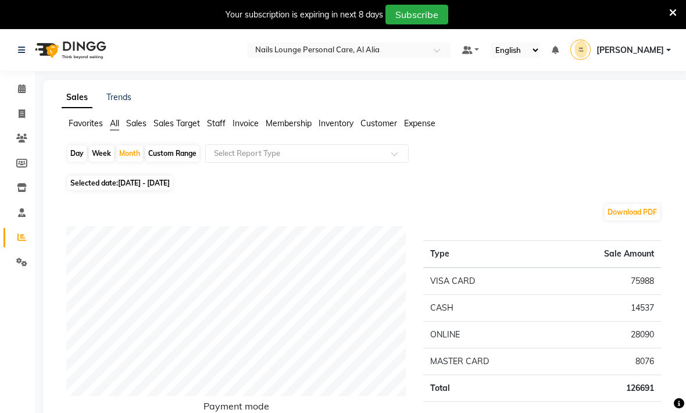
click at [417, 125] on span "Expense" at bounding box center [419, 123] width 31 height 10
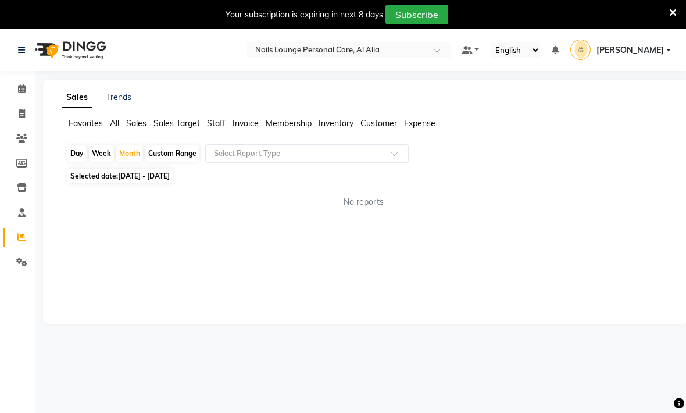
click at [393, 159] on span at bounding box center [399, 157] width 15 height 12
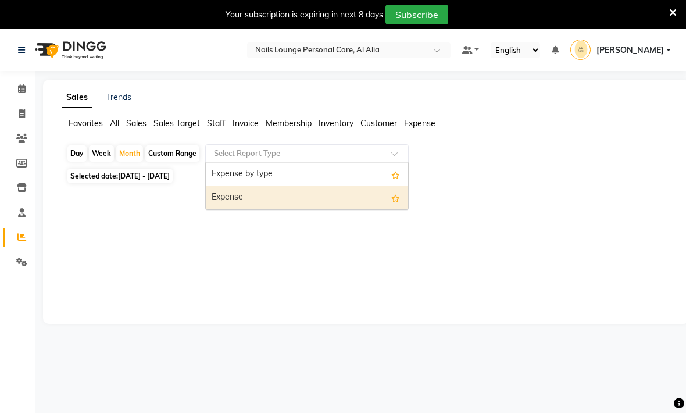
click at [223, 198] on div "Expense" at bounding box center [307, 197] width 202 height 23
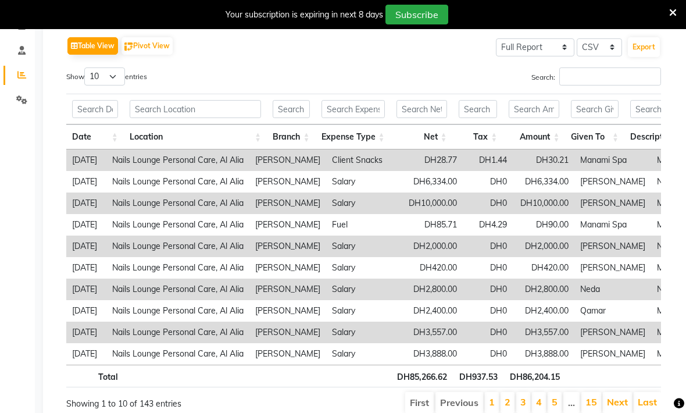
scroll to position [164, 0]
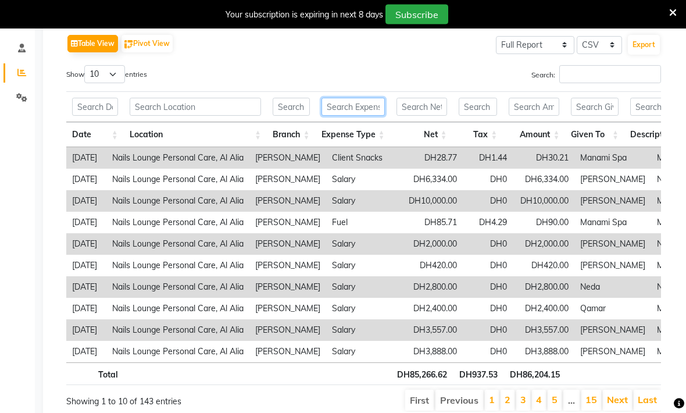
click at [333, 112] on input "text" at bounding box center [353, 107] width 63 height 18
click at [616, 404] on link "Next" at bounding box center [617, 400] width 21 height 12
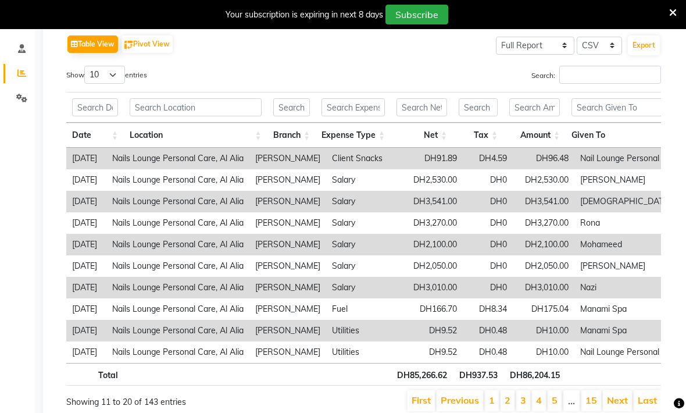
click at [617, 401] on link "Next" at bounding box center [617, 400] width 21 height 12
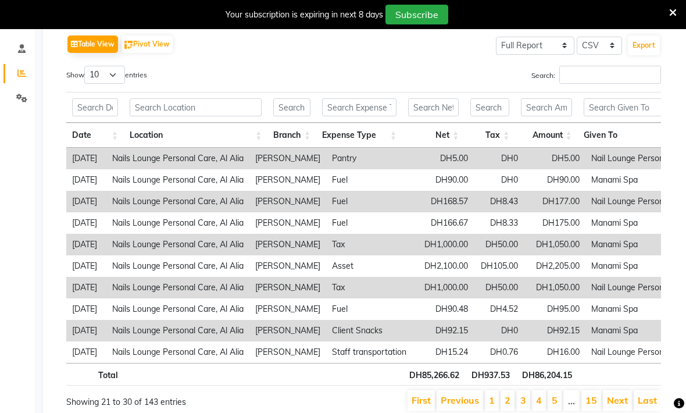
click at [623, 401] on link "Next" at bounding box center [617, 400] width 21 height 12
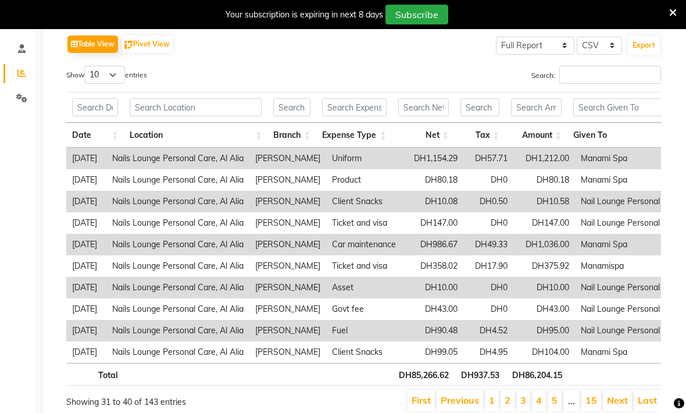
click at [614, 400] on link "Next" at bounding box center [617, 400] width 21 height 12
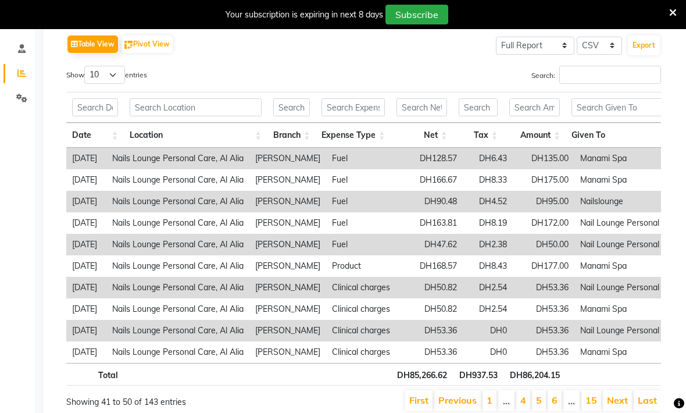
click at [622, 401] on link "Next" at bounding box center [617, 400] width 21 height 12
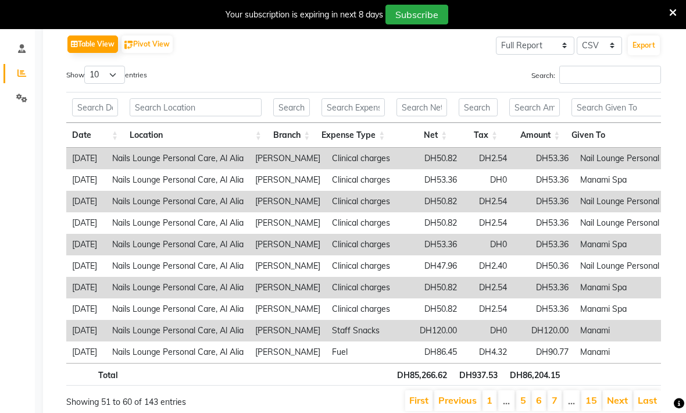
click at [619, 403] on link "Next" at bounding box center [617, 400] width 21 height 12
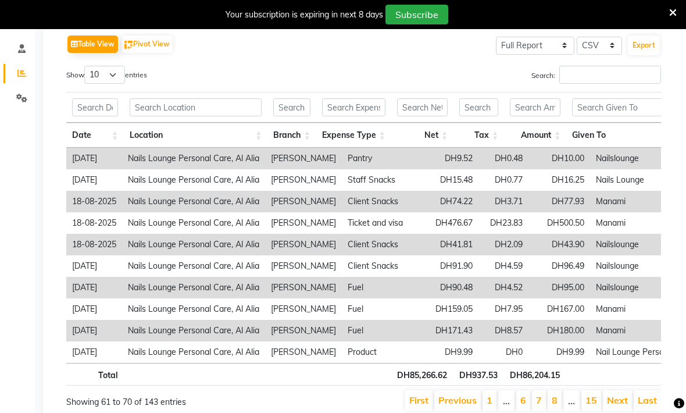
click at [617, 402] on link "Next" at bounding box center [617, 400] width 21 height 12
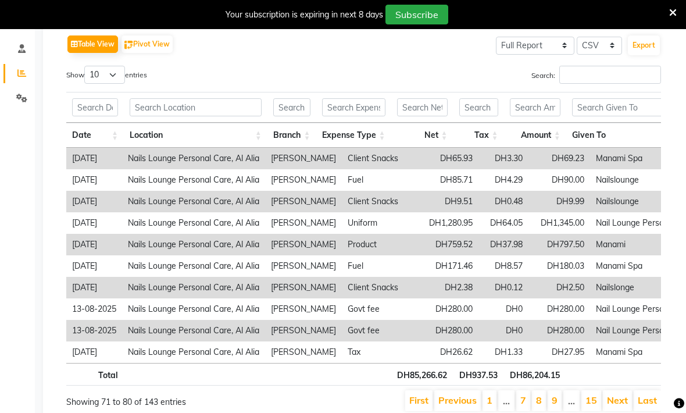
click at [621, 400] on link "Next" at bounding box center [617, 400] width 21 height 12
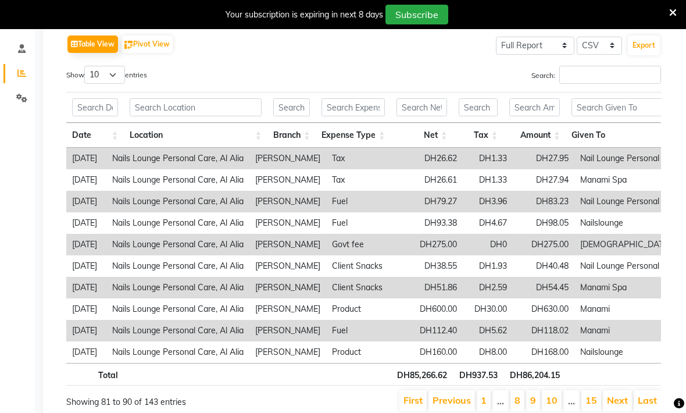
click at [618, 400] on link "Next" at bounding box center [617, 400] width 21 height 12
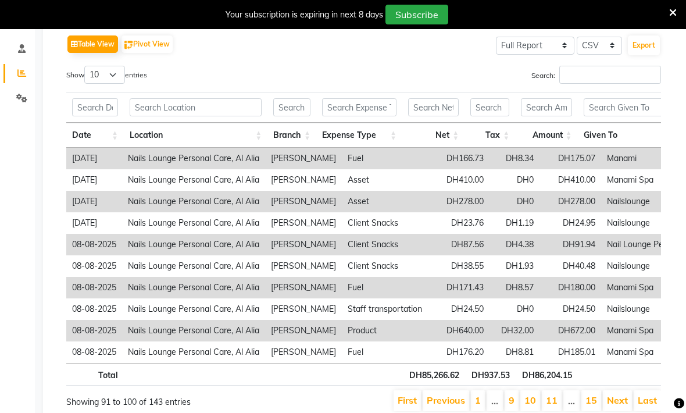
click at [616, 399] on link "Next" at bounding box center [617, 400] width 21 height 12
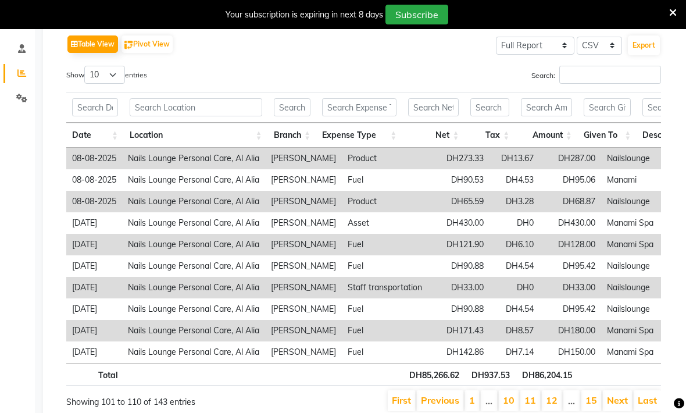
click at [616, 395] on link "Next" at bounding box center [617, 400] width 21 height 12
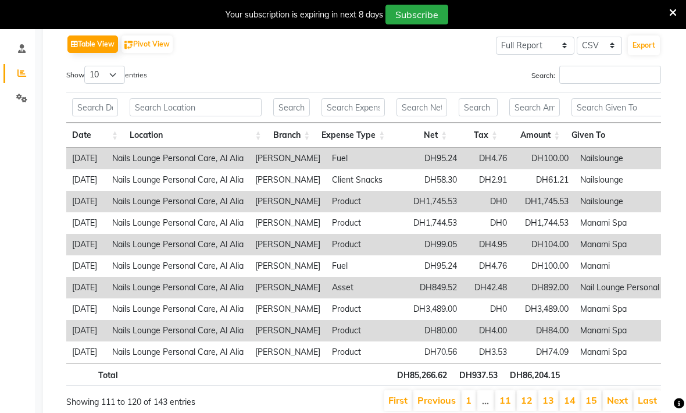
click at [618, 396] on link "Next" at bounding box center [617, 400] width 21 height 12
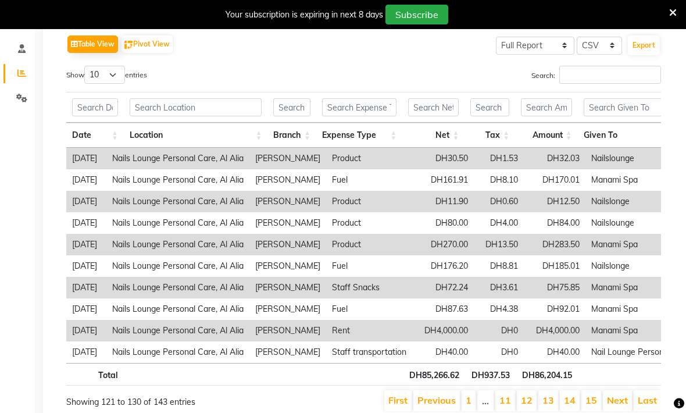
click at [618, 399] on link "Next" at bounding box center [617, 400] width 21 height 12
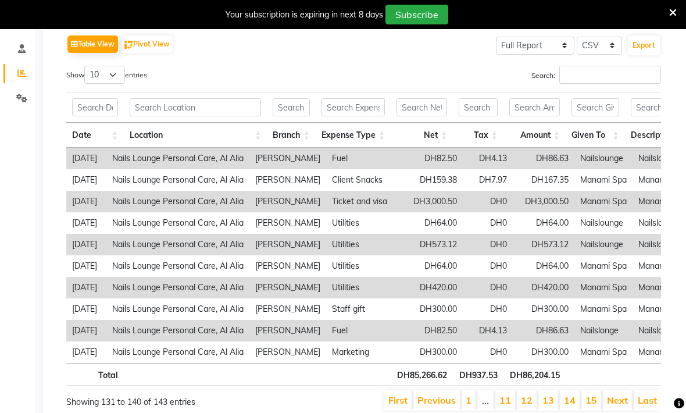
click at [620, 400] on link "Next" at bounding box center [617, 400] width 21 height 12
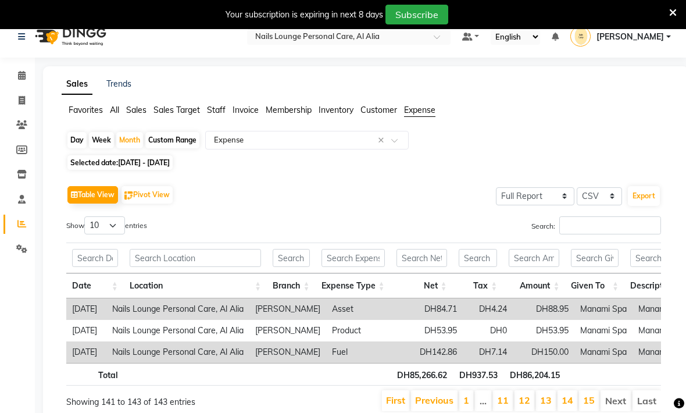
click at [396, 144] on span at bounding box center [399, 144] width 15 height 12
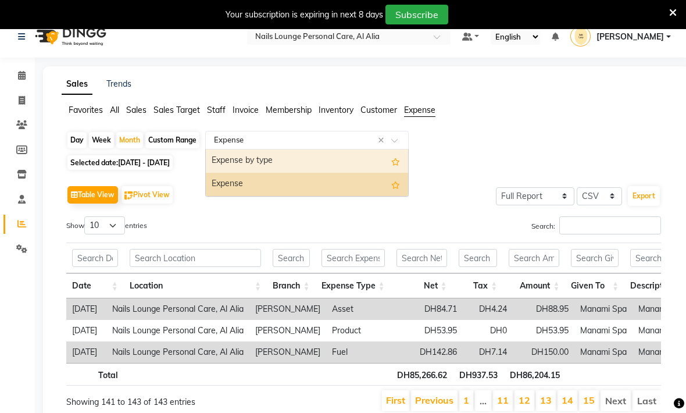
click at [348, 163] on div "Expense by type" at bounding box center [307, 161] width 202 height 23
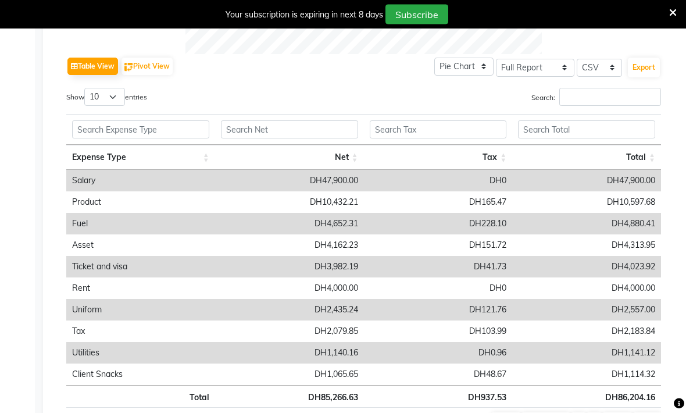
scroll to position [513, 0]
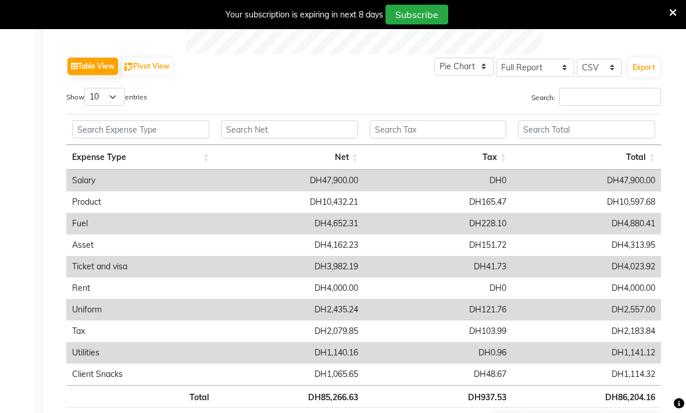
click at [35, 297] on main "Sales Trends Favorites All Sales Sales Target Staff Invoice Membership Inventor…" at bounding box center [361, 20] width 652 height 906
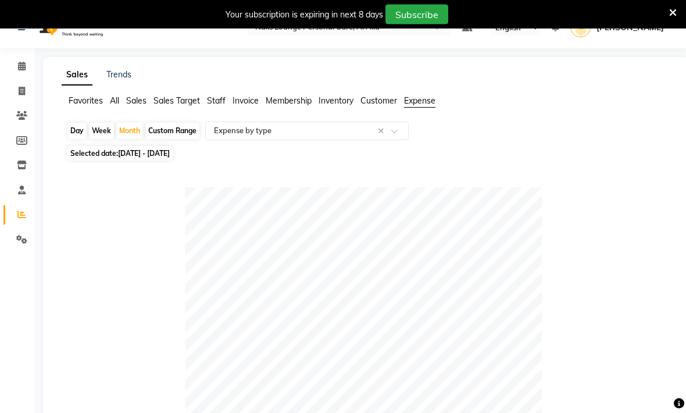
scroll to position [14, 0]
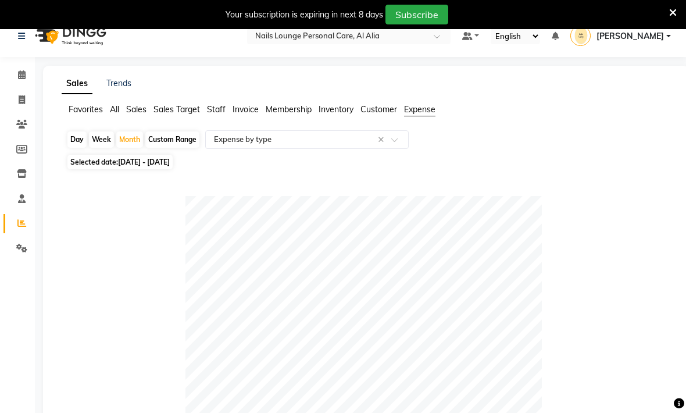
click at [396, 145] on span at bounding box center [399, 143] width 15 height 12
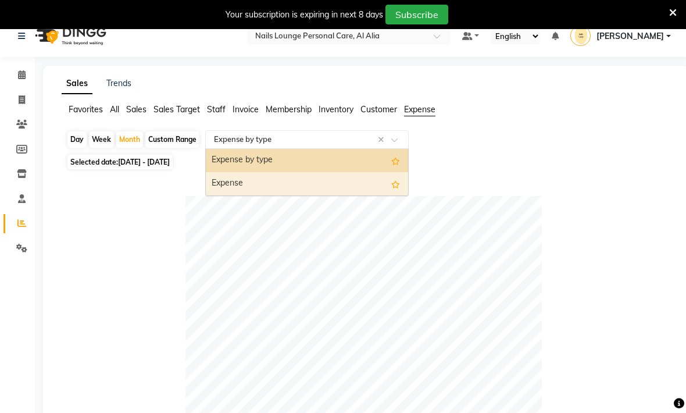
click at [234, 190] on div "Expense" at bounding box center [307, 183] width 202 height 23
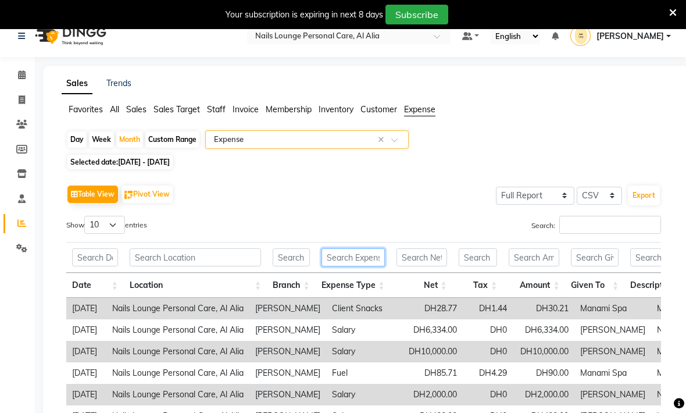
click at [335, 258] on input "text" at bounding box center [353, 257] width 63 height 18
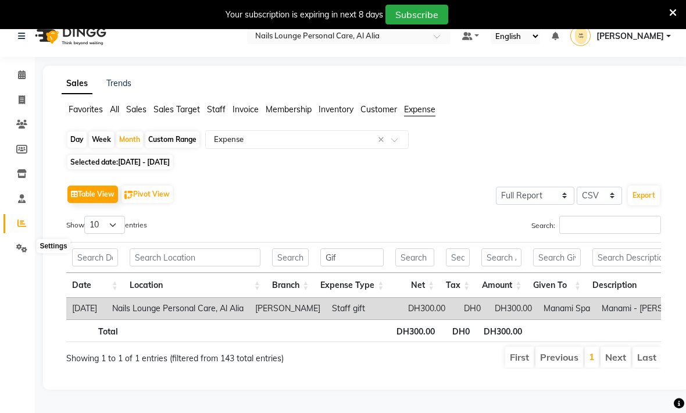
click at [23, 246] on icon at bounding box center [21, 248] width 11 height 9
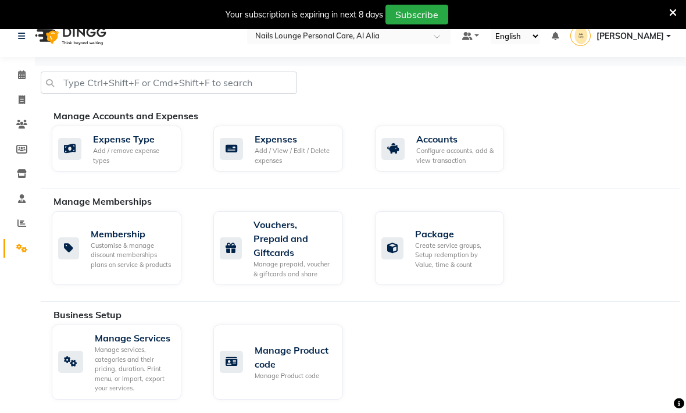
click at [269, 154] on div "Add / View / Edit / Delete expenses" at bounding box center [294, 155] width 79 height 19
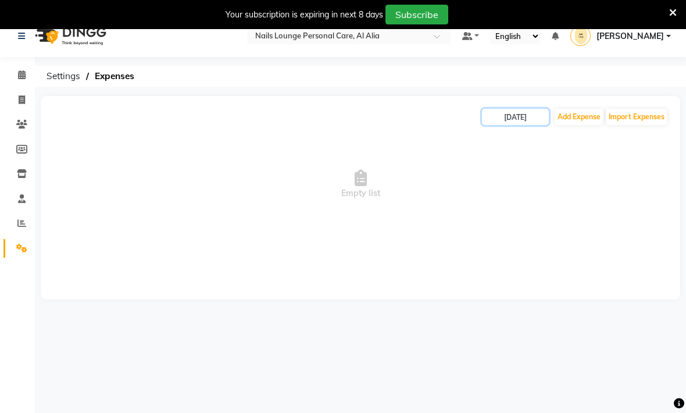
click at [505, 120] on input "[DATE]" at bounding box center [515, 117] width 67 height 16
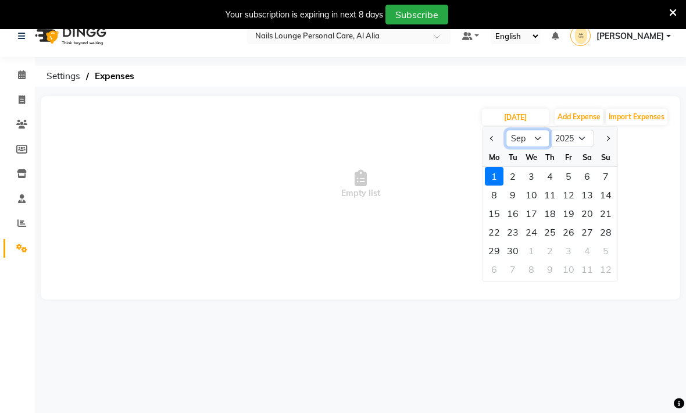
click at [533, 142] on select "Jan Feb Mar Apr May Jun [DATE] Aug Sep Oct Nov Dec" at bounding box center [528, 138] width 44 height 17
click at [585, 175] on div "2" at bounding box center [587, 176] width 19 height 19
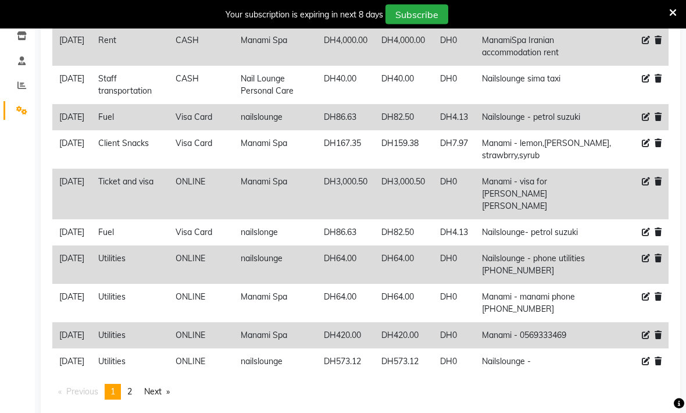
scroll to position [175, 0]
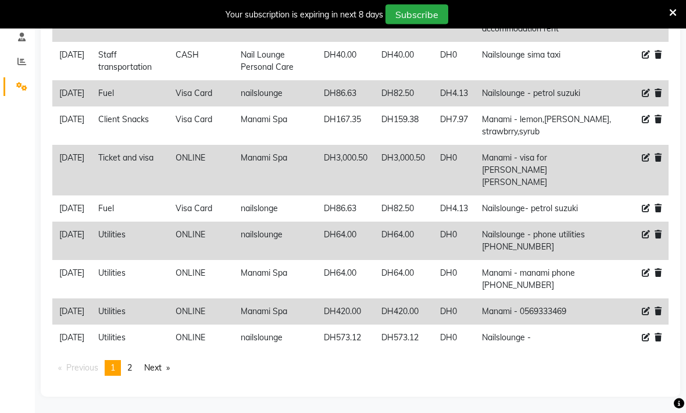
click at [159, 376] on link "Next page" at bounding box center [156, 369] width 37 height 16
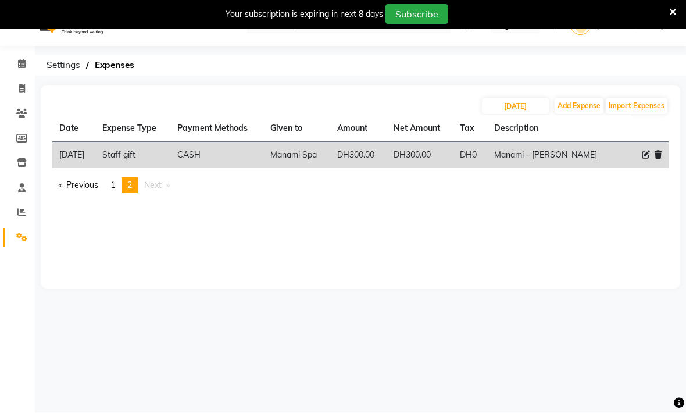
scroll to position [29, 0]
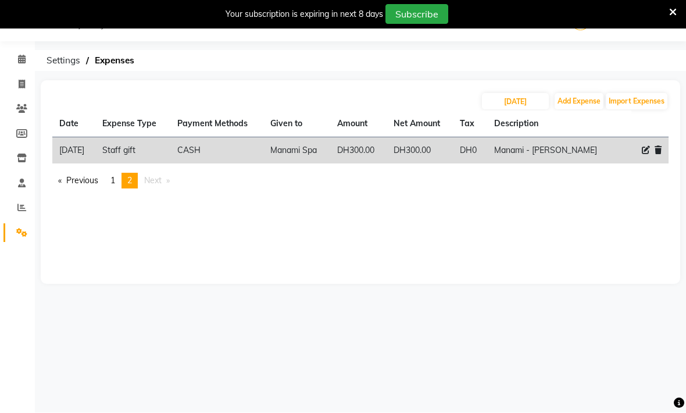
click at [661, 151] on icon at bounding box center [658, 151] width 7 height 8
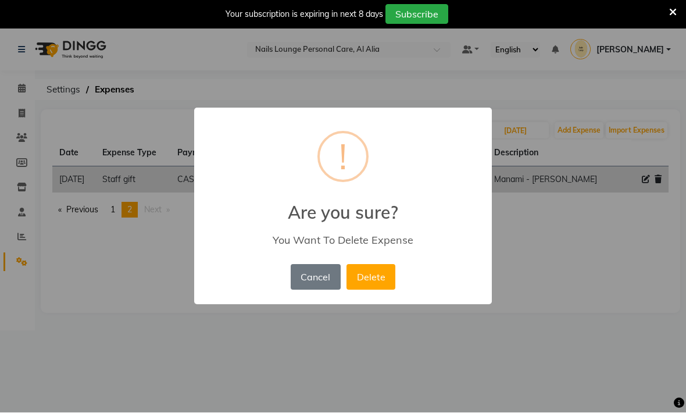
click at [371, 277] on button "Delete" at bounding box center [371, 278] width 49 height 26
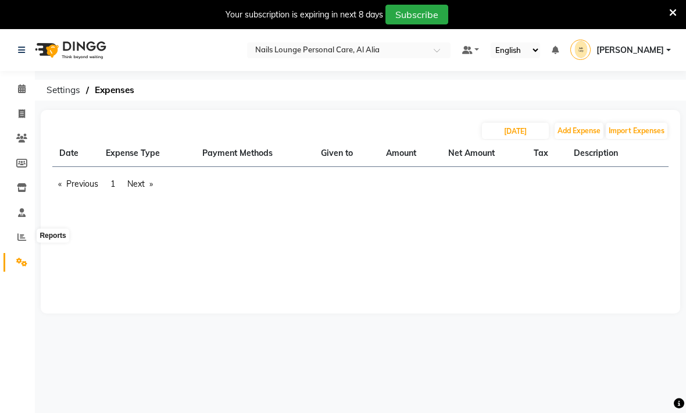
click at [23, 237] on icon at bounding box center [21, 237] width 9 height 9
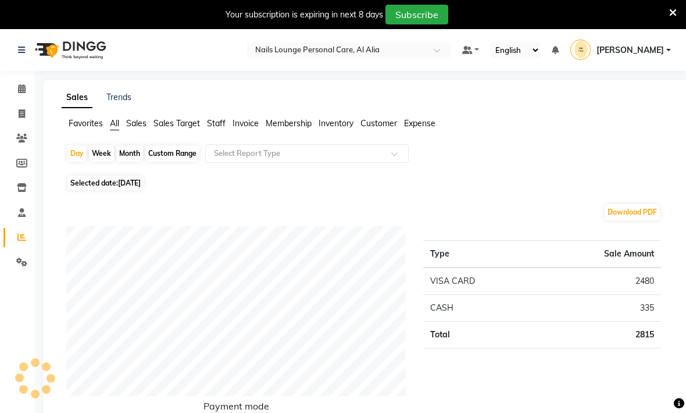
click at [422, 124] on span "Expense" at bounding box center [419, 123] width 31 height 10
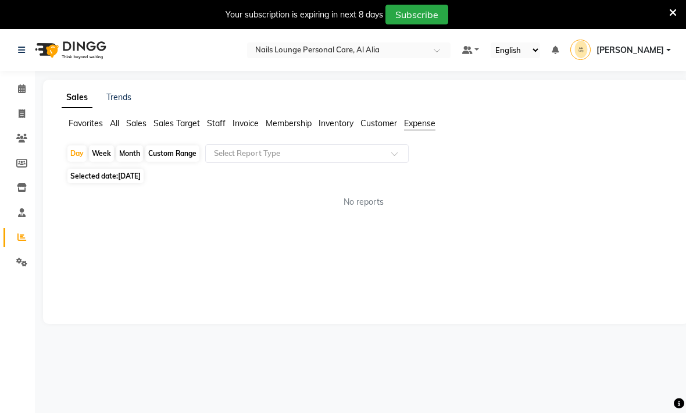
click at [257, 156] on input "text" at bounding box center [296, 154] width 168 height 12
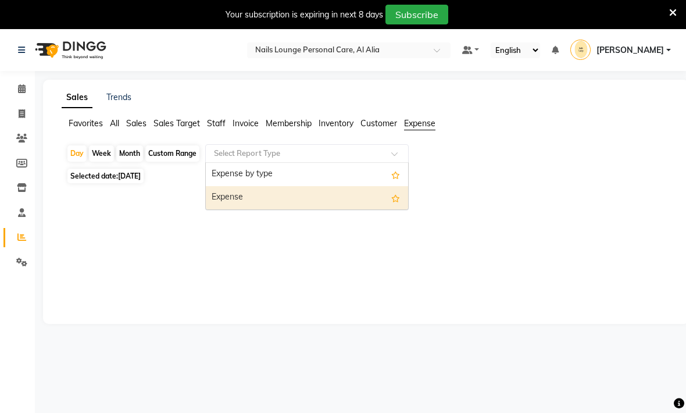
click at [230, 197] on div "Expense" at bounding box center [307, 197] width 202 height 23
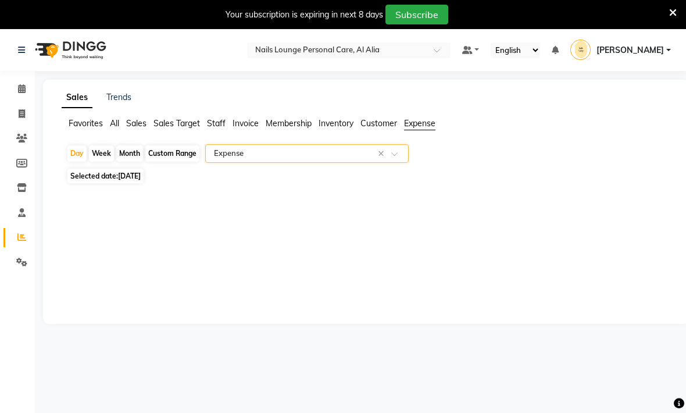
click at [332, 223] on div "Sales Trends Favorites All Sales Sales Target Staff Invoice Membership Inventor…" at bounding box center [366, 202] width 646 height 244
click at [396, 155] on span at bounding box center [399, 157] width 15 height 12
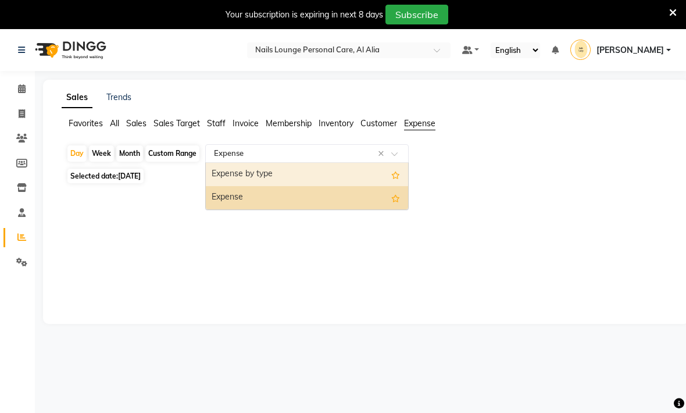
click at [289, 173] on div "Expense by type" at bounding box center [307, 174] width 202 height 23
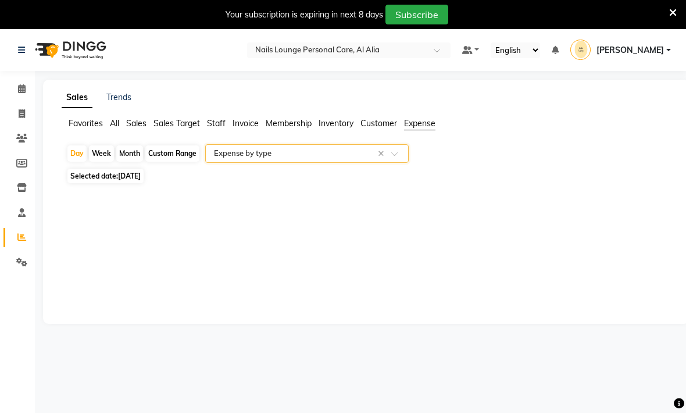
click at [126, 154] on div "Month" at bounding box center [129, 153] width 27 height 16
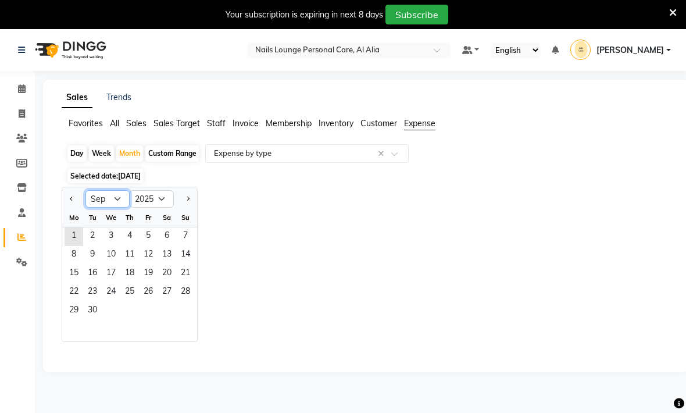
click at [123, 201] on select "Jan Feb Mar Apr May Jun [DATE] Aug Sep Oct Nov Dec" at bounding box center [108, 198] width 44 height 17
click at [148, 241] on span "1" at bounding box center [148, 236] width 19 height 19
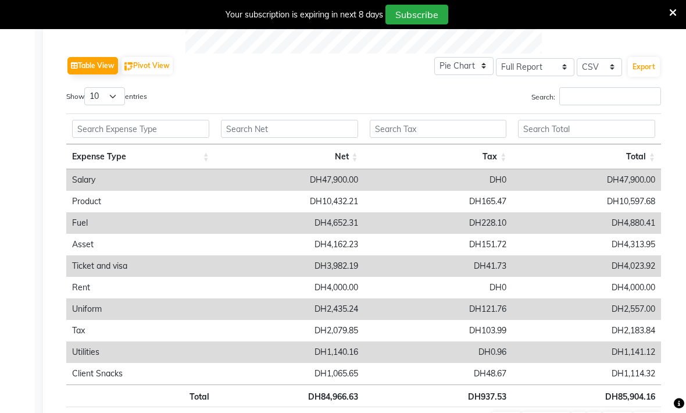
scroll to position [535, 0]
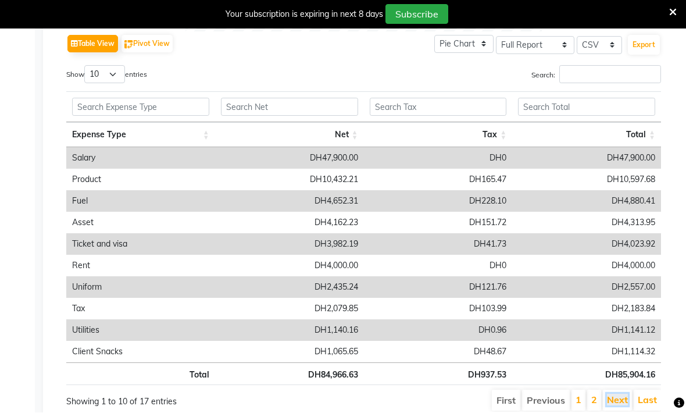
click at [618, 400] on link "Next" at bounding box center [617, 400] width 21 height 12
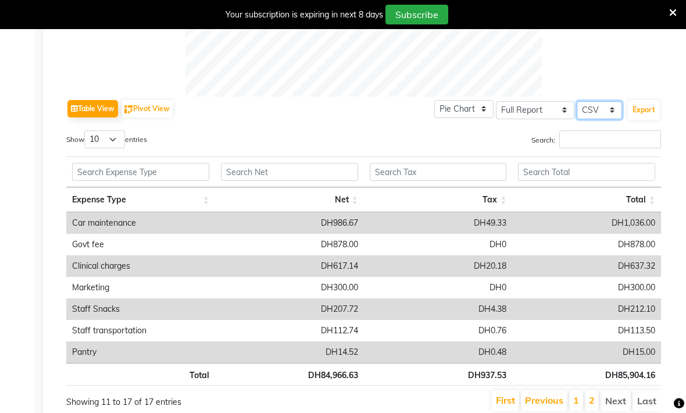
click at [604, 118] on select "Select CSV PDF" at bounding box center [599, 110] width 45 height 18
click at [649, 114] on button "Export" at bounding box center [644, 110] width 32 height 20
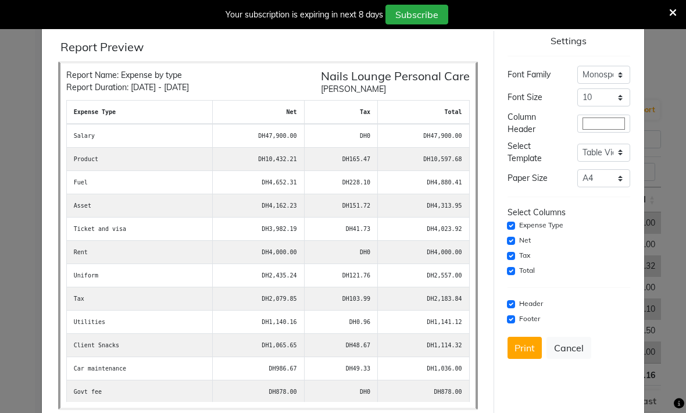
scroll to position [0, 0]
click at [525, 351] on button "Print" at bounding box center [525, 348] width 34 height 22
click at [565, 344] on button "Cancel" at bounding box center [569, 348] width 45 height 22
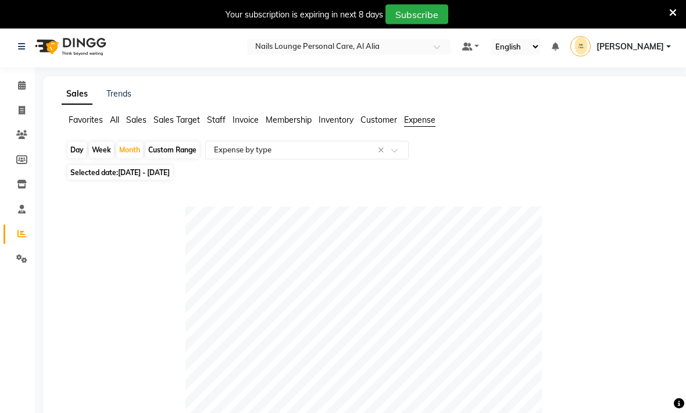
scroll to position [3, 0]
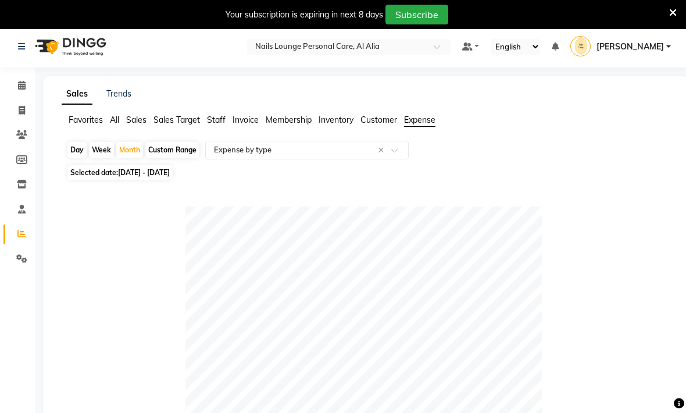
click at [139, 122] on span "Sales" at bounding box center [136, 120] width 20 height 10
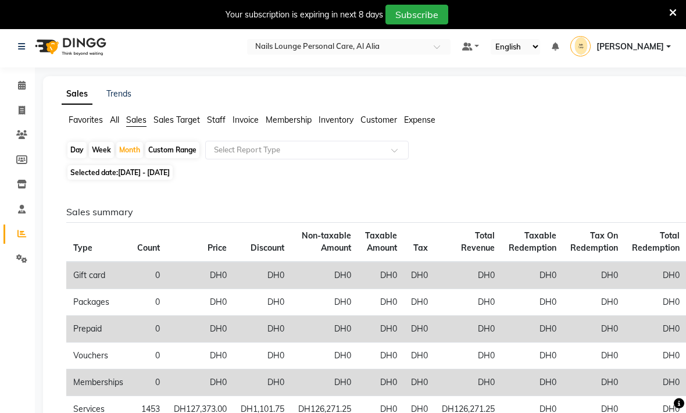
click at [344, 156] on input "text" at bounding box center [296, 150] width 168 height 12
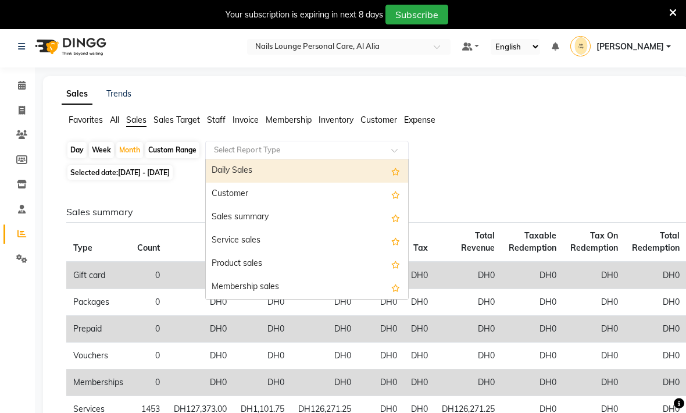
click at [258, 218] on div "Sales summary" at bounding box center [307, 217] width 202 height 23
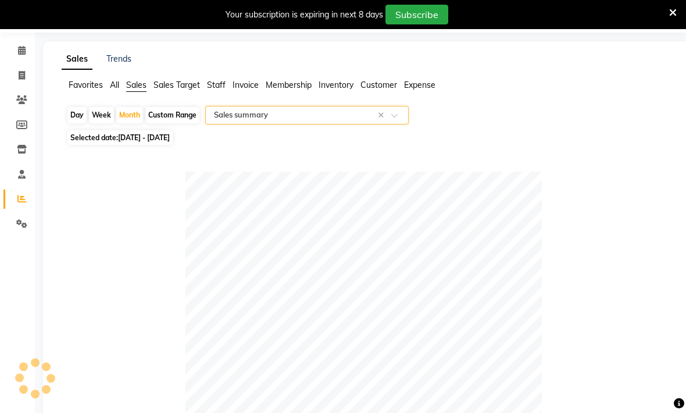
scroll to position [0, 0]
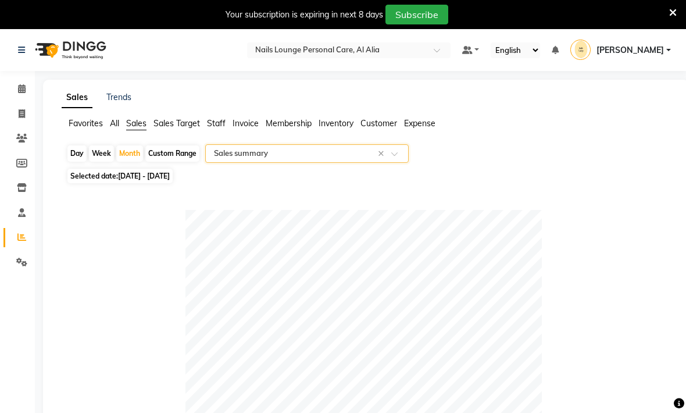
click at [403, 160] on span at bounding box center [399, 157] width 15 height 12
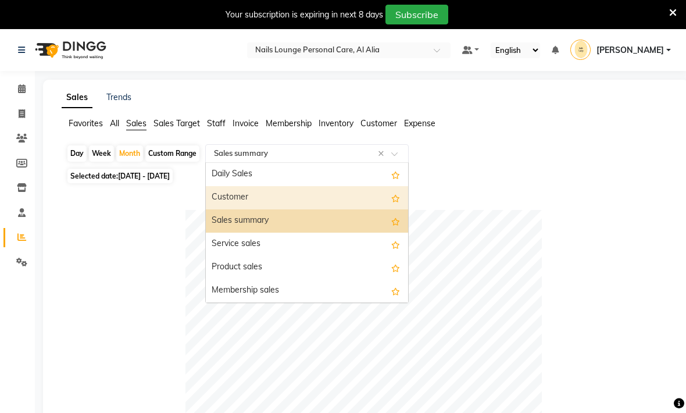
click at [230, 200] on div "Customer" at bounding box center [307, 197] width 202 height 23
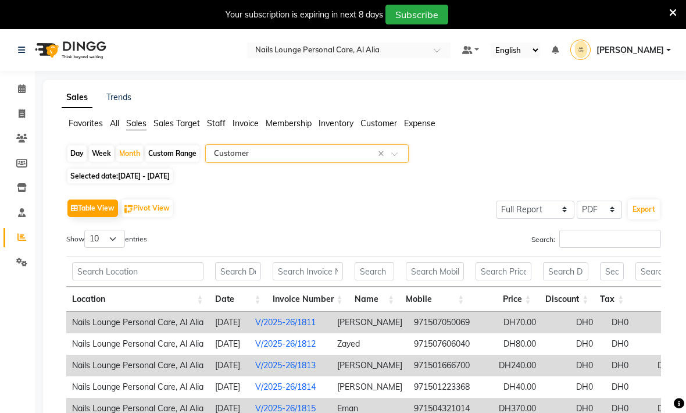
click at [399, 161] on span at bounding box center [399, 157] width 15 height 12
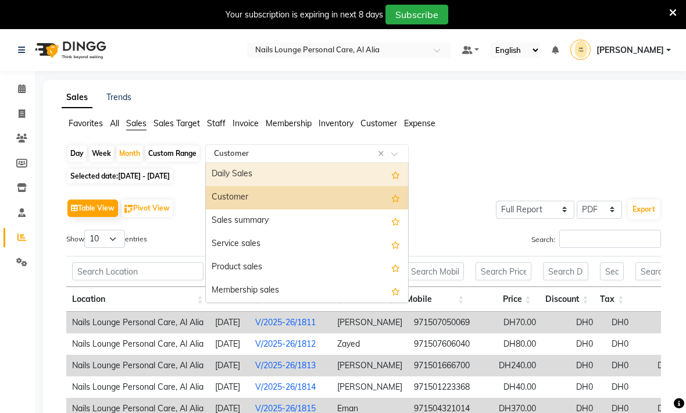
click at [243, 179] on div "Daily Sales" at bounding box center [307, 174] width 202 height 23
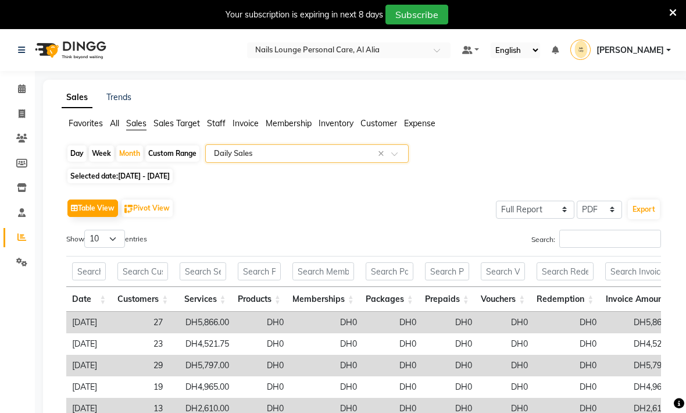
click at [220, 126] on span "Staff" at bounding box center [216, 123] width 19 height 10
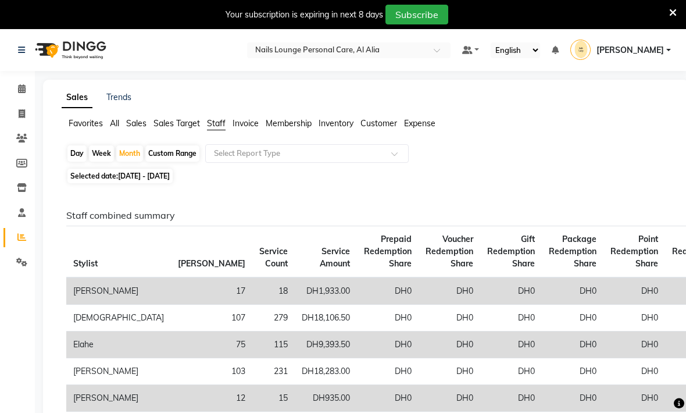
click at [398, 156] on span at bounding box center [399, 157] width 15 height 12
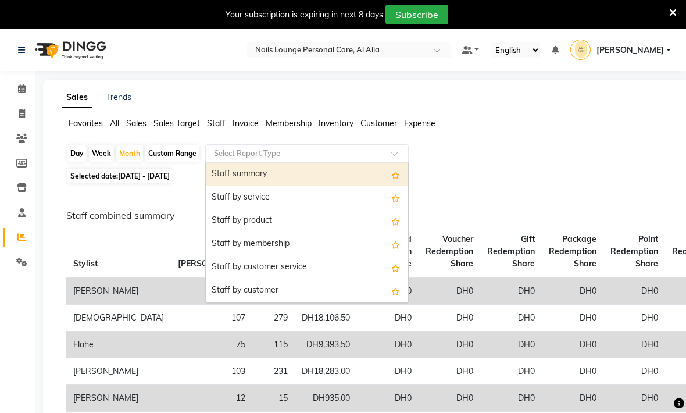
click at [238, 200] on div "Staff by service" at bounding box center [307, 197] width 202 height 23
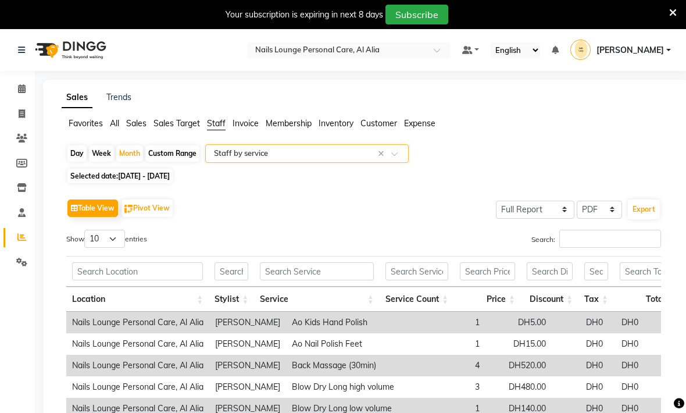
click at [404, 158] on span at bounding box center [399, 157] width 15 height 12
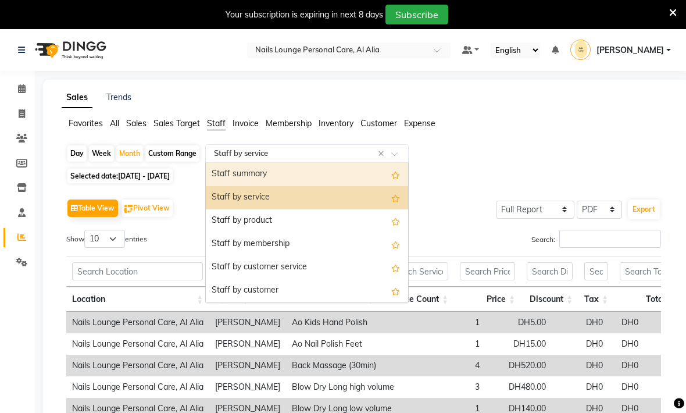
click at [233, 176] on div "Staff summary" at bounding box center [307, 174] width 202 height 23
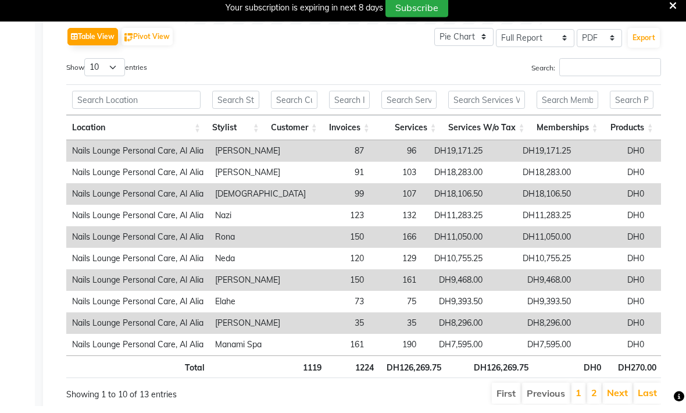
scroll to position [535, 0]
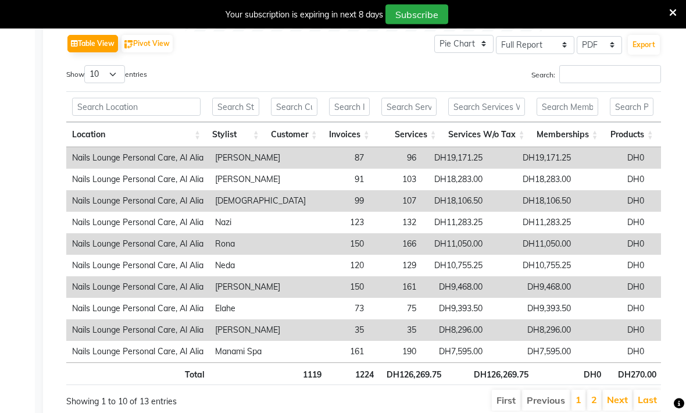
click at [646, 48] on button "Export" at bounding box center [644, 45] width 32 height 20
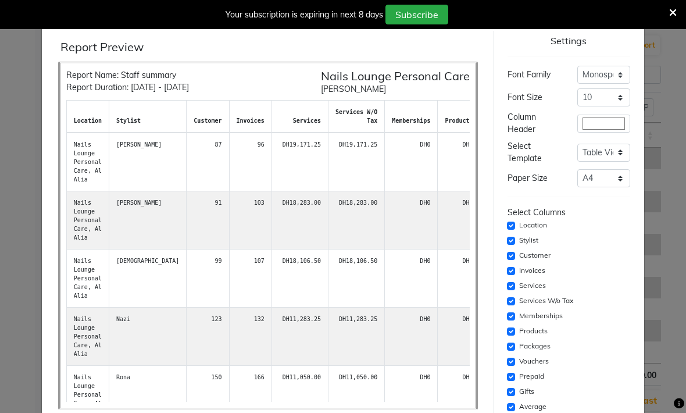
click at [508, 227] on input "checkbox" at bounding box center [511, 226] width 8 height 8
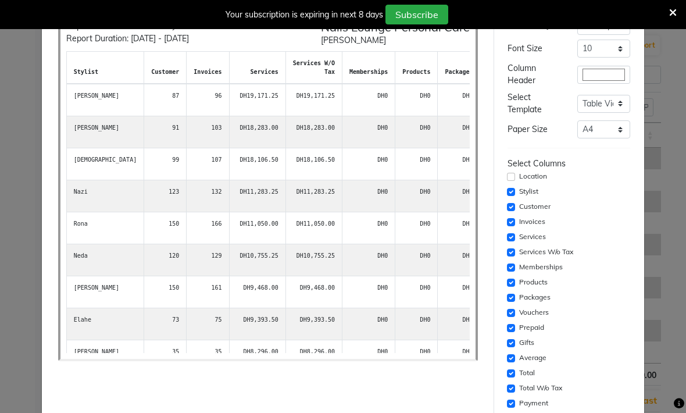
scroll to position [50, 0]
click at [559, 267] on label "Memberships" at bounding box center [542, 266] width 44 height 10
click at [515, 269] on input "checkbox" at bounding box center [511, 266] width 8 height 8
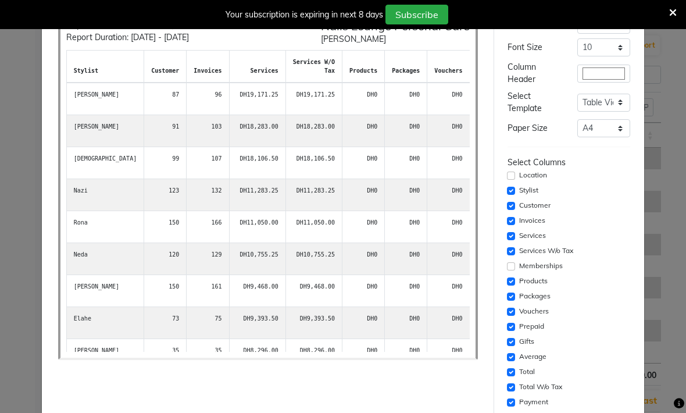
click at [510, 299] on input "checkbox" at bounding box center [511, 297] width 8 height 8
click at [510, 311] on input "checkbox" at bounding box center [511, 312] width 8 height 8
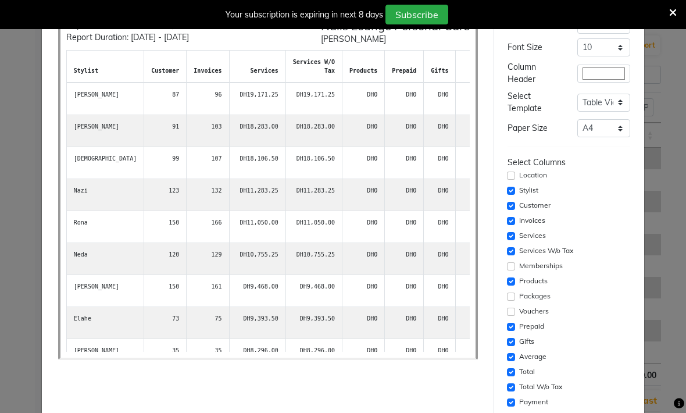
click at [512, 325] on input "checkbox" at bounding box center [511, 327] width 8 height 8
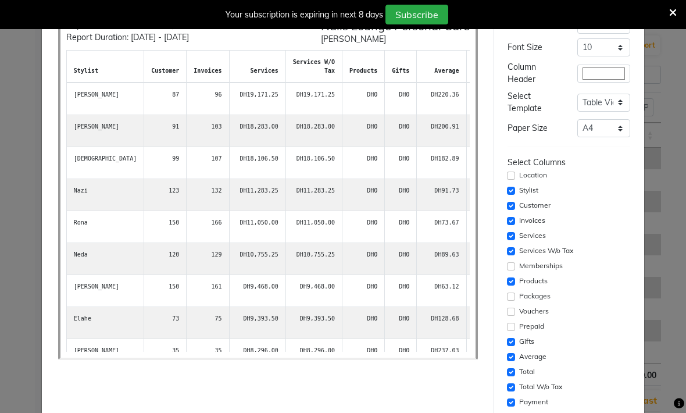
click at [510, 342] on input "checkbox" at bounding box center [511, 342] width 8 height 8
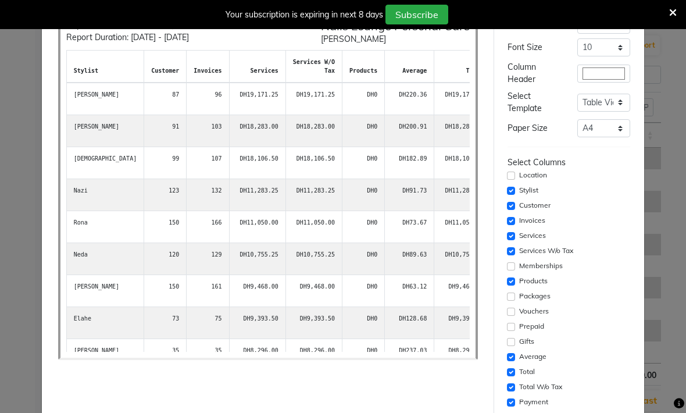
click at [512, 358] on input "checkbox" at bounding box center [511, 357] width 8 height 8
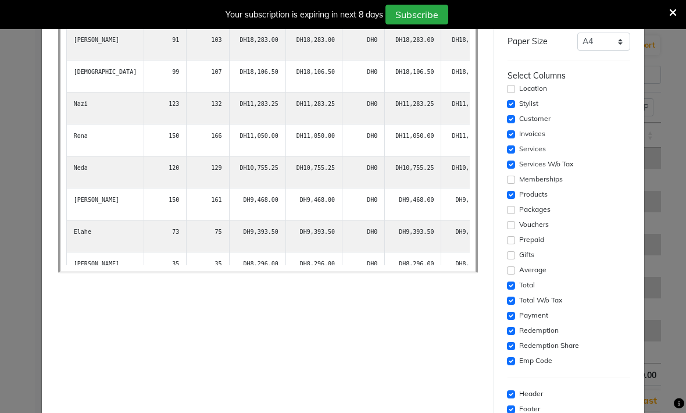
scroll to position [145, 0]
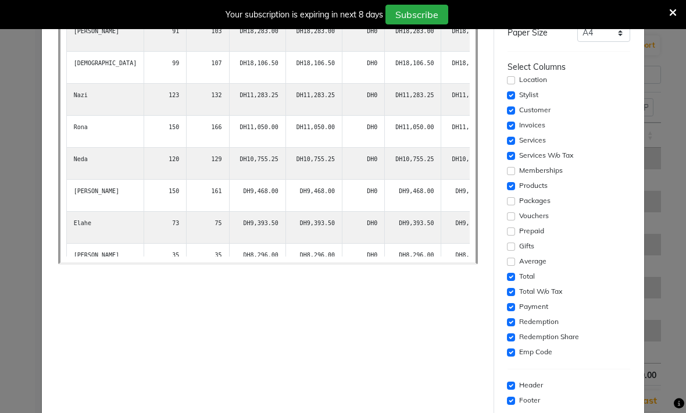
click at [513, 323] on input "checkbox" at bounding box center [511, 322] width 8 height 8
click at [511, 341] on input "checkbox" at bounding box center [511, 337] width 8 height 8
click at [510, 353] on input "checkbox" at bounding box center [511, 352] width 8 height 8
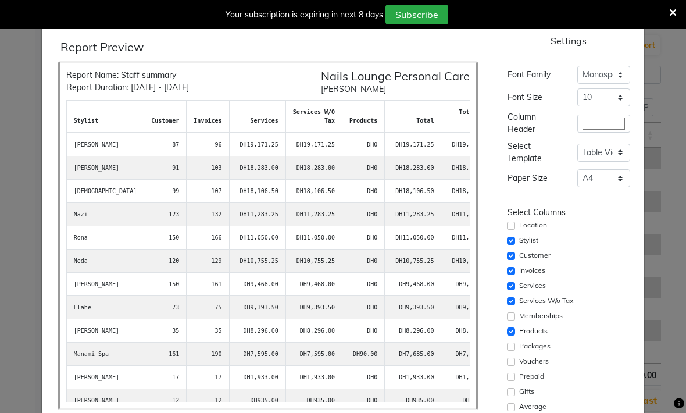
scroll to position [0, 0]
click at [508, 259] on input "checkbox" at bounding box center [511, 256] width 8 height 8
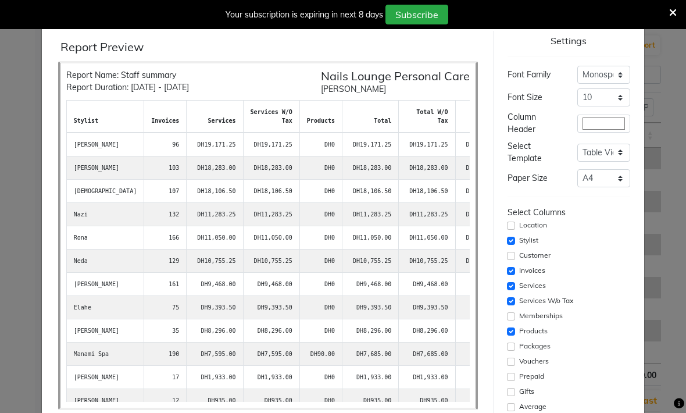
click at [512, 330] on input "checkbox" at bounding box center [511, 332] width 8 height 8
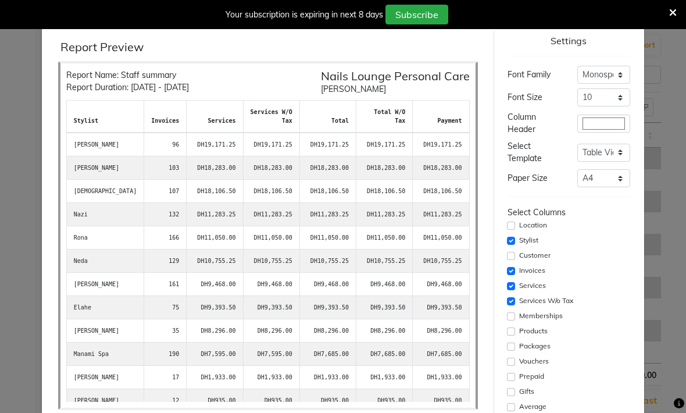
click at [510, 331] on input "checkbox" at bounding box center [511, 332] width 8 height 8
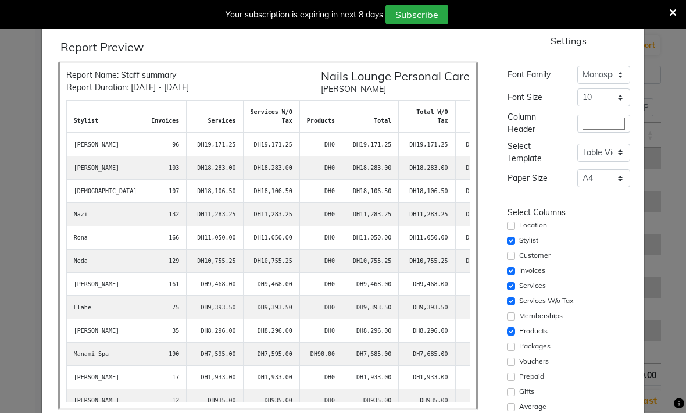
click at [507, 304] on input "checkbox" at bounding box center [511, 301] width 8 height 8
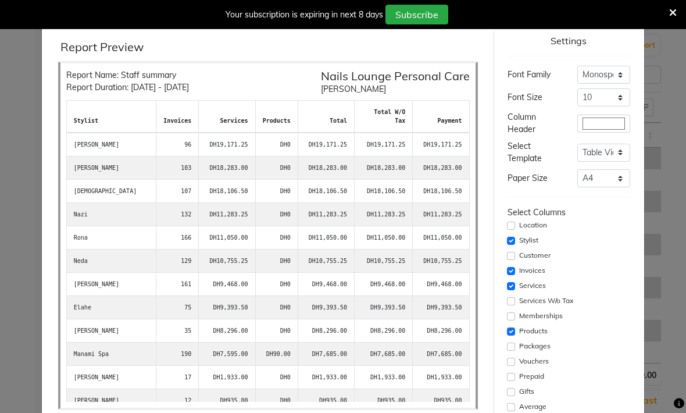
click at [510, 305] on input "checkbox" at bounding box center [511, 301] width 8 height 8
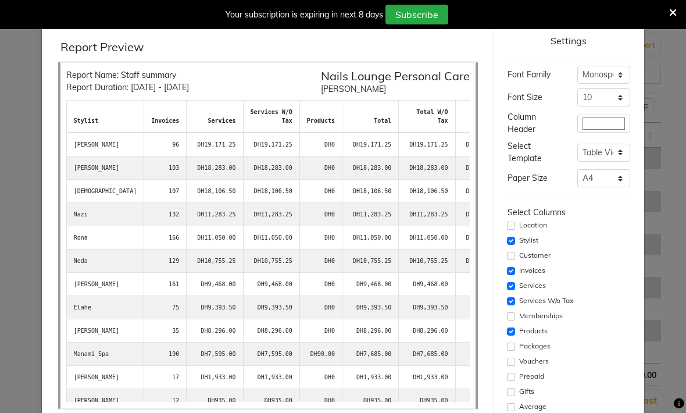
click at [510, 333] on input "checkbox" at bounding box center [511, 332] width 8 height 8
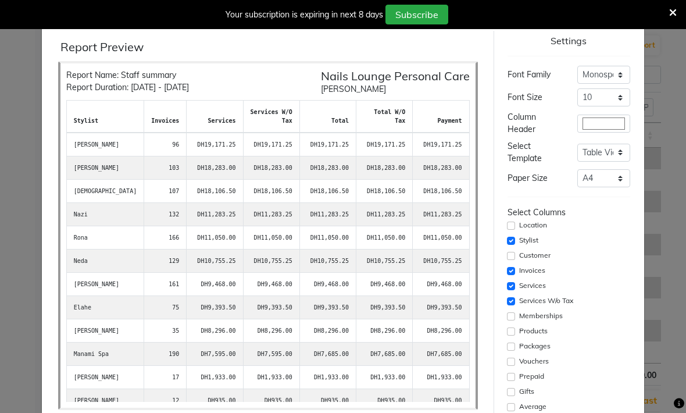
click at [511, 331] on input "checkbox" at bounding box center [511, 332] width 8 height 8
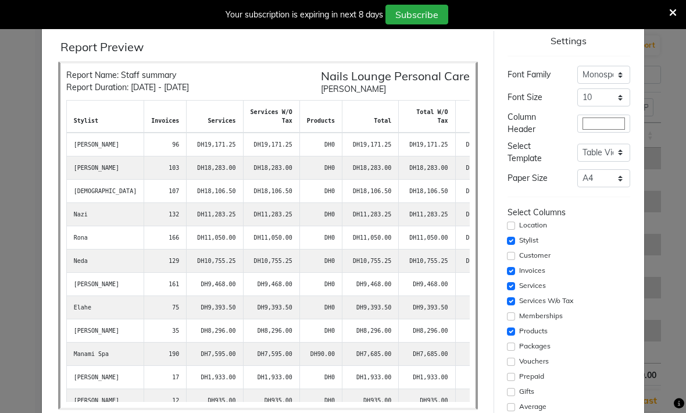
click at [511, 329] on input "checkbox" at bounding box center [511, 332] width 8 height 8
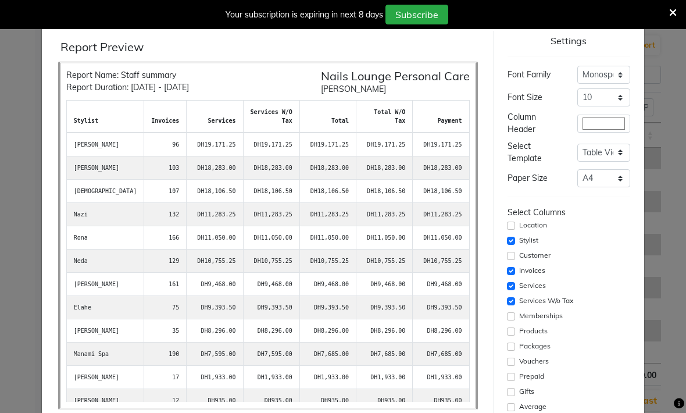
click at [511, 301] on input "checkbox" at bounding box center [511, 301] width 8 height 8
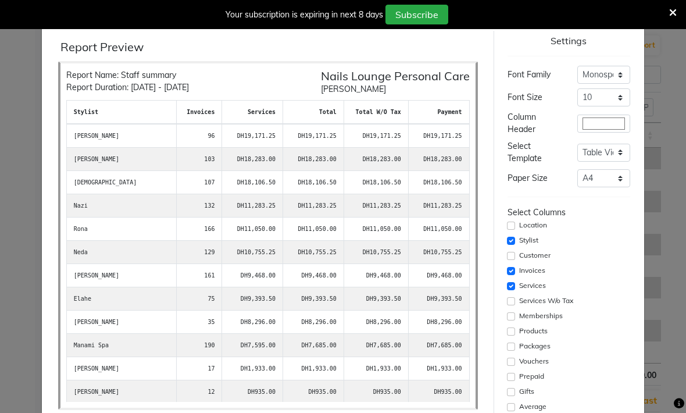
click at [510, 330] on input "checkbox" at bounding box center [511, 332] width 8 height 8
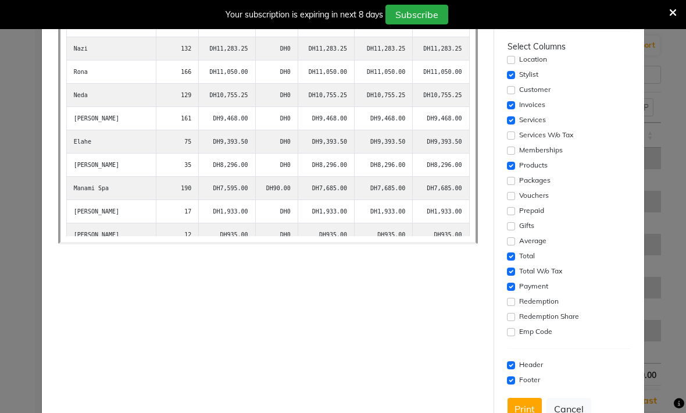
scroll to position [165, 0]
click at [518, 411] on button "Print" at bounding box center [525, 410] width 34 height 22
